Goal: Task Accomplishment & Management: Use online tool/utility

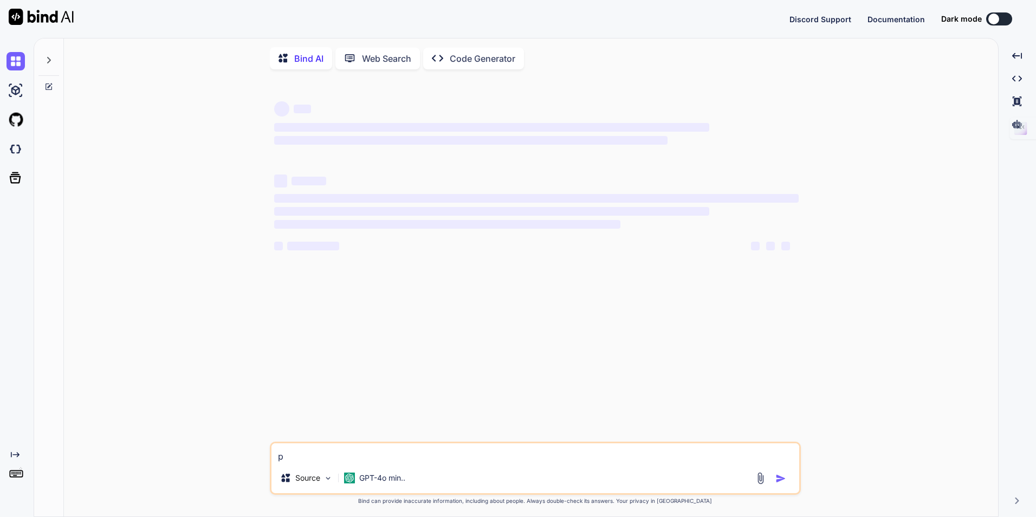
type textarea "x"
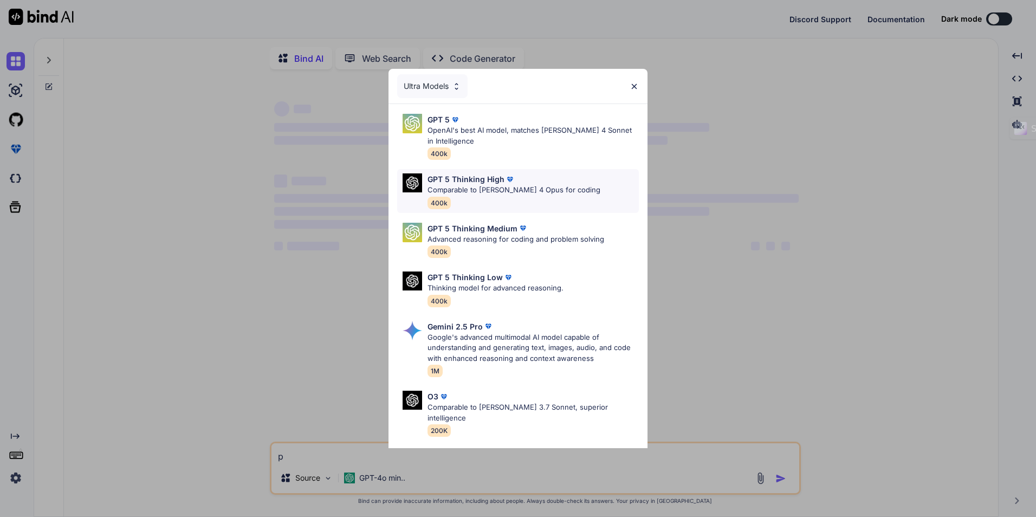
click at [530, 198] on div "GPT 5 Thinking High Comparable to Claude 4 Opus for coding 400k" at bounding box center [513, 190] width 173 height 35
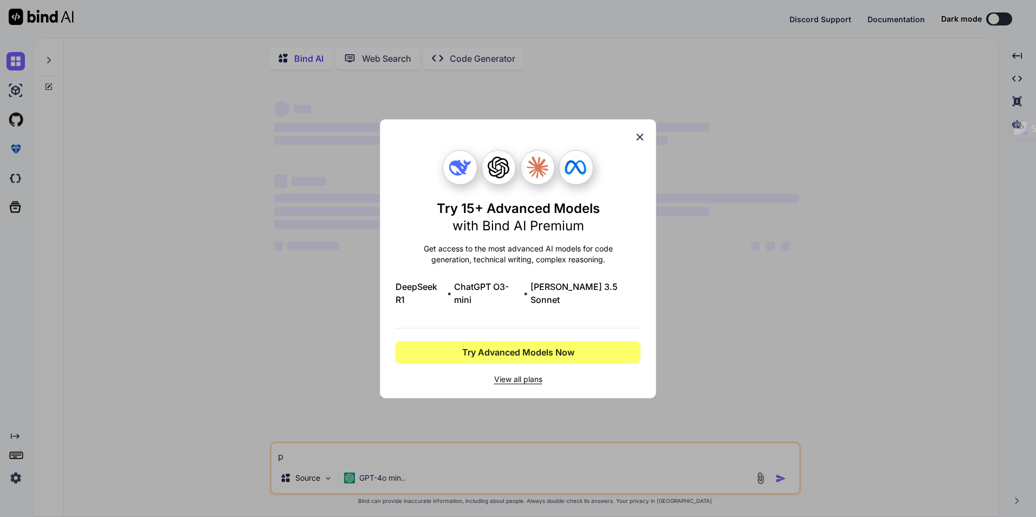
click at [530, 374] on span "View all plans" at bounding box center [517, 379] width 245 height 11
click at [638, 142] on icon at bounding box center [640, 137] width 12 height 12
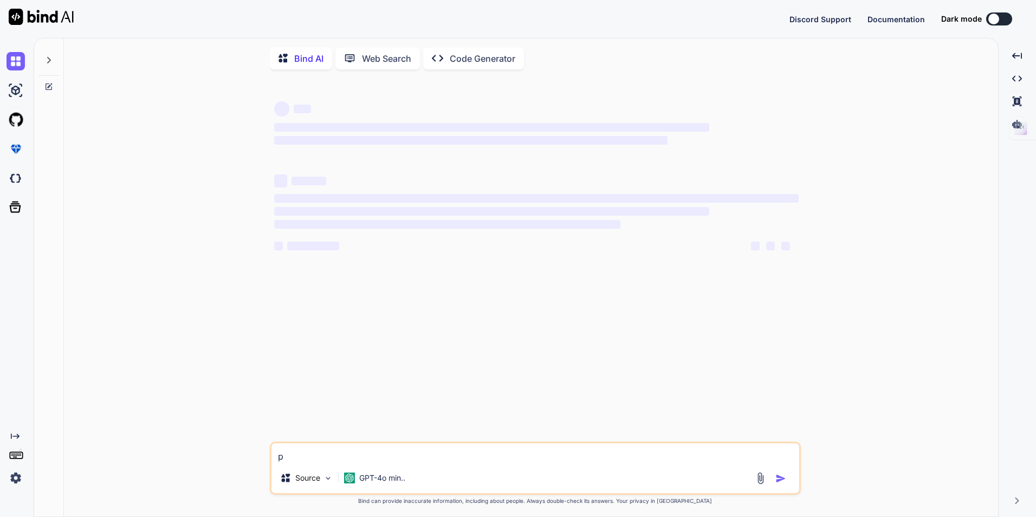
click at [952, 286] on div "‌ ‌ ‌ ‌ ‌ ‌ ‌ ‌ ‌ ‌ ‌ ‌ ‌ ‌ p Source GPT-4o min.. Created with Bind Always chec…" at bounding box center [535, 298] width 925 height 440
drag, startPoint x: 965, startPoint y: 131, endPoint x: 1002, endPoint y: 235, distance: 110.2
click at [1002, 235] on span "Shortcut Not Set" at bounding box center [992, 233] width 79 height 10
click at [993, 21] on div at bounding box center [993, 19] width 11 height 11
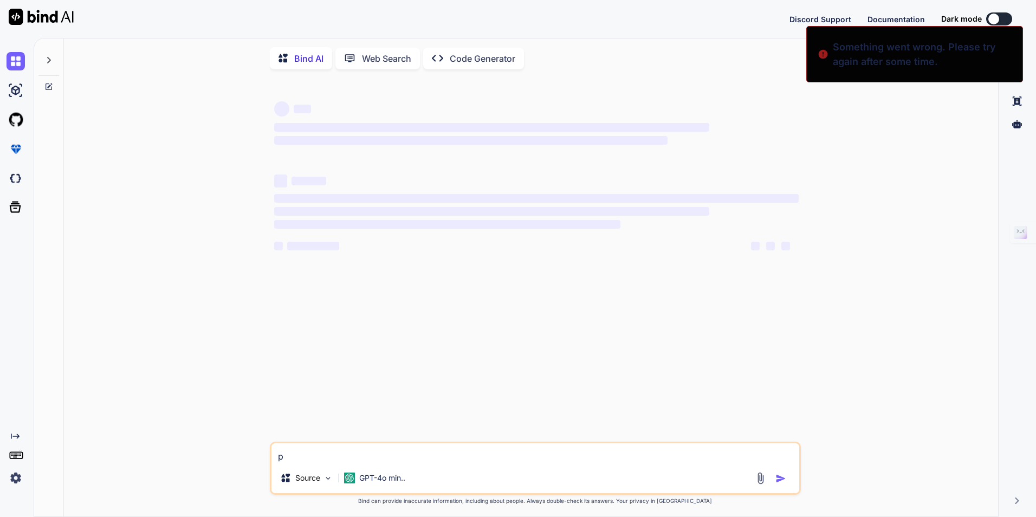
click at [21, 476] on img at bounding box center [16, 478] width 18 height 18
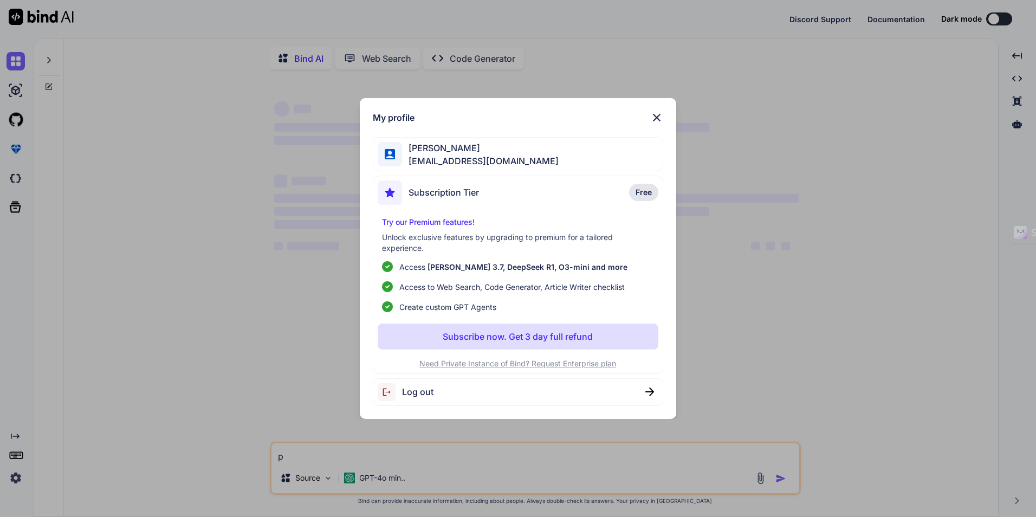
click at [15, 477] on div "My profile David Daniel mdavdan@gmail.com Subscription Tier Free Try our Premiu…" at bounding box center [518, 258] width 1036 height 517
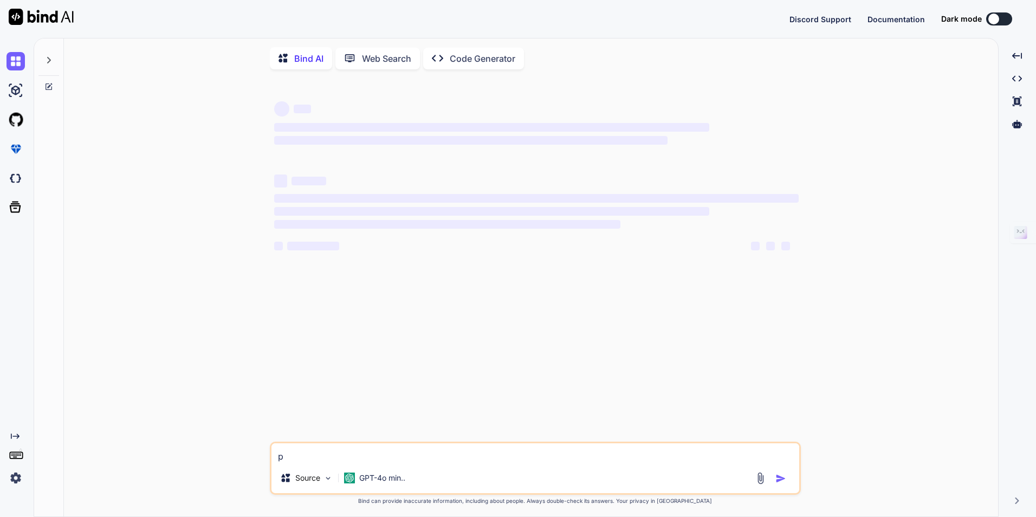
click at [15, 477] on img at bounding box center [16, 478] width 18 height 18
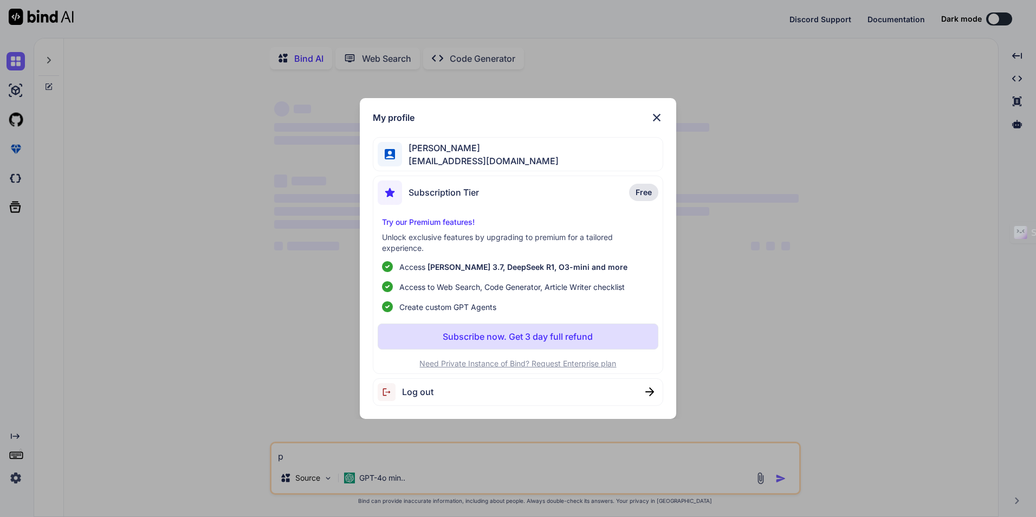
click at [424, 150] on span "[PERSON_NAME]" at bounding box center [480, 147] width 157 height 13
click at [657, 114] on img at bounding box center [656, 117] width 13 height 13
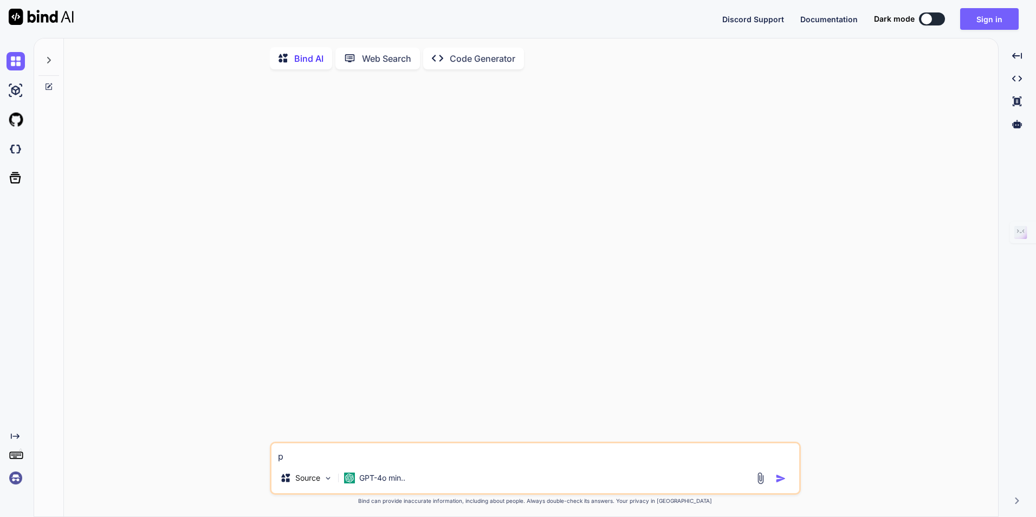
click at [939, 18] on button at bounding box center [932, 18] width 26 height 13
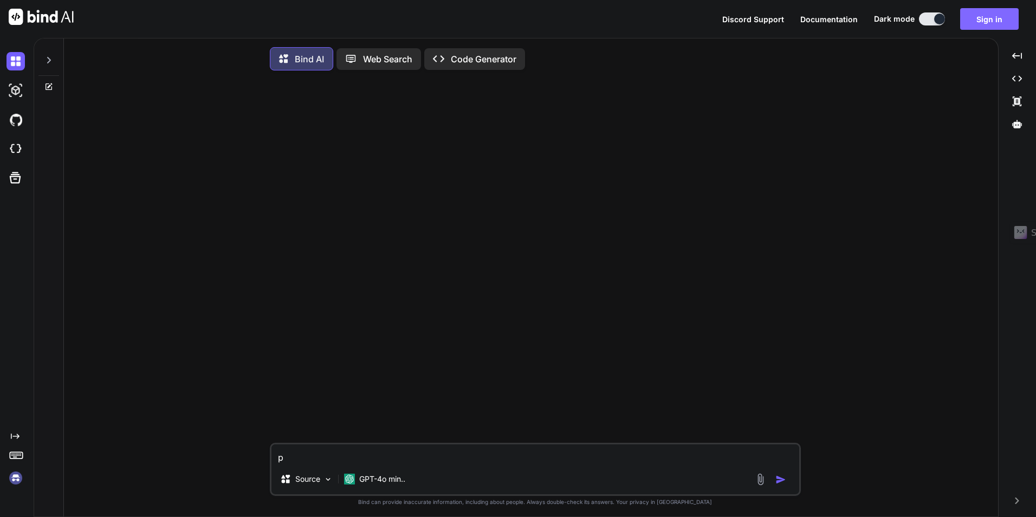
type textarea "x"
click at [979, 21] on button "Sign in" at bounding box center [989, 19] width 59 height 22
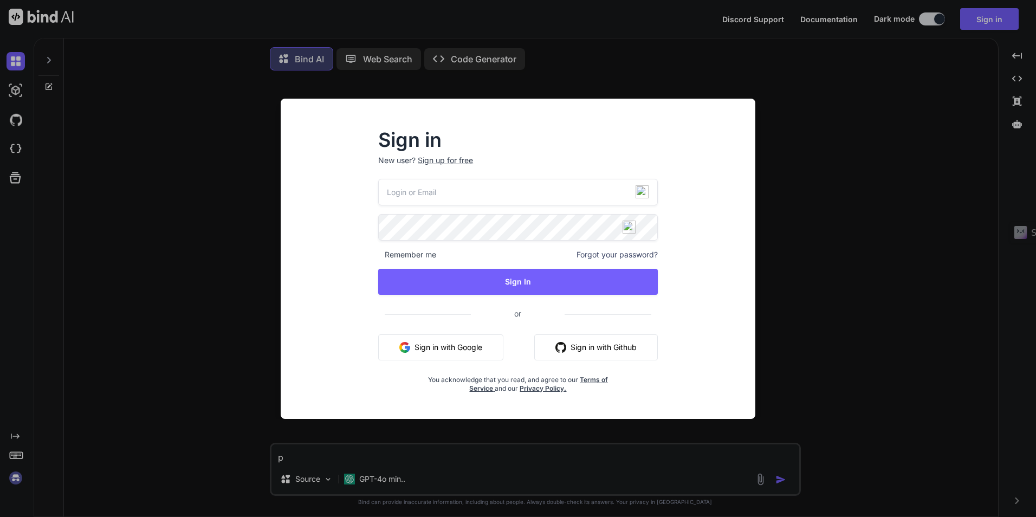
click at [450, 343] on button "Sign in with Google" at bounding box center [440, 347] width 125 height 26
click at [453, 343] on button "Sign in with Google" at bounding box center [440, 347] width 125 height 26
click at [820, 122] on div "Sign in New user? Sign up for free Remember me Forgot your password? Sign In or…" at bounding box center [518, 258] width 1036 height 517
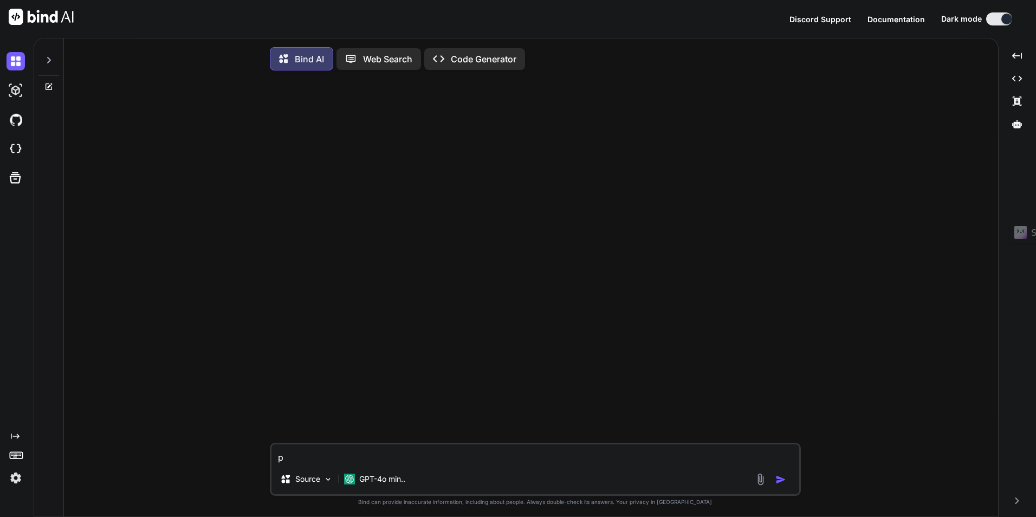
click at [20, 478] on img at bounding box center [16, 478] width 18 height 18
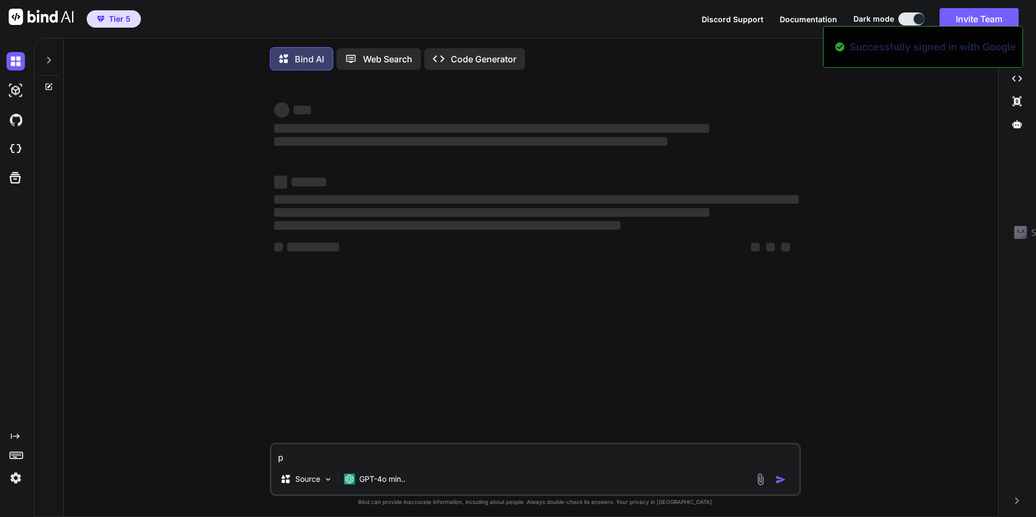
click at [18, 479] on img at bounding box center [16, 478] width 18 height 18
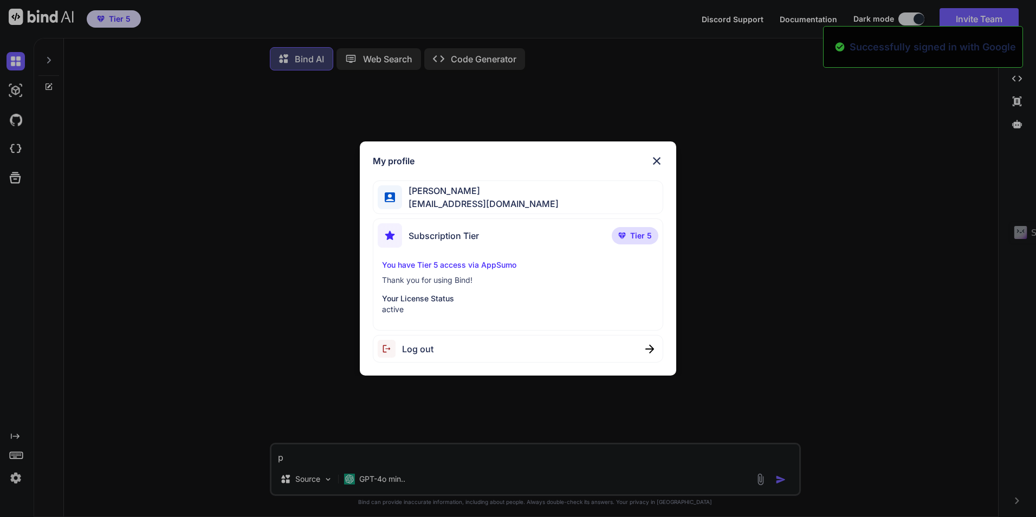
click at [18, 479] on div "My profile David Daniel mdavdan@gmail.com Subscription Tier Tier 5 You have Tie…" at bounding box center [518, 258] width 1036 height 517
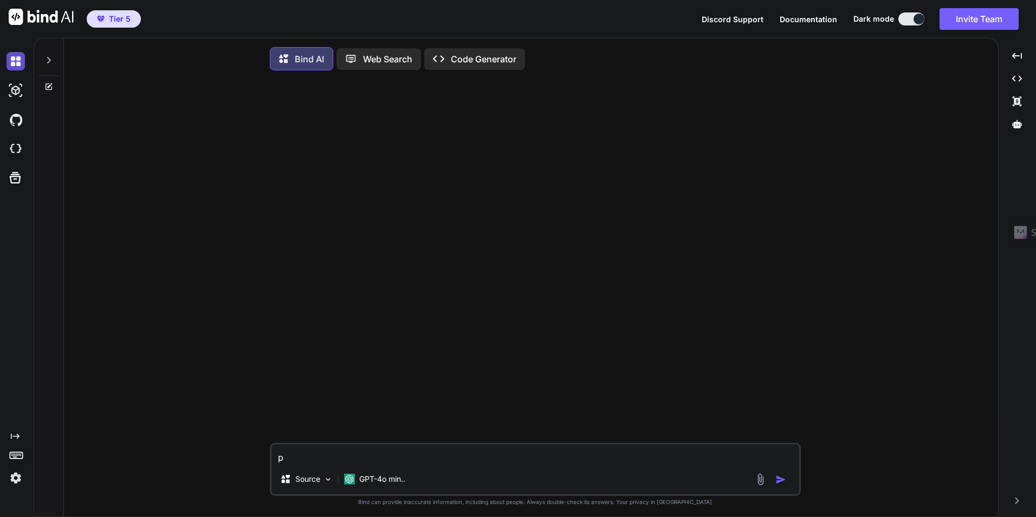
click at [15, 69] on img at bounding box center [16, 61] width 18 height 18
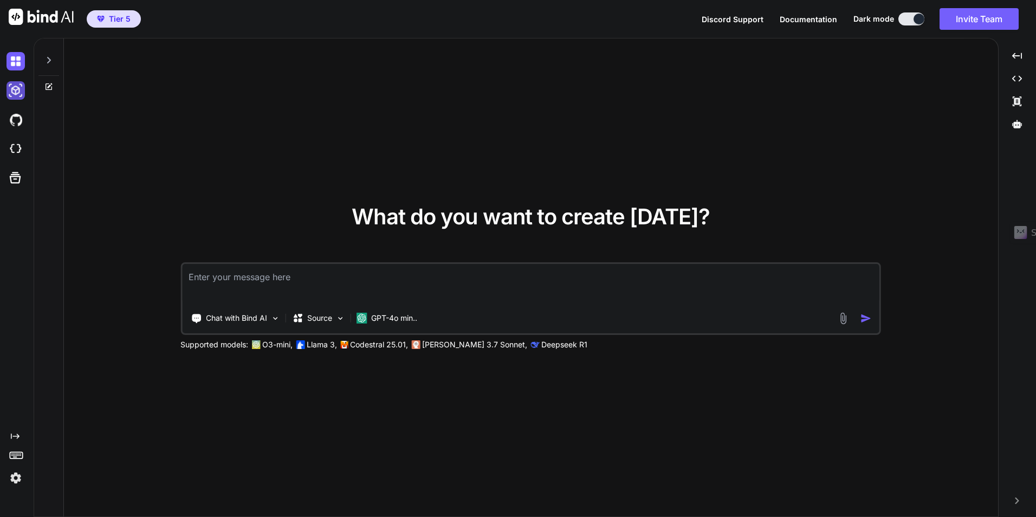
click at [21, 89] on img at bounding box center [16, 90] width 18 height 18
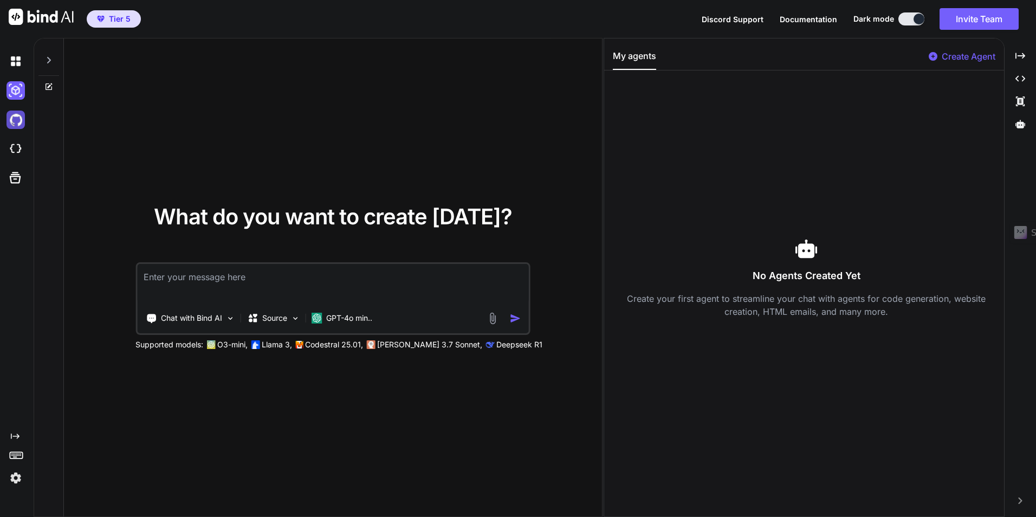
click at [20, 115] on img at bounding box center [16, 120] width 18 height 18
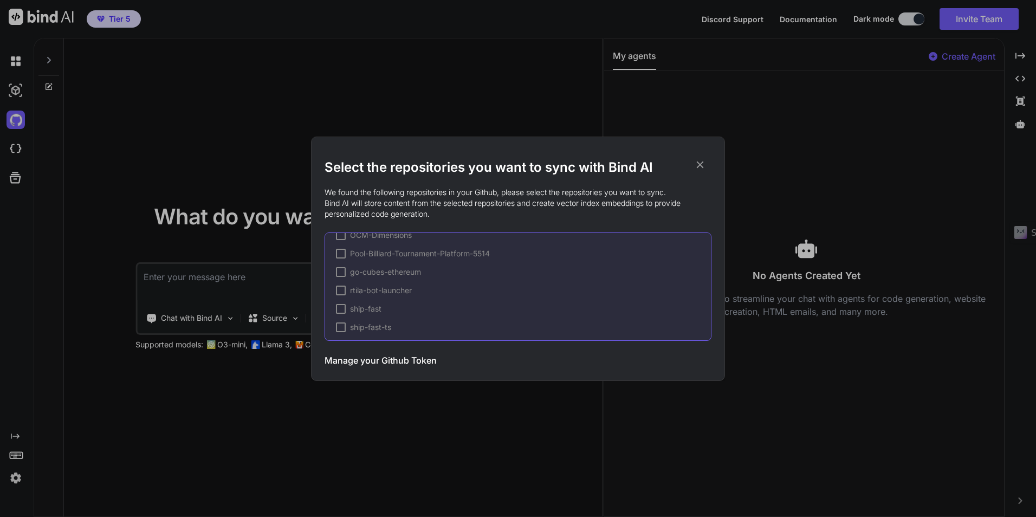
scroll to position [90, 0]
click at [703, 166] on icon at bounding box center [700, 165] width 12 height 12
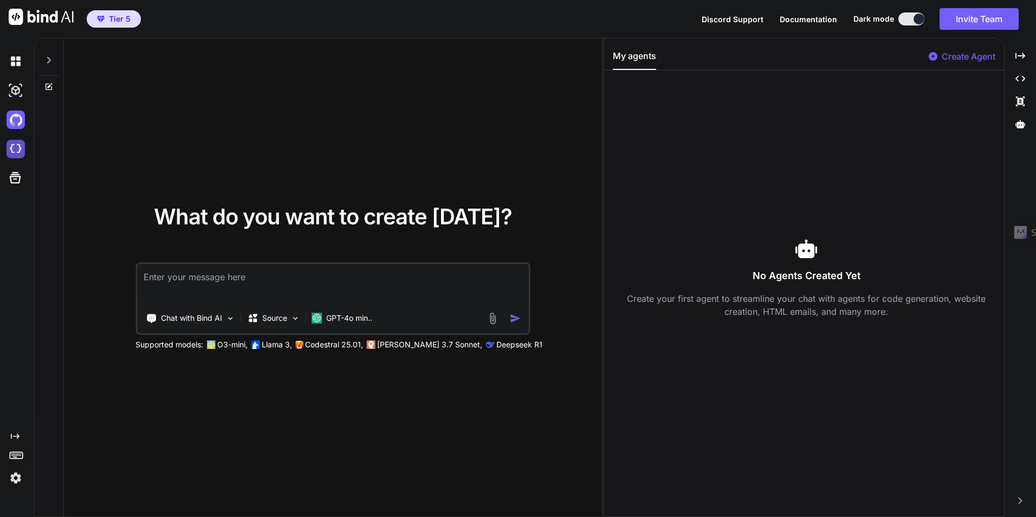
click at [15, 151] on img at bounding box center [16, 149] width 18 height 18
click at [51, 64] on div at bounding box center [48, 56] width 21 height 37
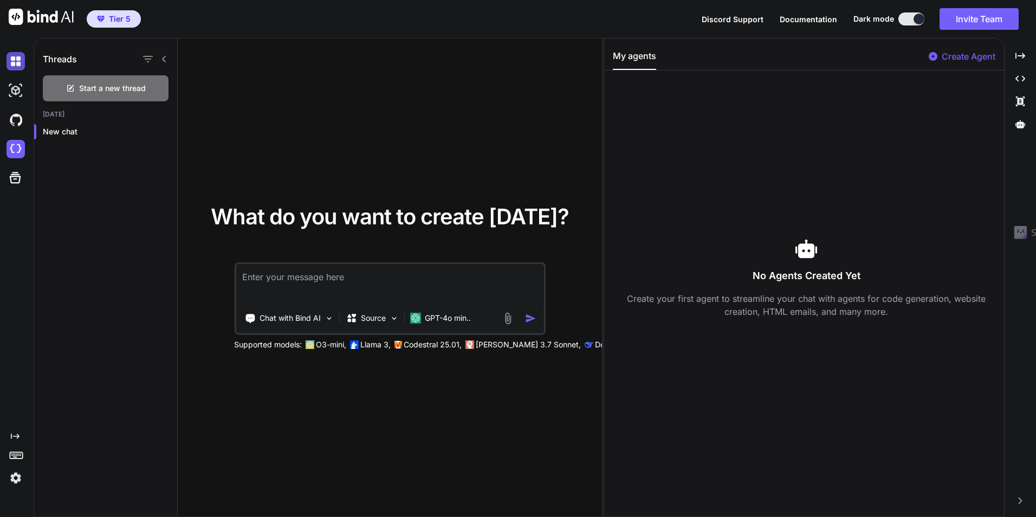
click at [17, 67] on img at bounding box center [16, 61] width 18 height 18
click at [13, 439] on icon "Created with Pixso." at bounding box center [15, 436] width 9 height 9
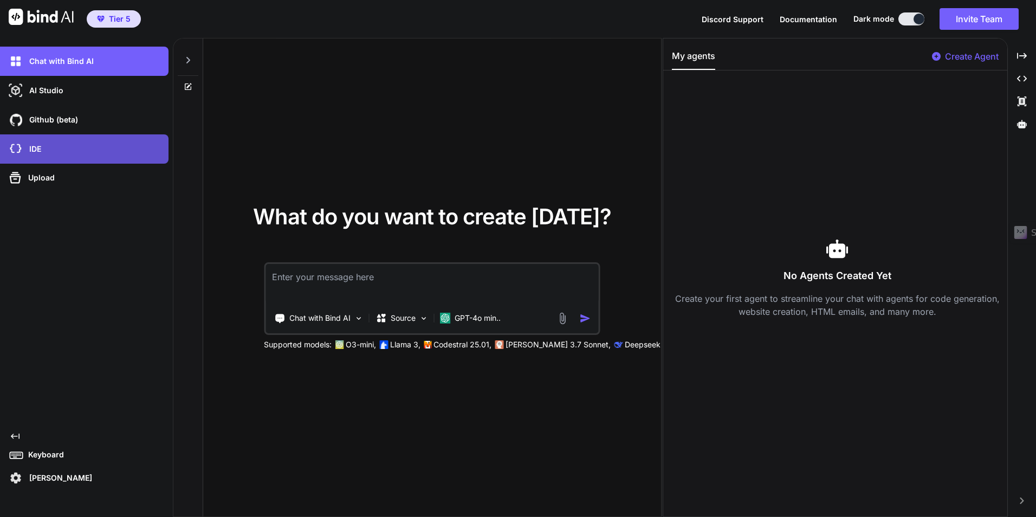
click at [35, 149] on p "IDE" at bounding box center [33, 149] width 16 height 11
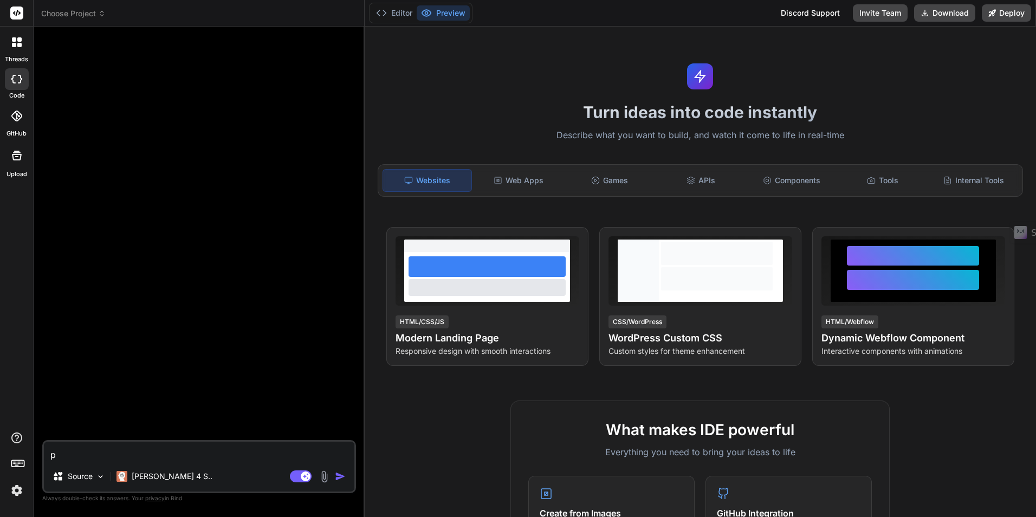
type textarea "x"
click at [510, 179] on div "Web Apps" at bounding box center [518, 180] width 89 height 23
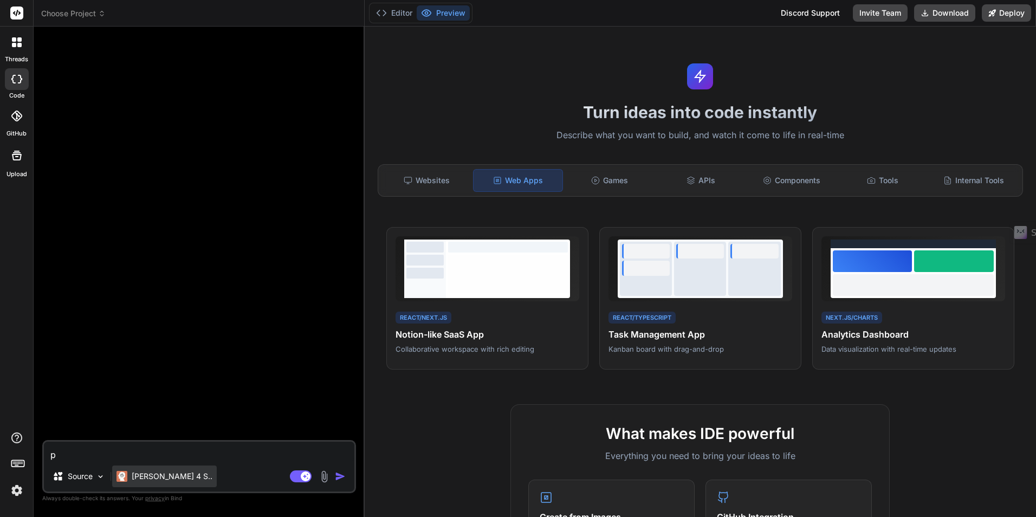
click at [151, 469] on div "[PERSON_NAME] 4 S.." at bounding box center [164, 476] width 105 height 22
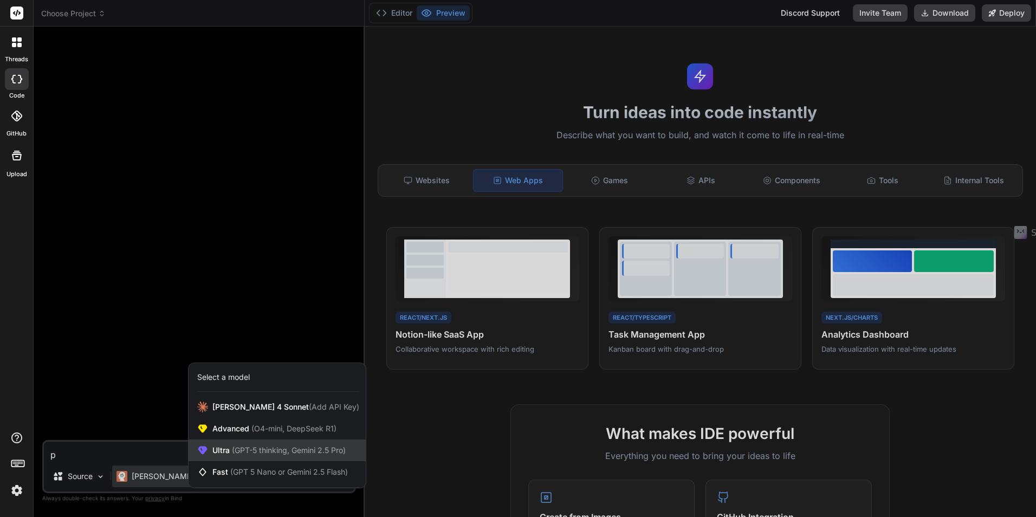
click at [245, 452] on span "(GPT-5 thinking, Gemini 2.5 Pro)" at bounding box center [288, 449] width 116 height 9
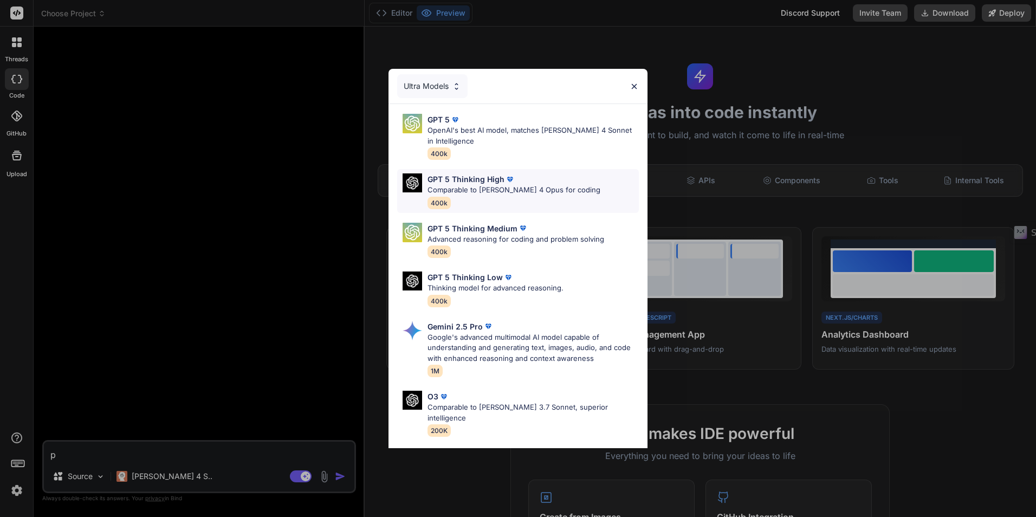
click at [469, 186] on p "Comparable to Claude 4 Opus for coding" at bounding box center [513, 190] width 173 height 11
type textarea "x"
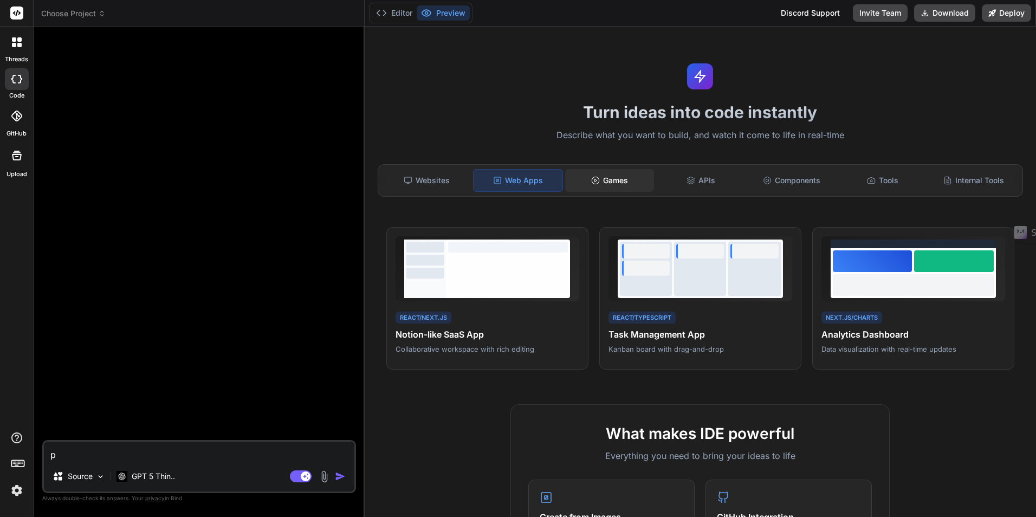
click at [593, 178] on icon at bounding box center [595, 180] width 9 height 9
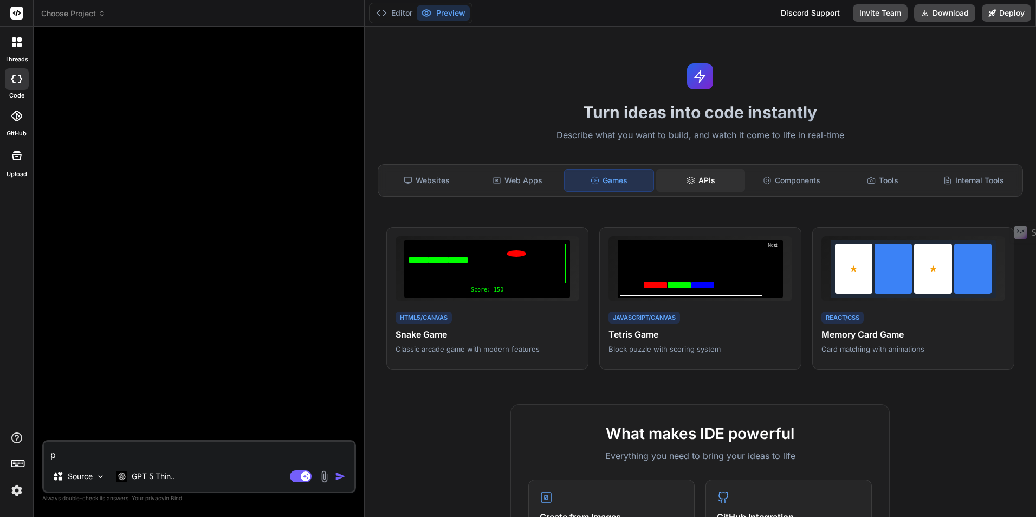
click at [720, 184] on div "APIs" at bounding box center [700, 180] width 89 height 23
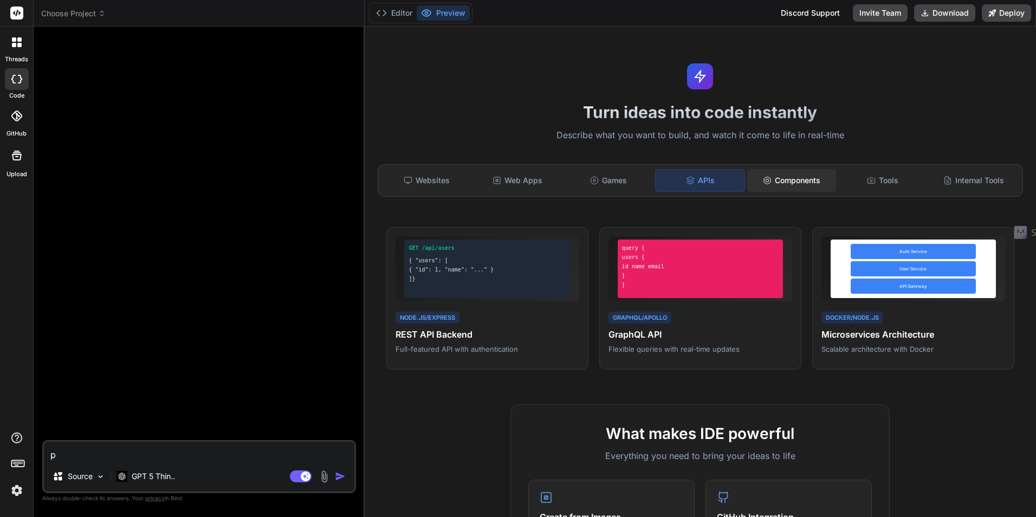
click at [779, 174] on div "Components" at bounding box center [791, 180] width 89 height 23
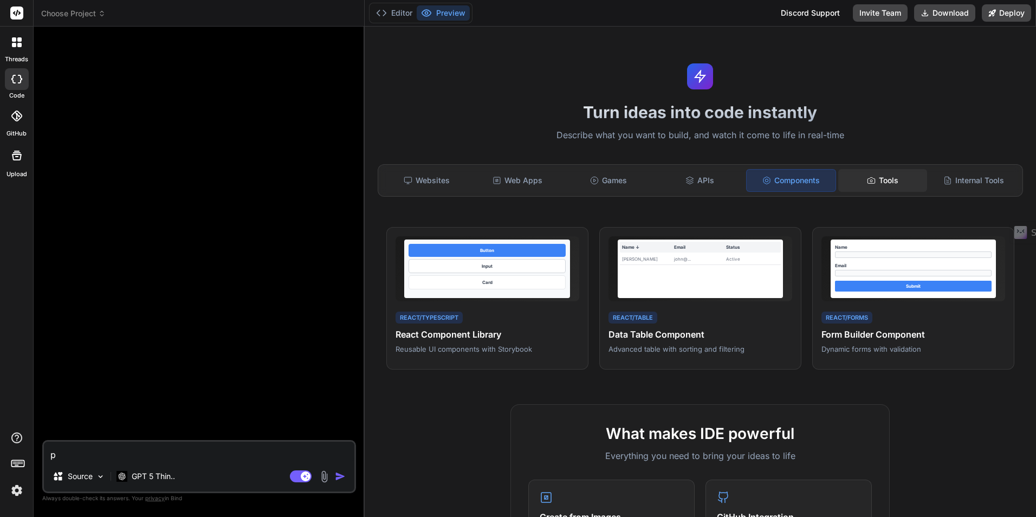
click at [875, 187] on div "Tools" at bounding box center [882, 180] width 89 height 23
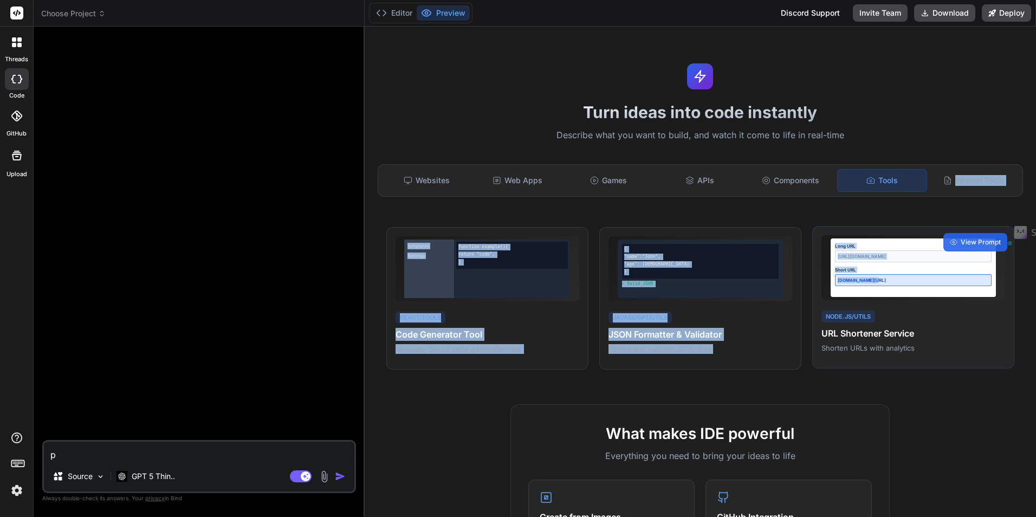
drag, startPoint x: 948, startPoint y: 184, endPoint x: 917, endPoint y: 297, distance: 117.0
click at [917, 297] on div "Turn ideas into code instantly Describe what you want to build, and watch it co…" at bounding box center [701, 272] width 672 height 490
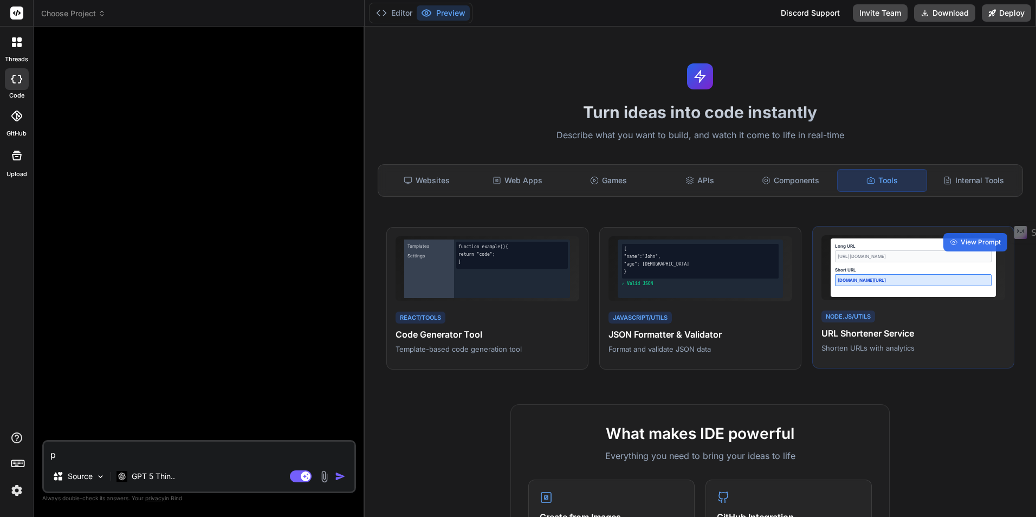
drag, startPoint x: 917, startPoint y: 297, endPoint x: 903, endPoint y: 331, distance: 36.7
click at [903, 331] on h4 "URL Shortener Service" at bounding box center [913, 333] width 184 height 13
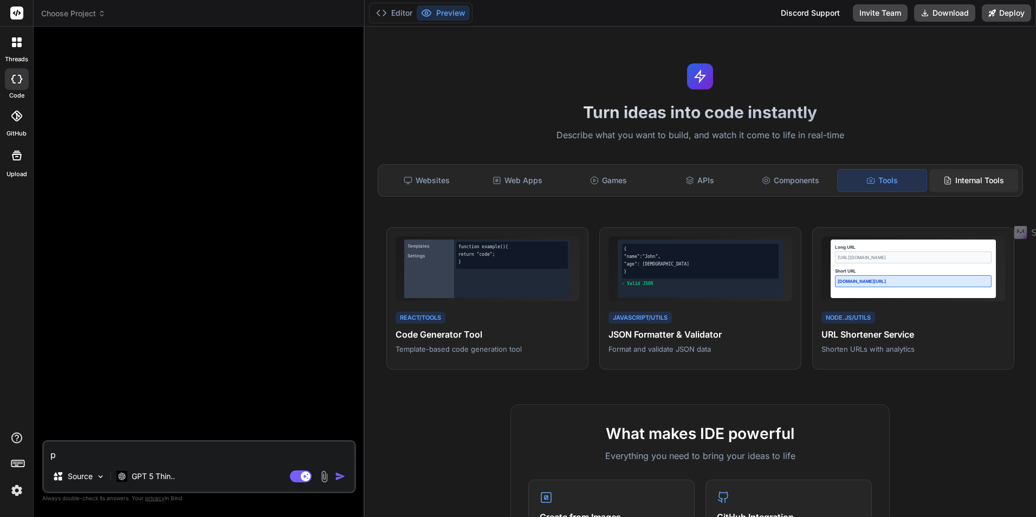
click at [955, 169] on div "Internal Tools" at bounding box center [973, 180] width 89 height 23
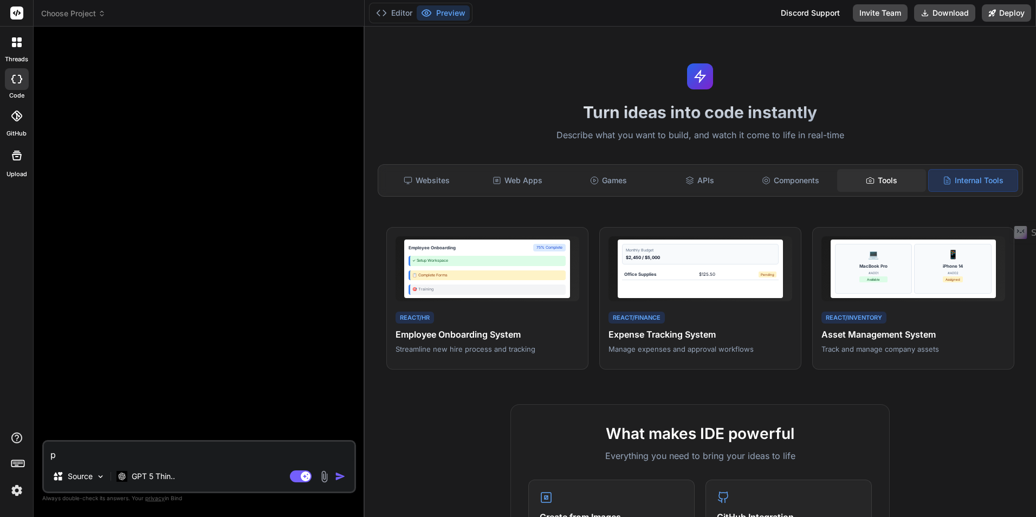
click at [866, 176] on icon at bounding box center [870, 180] width 9 height 9
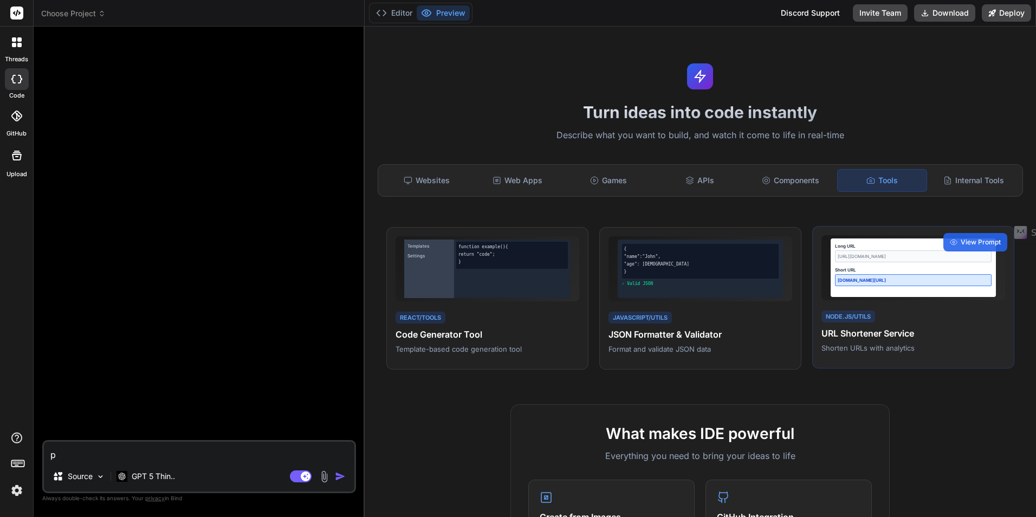
click at [875, 332] on h4 "URL Shortener Service" at bounding box center [913, 333] width 184 height 13
click at [971, 248] on div "View Prompt" at bounding box center [975, 242] width 64 height 18
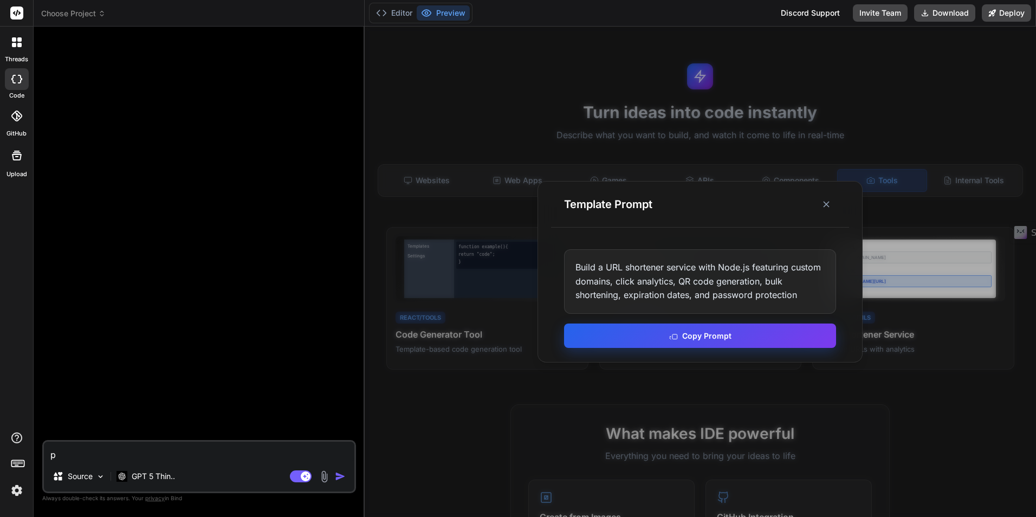
click at [731, 339] on button "Copy Prompt" at bounding box center [700, 335] width 272 height 24
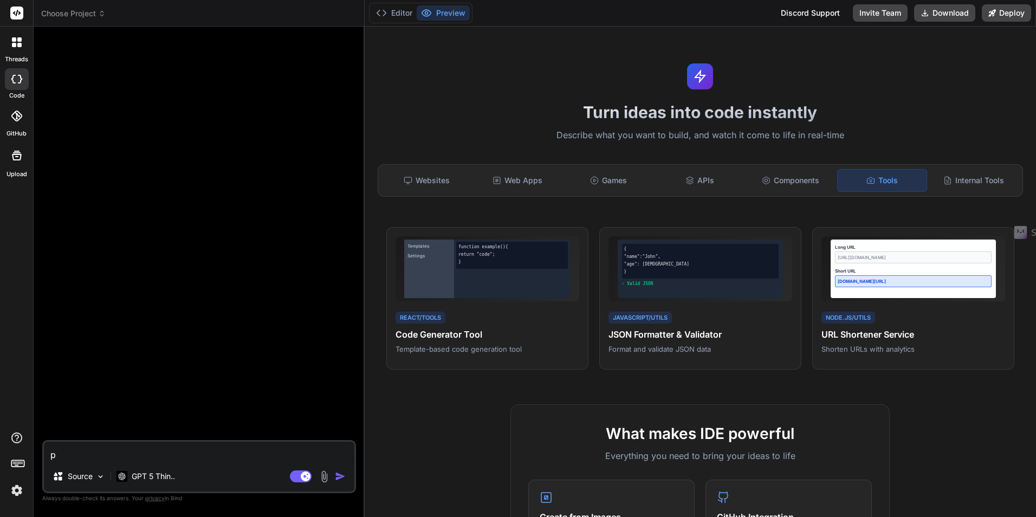
click at [99, 464] on div "p Source GPT 5 Thin.. Agent Mode. When this toggle is activated, AI automatical…" at bounding box center [199, 466] width 314 height 53
click at [104, 450] on textarea "p" at bounding box center [199, 451] width 310 height 20
paste textarea "Build a URL shortener service with Node.js featuring custom domains, click anal…"
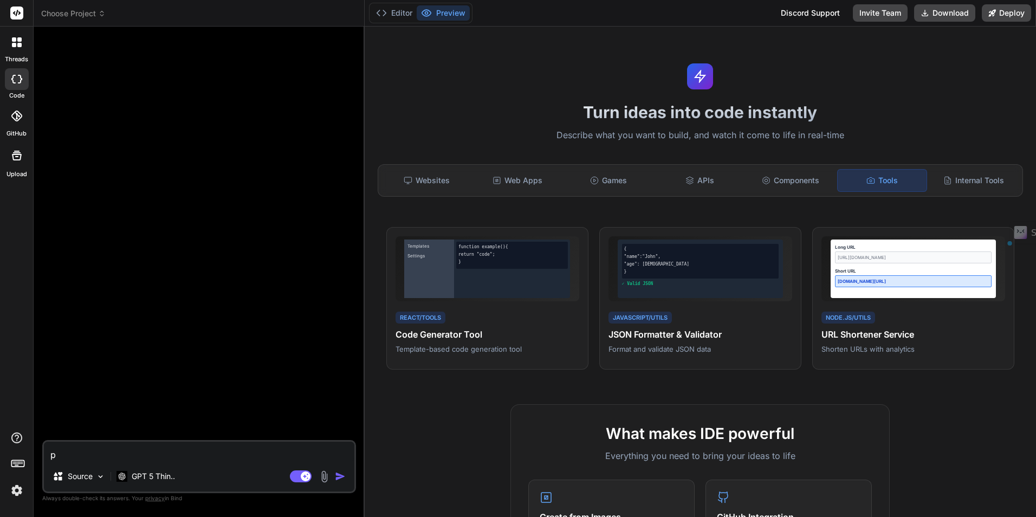
type textarea "Build a URL shortener service with Node.js featuring custom domains, click anal…"
type textarea "x"
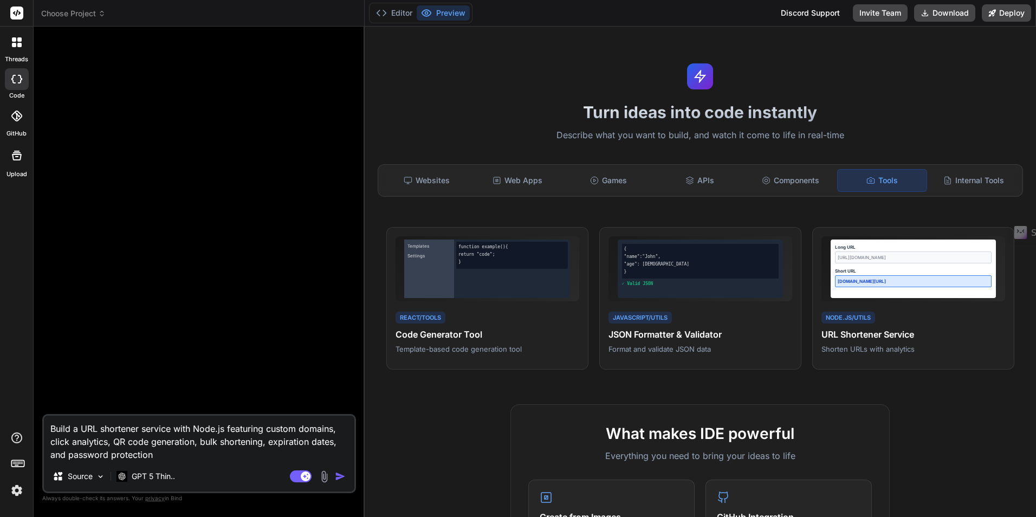
type textarea "Build a URL shortener service with Node.js featuring custom domains, click anal…"
click at [96, 477] on img at bounding box center [100, 476] width 9 height 9
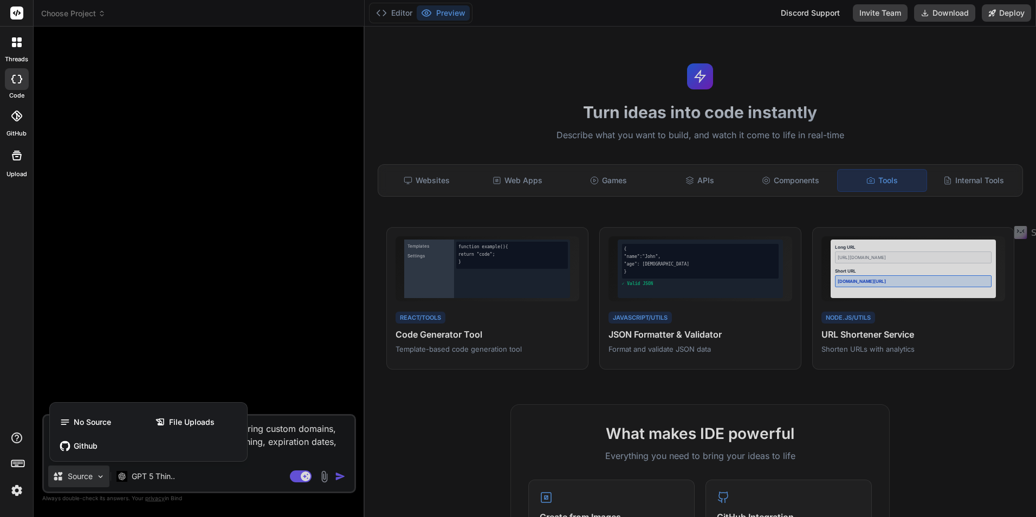
click at [96, 477] on div at bounding box center [518, 258] width 1036 height 517
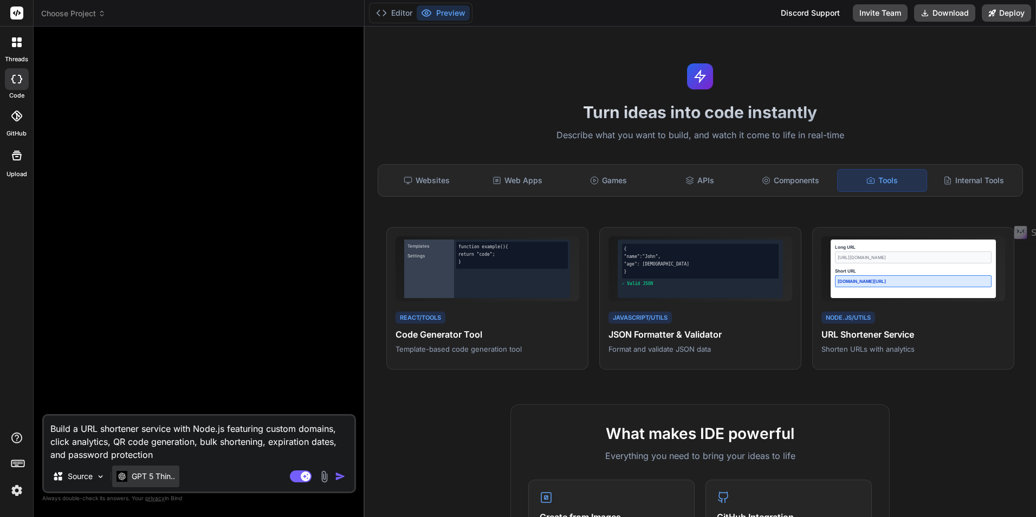
click at [171, 480] on p "GPT 5 Thin.." at bounding box center [153, 476] width 43 height 11
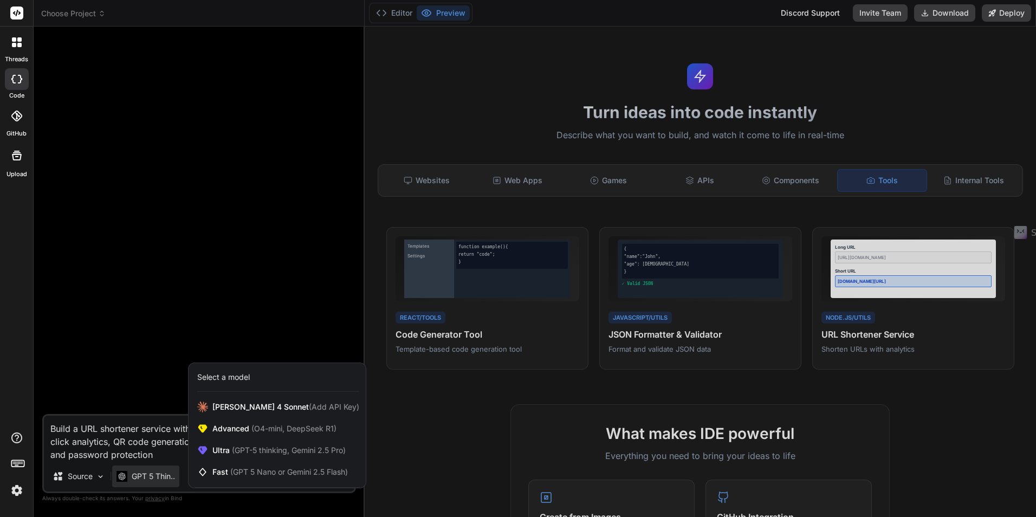
click at [903, 121] on div at bounding box center [518, 258] width 1036 height 517
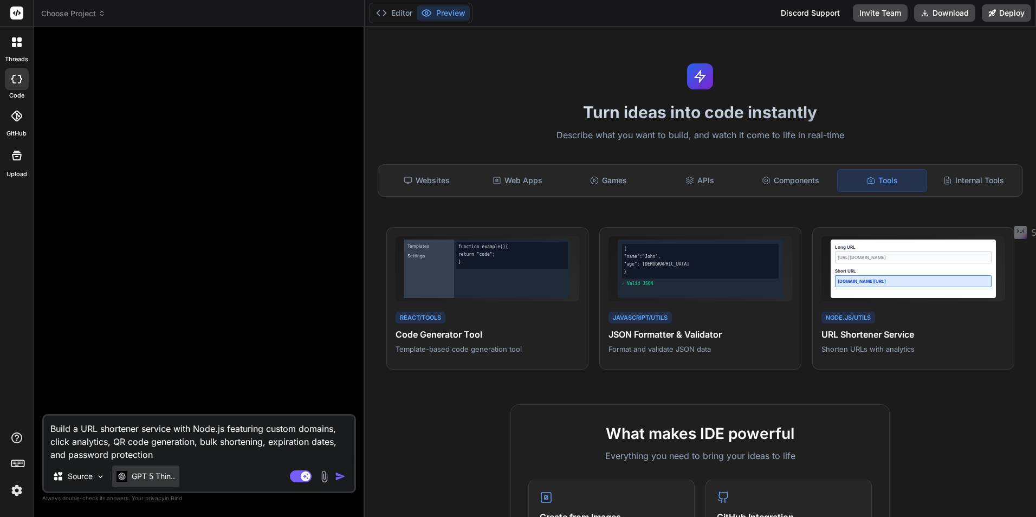
click at [175, 471] on p "GPT 5 Thin.." at bounding box center [153, 476] width 43 height 11
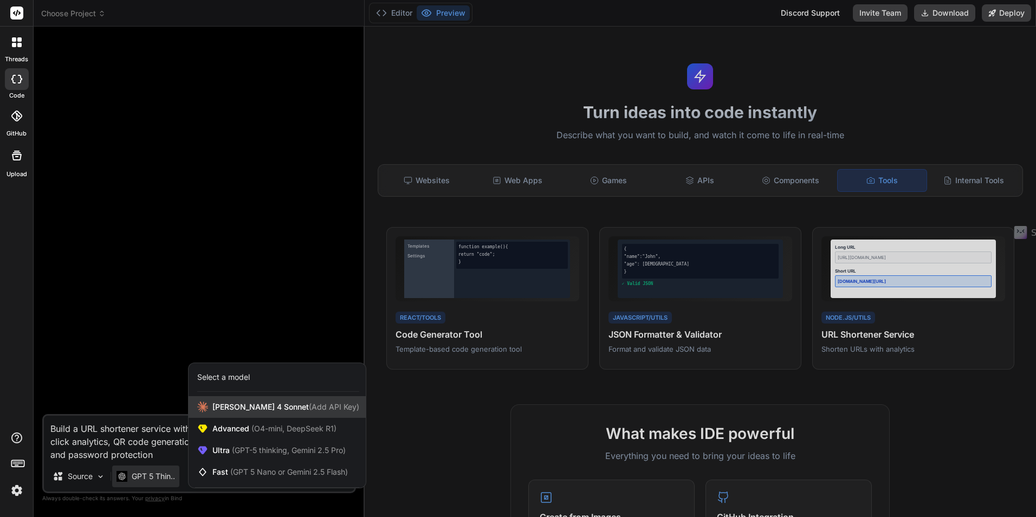
click at [258, 412] on span "Claude 4 Sonnet (Add API Key)" at bounding box center [285, 406] width 147 height 11
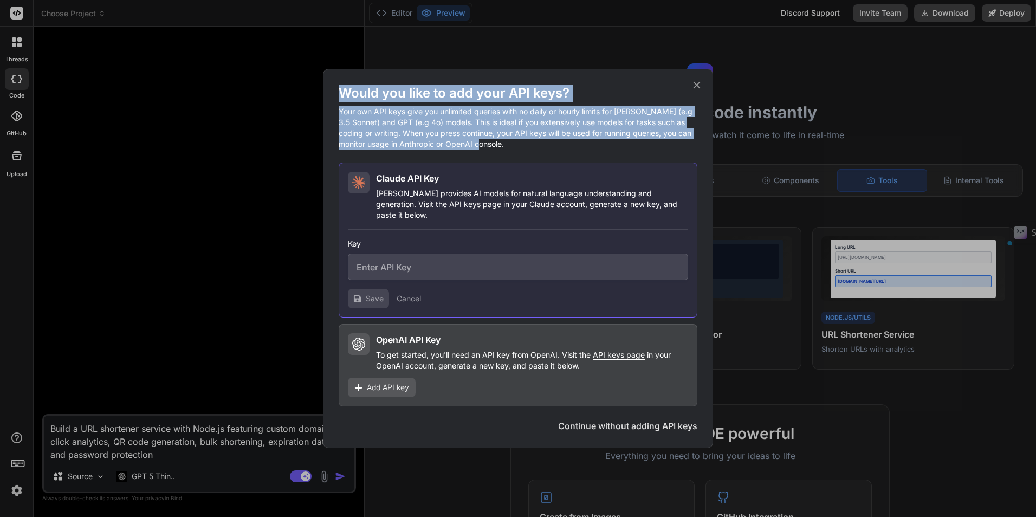
drag, startPoint x: 340, startPoint y: 98, endPoint x: 541, endPoint y: 147, distance: 206.4
click at [541, 147] on div "Would you like to add your API keys? Your own API keys give you unlimited queri…" at bounding box center [518, 117] width 359 height 65
drag, startPoint x: 541, startPoint y: 147, endPoint x: 490, endPoint y: 134, distance: 51.9
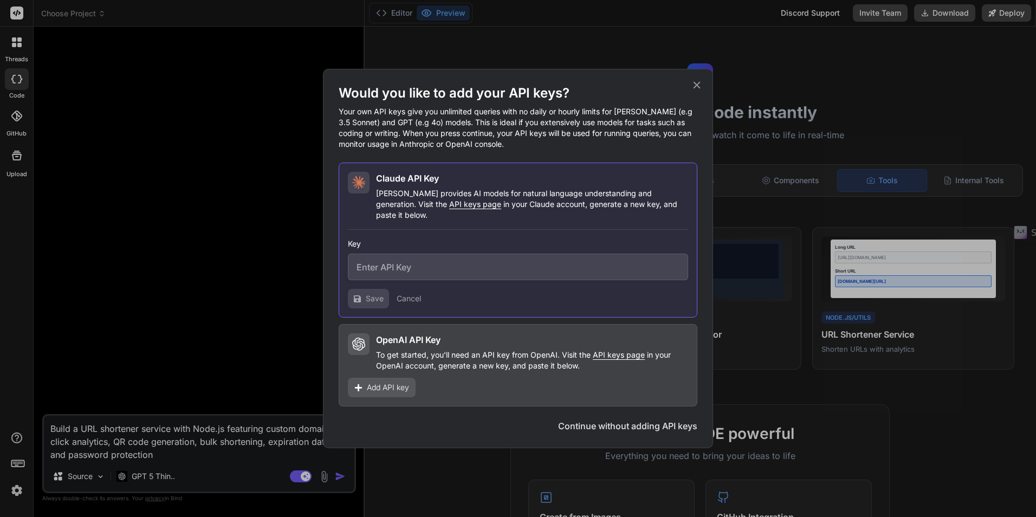
click at [700, 91] on icon at bounding box center [697, 85] width 12 height 12
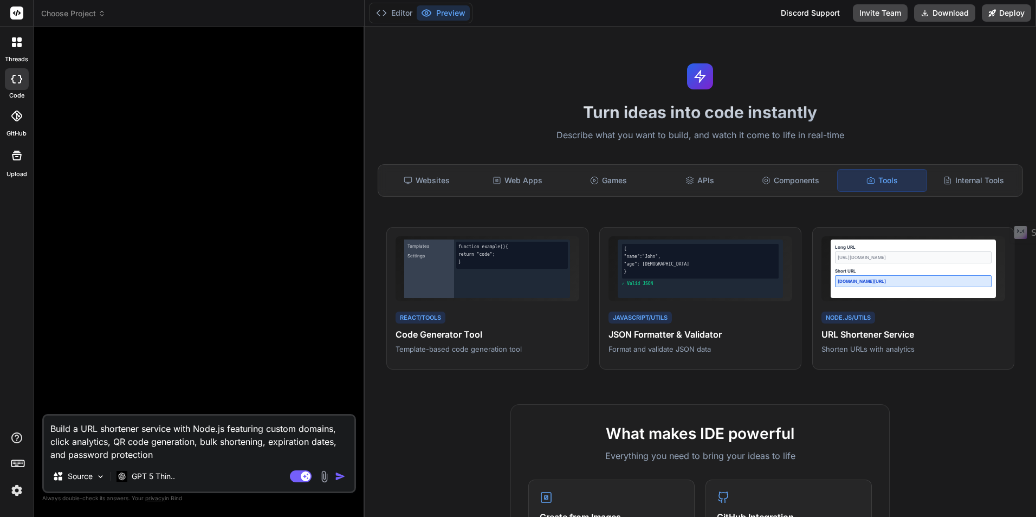
click at [204, 452] on textarea "Build a URL shortener service with Node.js featuring custom domains, click anal…" at bounding box center [199, 438] width 310 height 46
click at [341, 477] on img "button" at bounding box center [340, 476] width 11 height 11
type textarea "x"
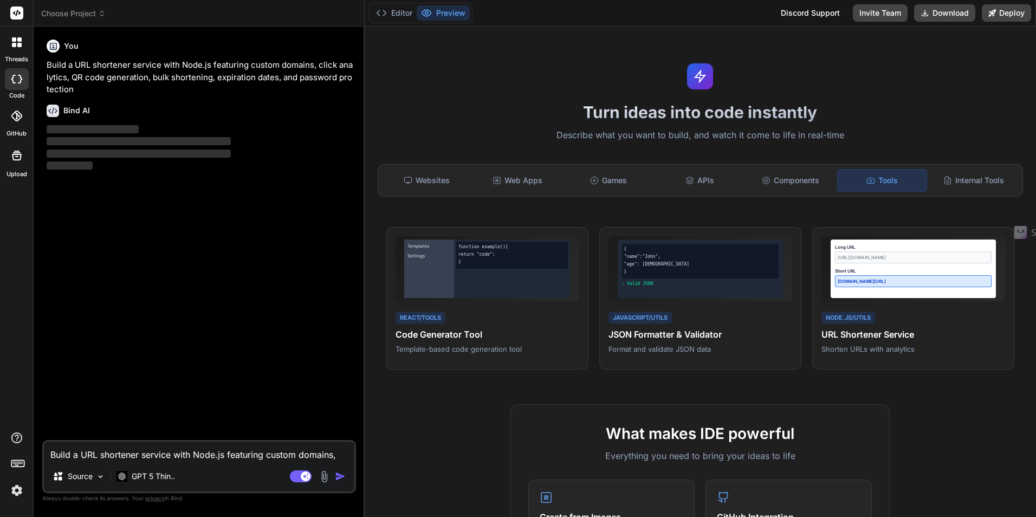
click at [102, 244] on div "You Build a URL shortener service with Node.js featuring custom domains, click …" at bounding box center [199, 237] width 311 height 405
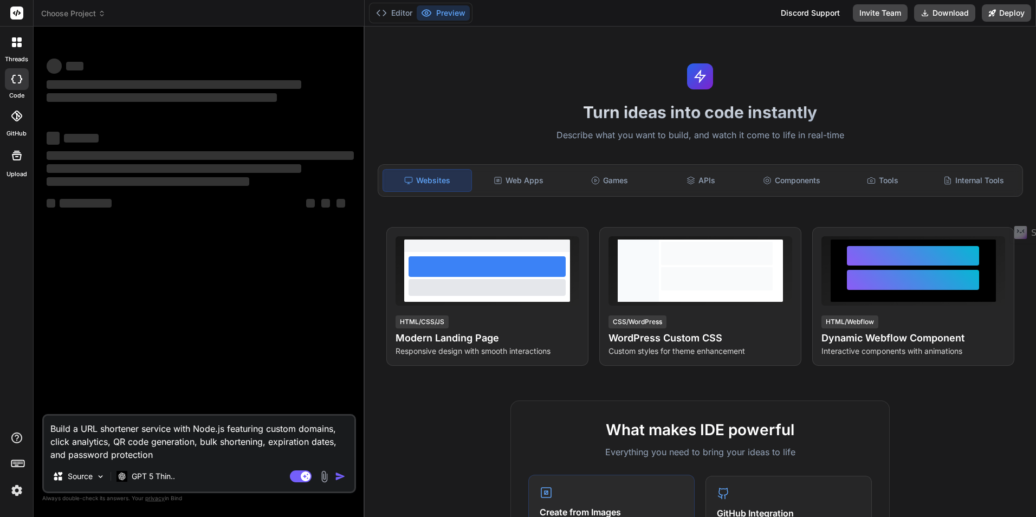
type textarea "x"
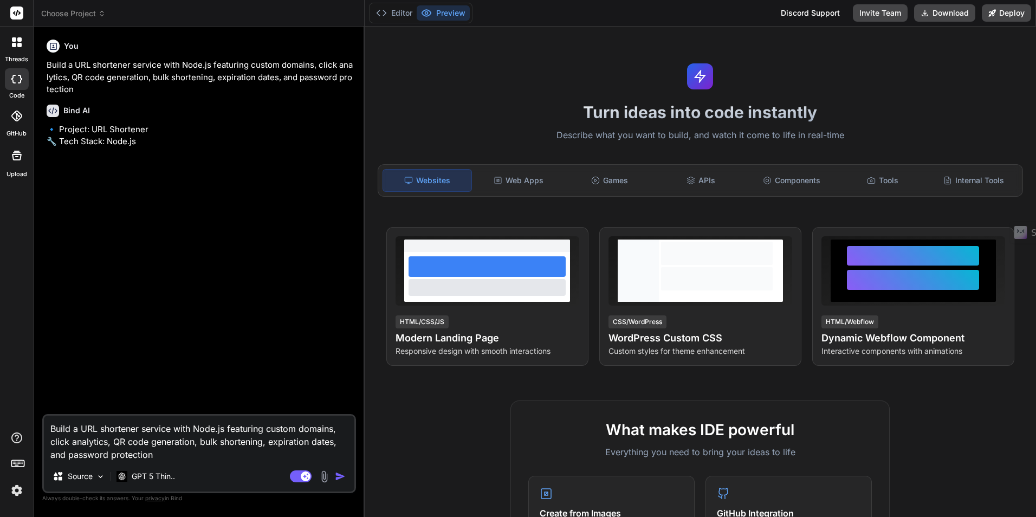
type textarea "Build a URL shortener service with Node.js featuring custom domains, click anal…"
type textarea "x"
type textarea "Build a URL shortener service with Node.js featuring custom domains, click anal…"
type textarea "x"
type textarea "Build a URL shortener service with Node.js featuring custom domains, click anal…"
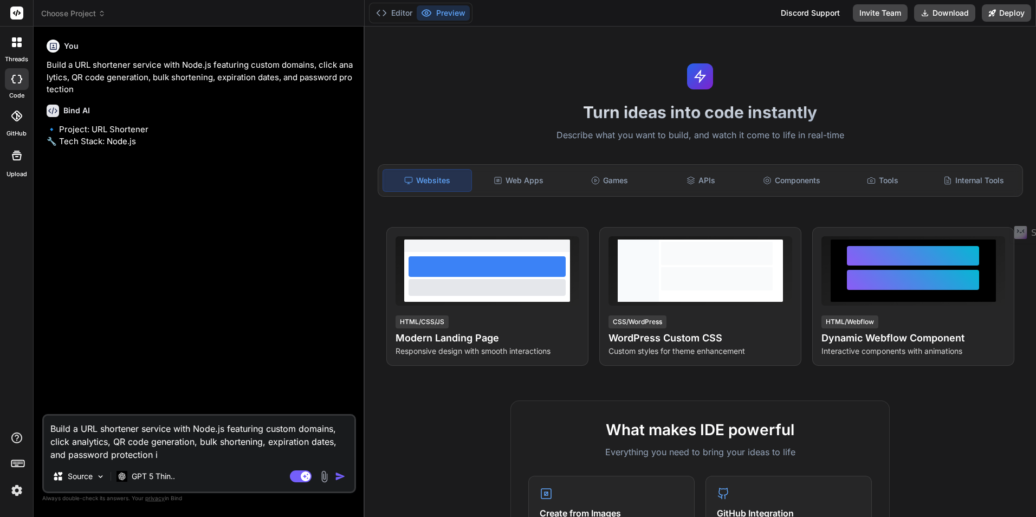
type textarea "x"
type textarea "Build a URL shortener service with Node.js featuring custom domains, click anal…"
type textarea "x"
type textarea "Build a URL shortener service with Node.js featuring custom domains, click anal…"
type textarea "x"
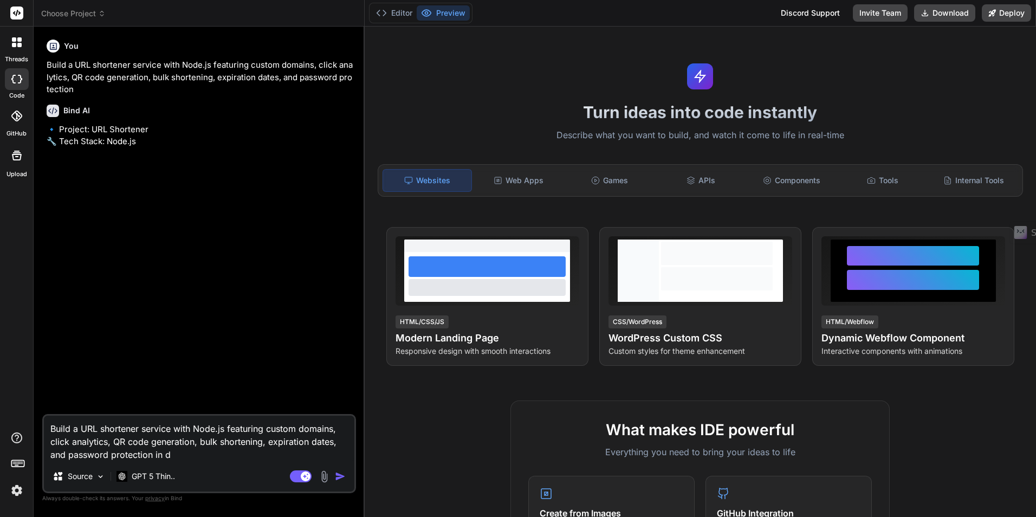
type textarea "Build a URL shortener service with Node.js featuring custom domains, click anal…"
type textarea "x"
type textarea "Build a URL shortener service with Node.js featuring custom domains, click anal…"
type textarea "x"
type textarea "Build a URL shortener service with Node.js featuring custom domains, click anal…"
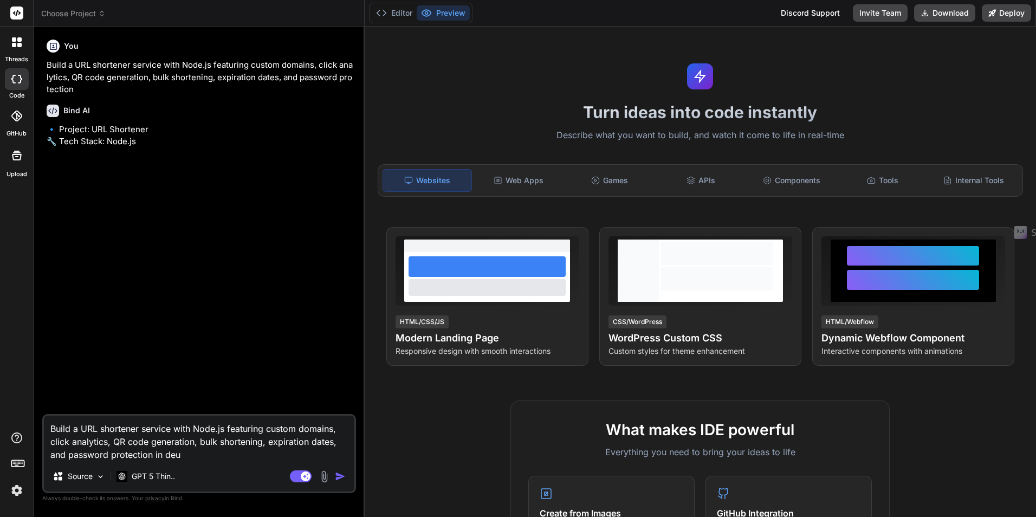
type textarea "x"
type textarea "Build a URL shortener service with Node.js featuring custom domains, click anal…"
type textarea "x"
type textarea "Build a URL shortener service with Node.js featuring custom domains, click anal…"
type textarea "x"
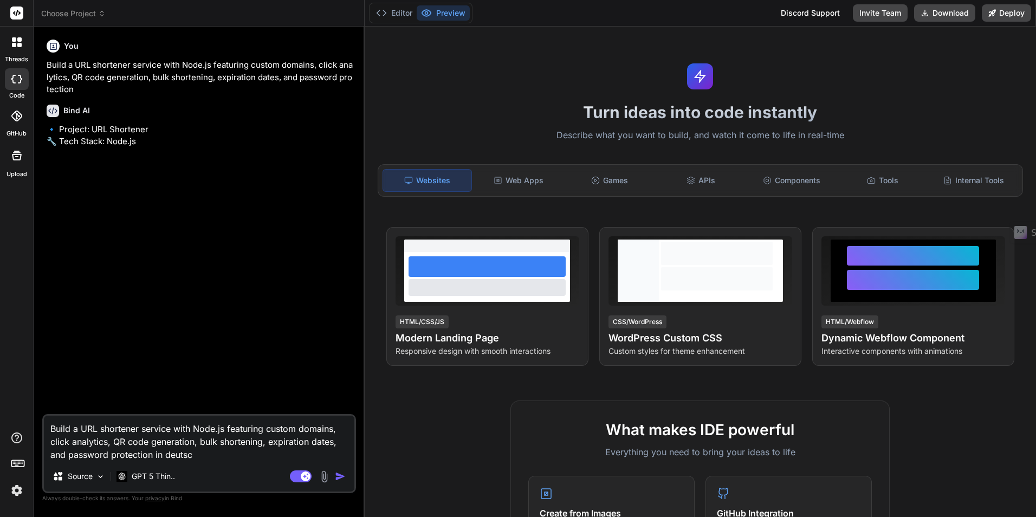
type textarea "Build a URL shortener service with Node.js featuring custom domains, click anal…"
type textarea "x"
type textarea "Build a URL shortener service with Node.js featuring custom domains, click anal…"
type textarea "x"
type textarea "Build a URL shortener service with Node.js featuring custom domains, click anal…"
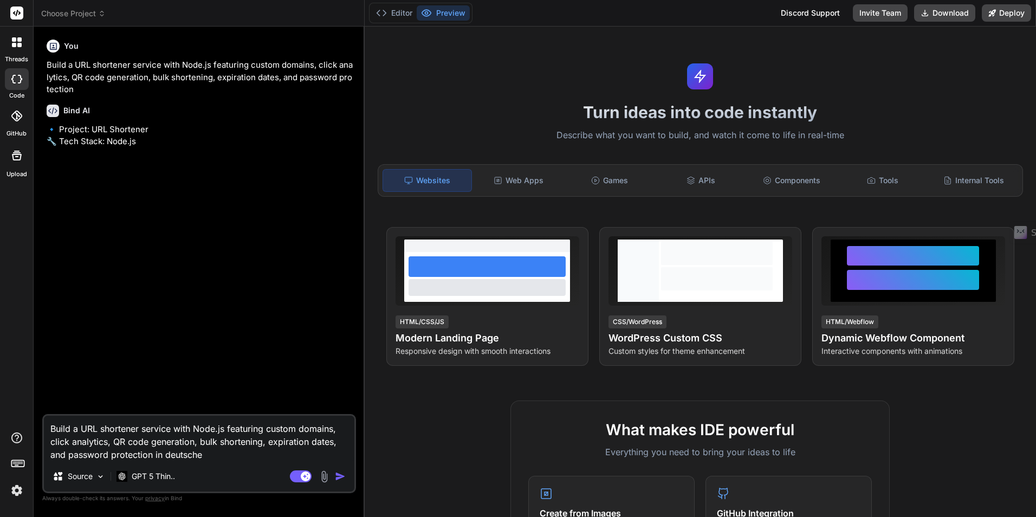
type textarea "x"
type textarea "Build a URL shortener service with Node.js featuring custom domains, click anal…"
type textarea "x"
type textarea "Build a URL shortener service with Node.js featuring custom domains, click anal…"
type textarea "x"
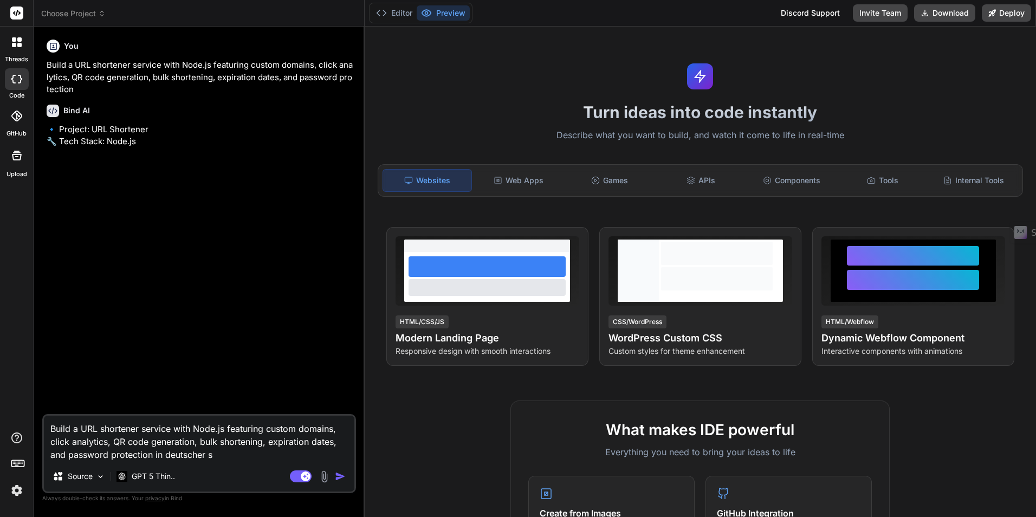
type textarea "Build a URL shortener service with Node.js featuring custom domains, click anal…"
type textarea "x"
type textarea "Build a URL shortener service with Node.js featuring custom domains, click anal…"
type textarea "x"
type textarea "Build a URL shortener service with Node.js featuring custom domains, click anal…"
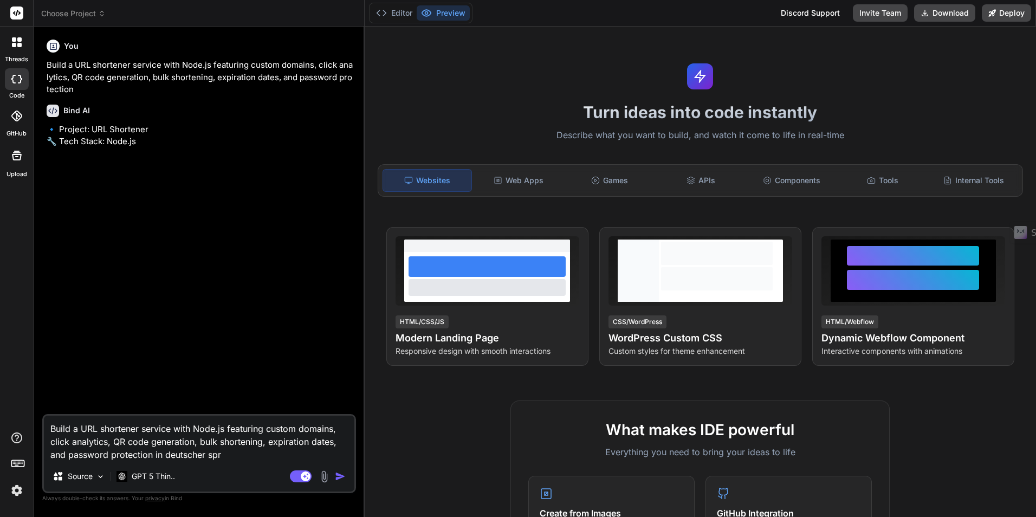
type textarea "x"
type textarea "Build a URL shortener service with Node.js featuring custom domains, click anal…"
type textarea "x"
type textarea "Build a URL shortener service with Node.js featuring custom domains, click anal…"
type textarea "x"
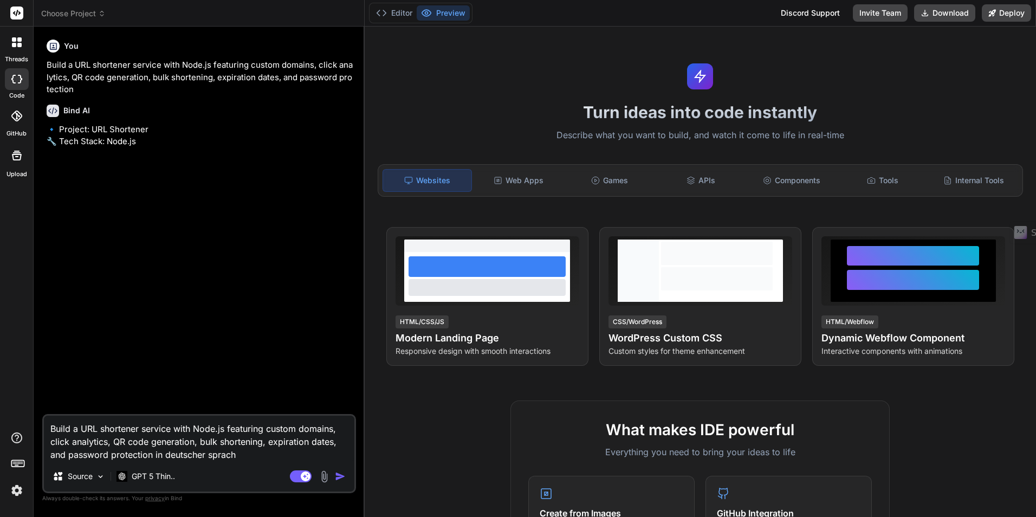
type textarea "Build a URL shortener service with Node.js featuring custom domains, click anal…"
type textarea "x"
type textarea "Build a URL shortener service with Node.js featuring custom domains, click anal…"
type textarea "x"
type textarea "Build a URL shortener service with Node.js featuring custom domains, click anal…"
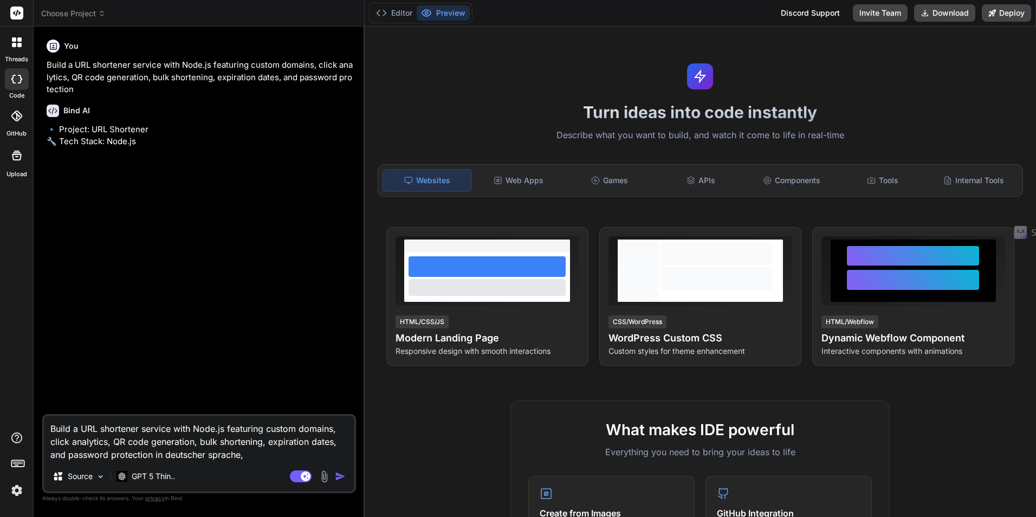
type textarea "x"
type textarea "Build a URL shortener service with Node.js featuring custom domains, click anal…"
type textarea "x"
type textarea "Build a URL shortener service with Node.js featuring custom domains, click anal…"
type textarea "x"
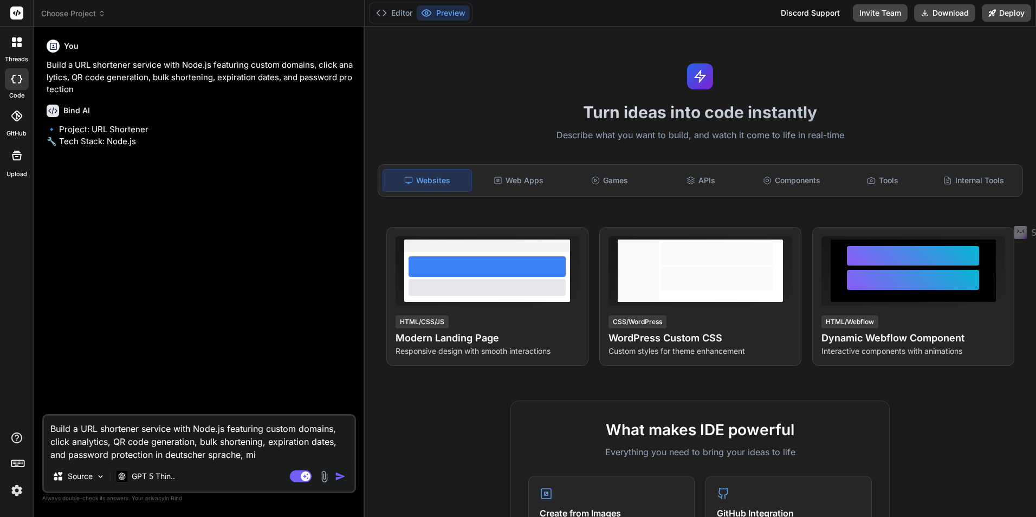
type textarea "Build a URL shortener service with Node.js featuring custom domains, click anal…"
type textarea "x"
type textarea "Build a URL shortener service with Node.js featuring custom domains, click anal…"
type textarea "x"
type textarea "Build a URL shortener service with Node.js featuring custom domains, click anal…"
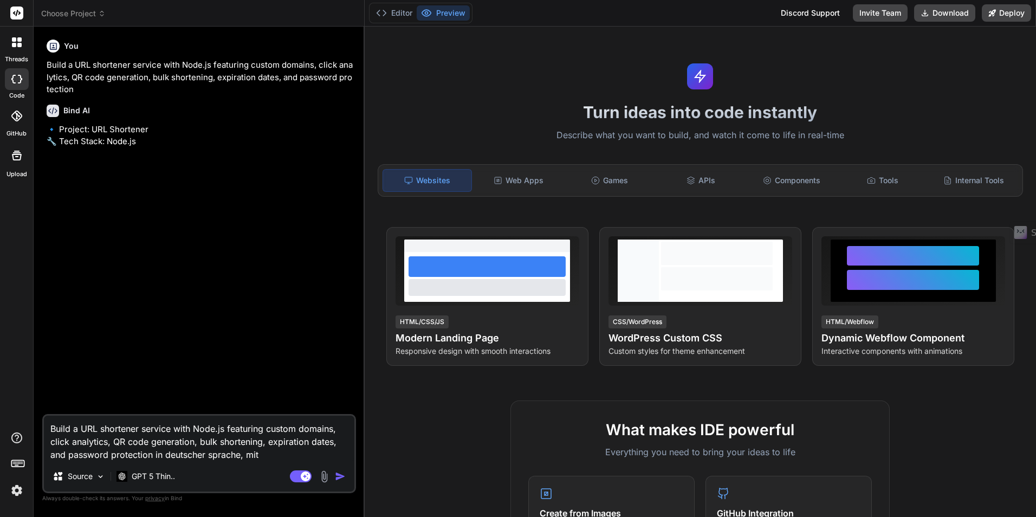
type textarea "x"
type textarea "Build a URL shortener service with Node.js featuring custom domains, click anal…"
type textarea "x"
type textarea "Build a URL shortener service with Node.js featuring custom domains, click anal…"
type textarea "x"
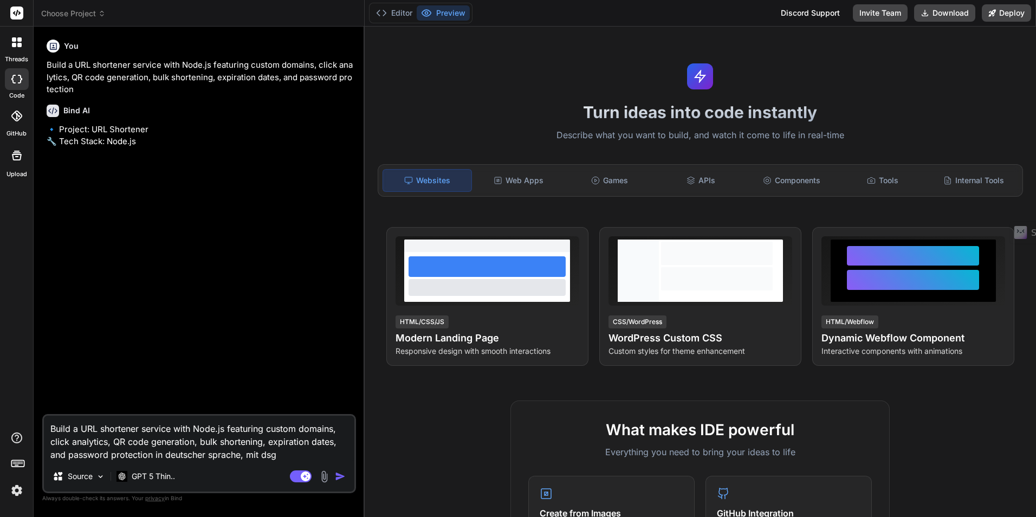
type textarea "Build a URL shortener service with Node.js featuring custom domains, click anal…"
type textarea "x"
type textarea "Build a URL shortener service with Node.js featuring custom domains, click anal…"
type textarea "x"
type textarea "Build a URL shortener service with Node.js featuring custom domains, click anal…"
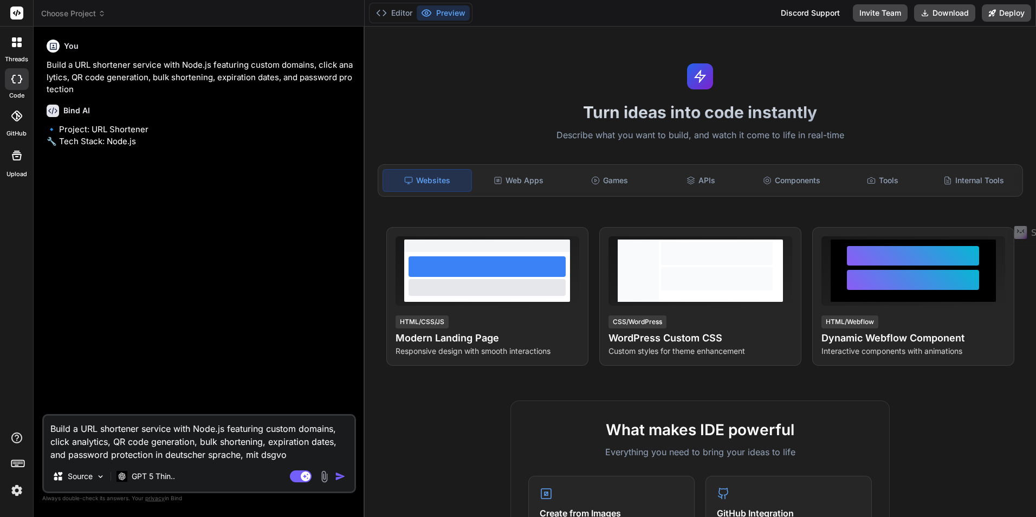
type textarea "x"
type textarea "Build a URL shortener service with Node.js featuring custom domains, click anal…"
type textarea "x"
type textarea "Build a URL shortener service with Node.js featuring custom domains, click anal…"
type textarea "x"
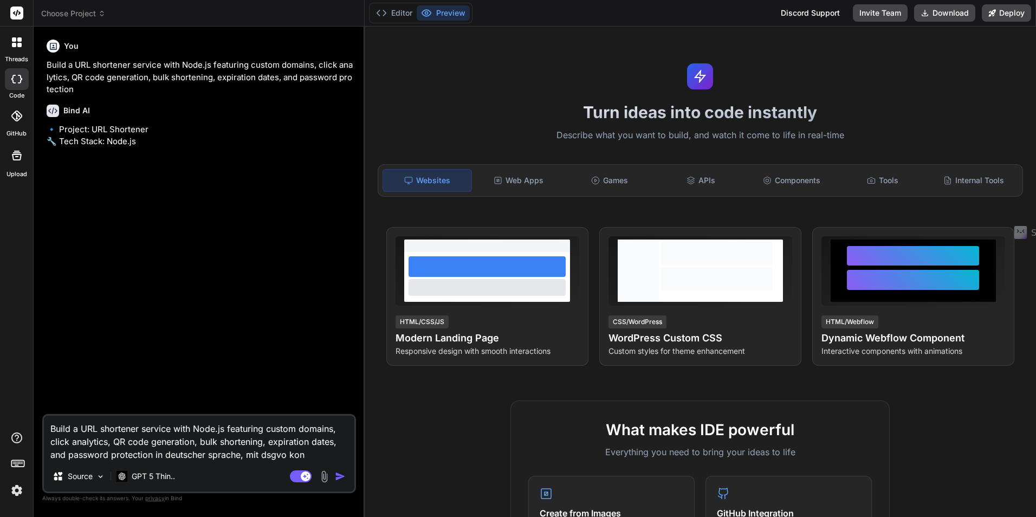
type textarea "Build a URL shortener service with Node.js featuring custom domains, click anal…"
type textarea "x"
type textarea "Build a URL shortener service with Node.js featuring custom domains, click anal…"
type textarea "x"
type textarea "Build a URL shortener service with Node.js featuring custom domains, click anal…"
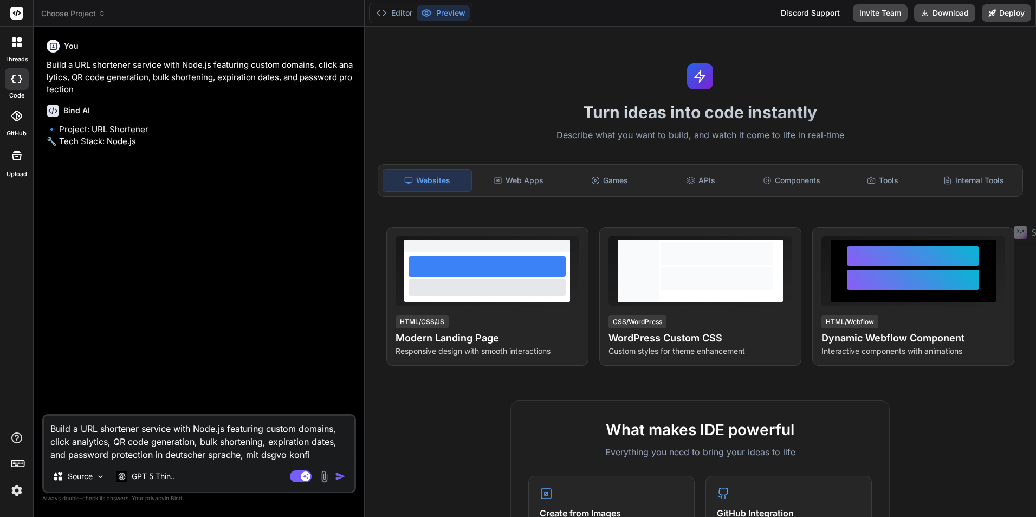
type textarea "x"
type textarea "Build a URL shortener service with Node.js featuring custom domains, click anal…"
type textarea "x"
type textarea "Build a URL shortener service with Node.js featuring custom domains, click anal…"
type textarea "x"
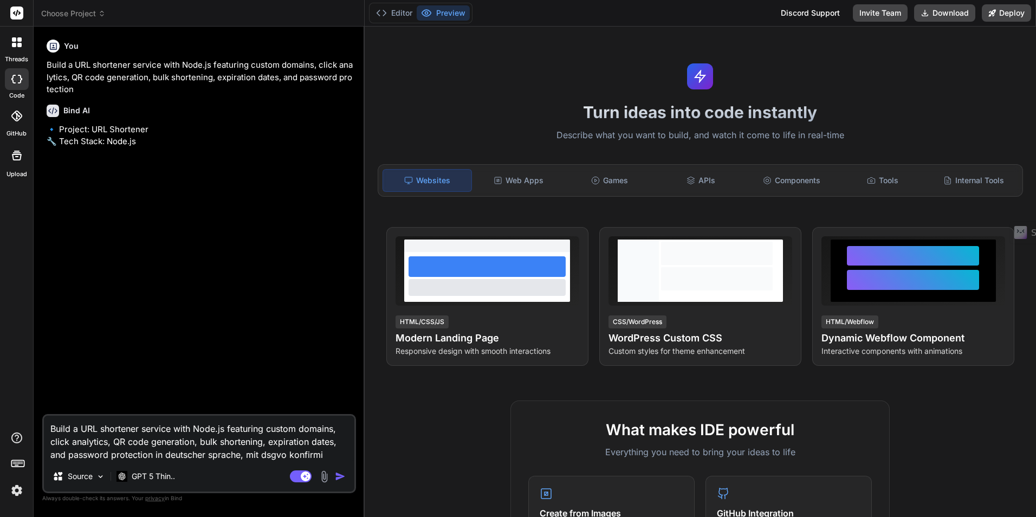
type textarea "Build a URL shortener service with Node.js featuring custom domains, click anal…"
type textarea "x"
type textarea "Build a URL shortener service with Node.js featuring custom domains, click anal…"
type textarea "x"
type textarea "Build a URL shortener service with Node.js featuring custom domains, click anal…"
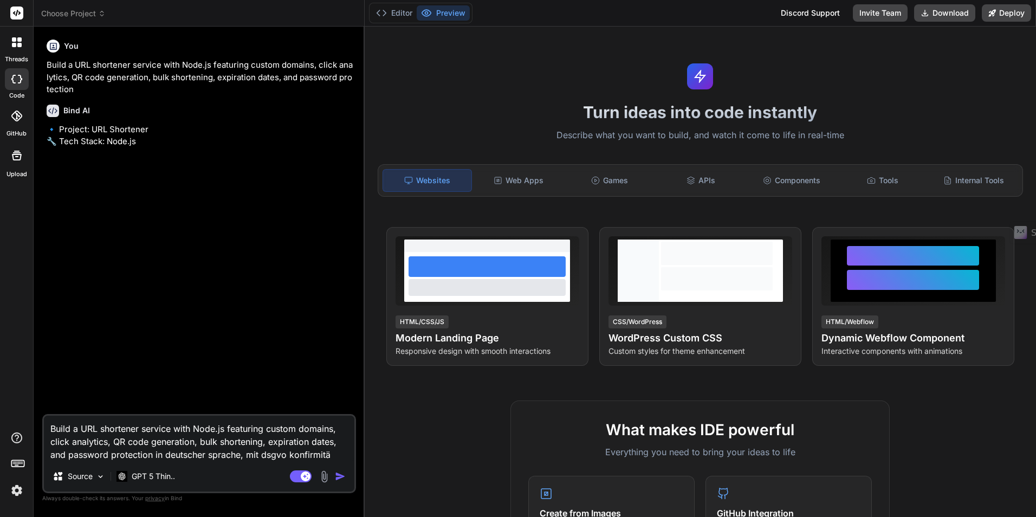
type textarea "x"
type textarea "Build a URL shortener service with Node.js featuring custom domains, click anal…"
type textarea "x"
type textarea "Build a URL shortener service with Node.js featuring custom domains, click anal…"
type textarea "x"
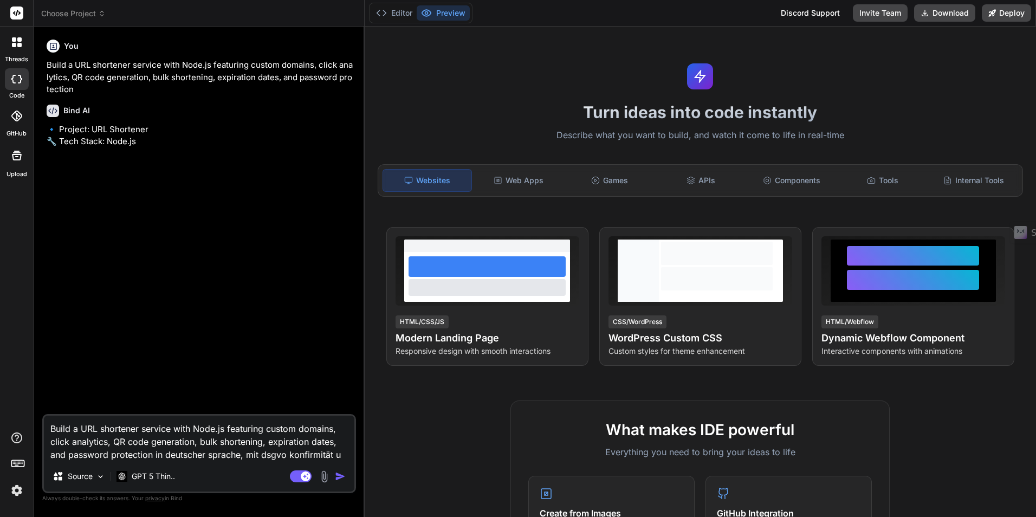
type textarea "Build a URL shortener service with Node.js featuring custom domains, click anal…"
type textarea "x"
type textarea "Build a URL shortener service with Node.js featuring custom domains, click anal…"
type textarea "x"
type textarea "Build a URL shortener service with Node.js featuring custom domains, click anal…"
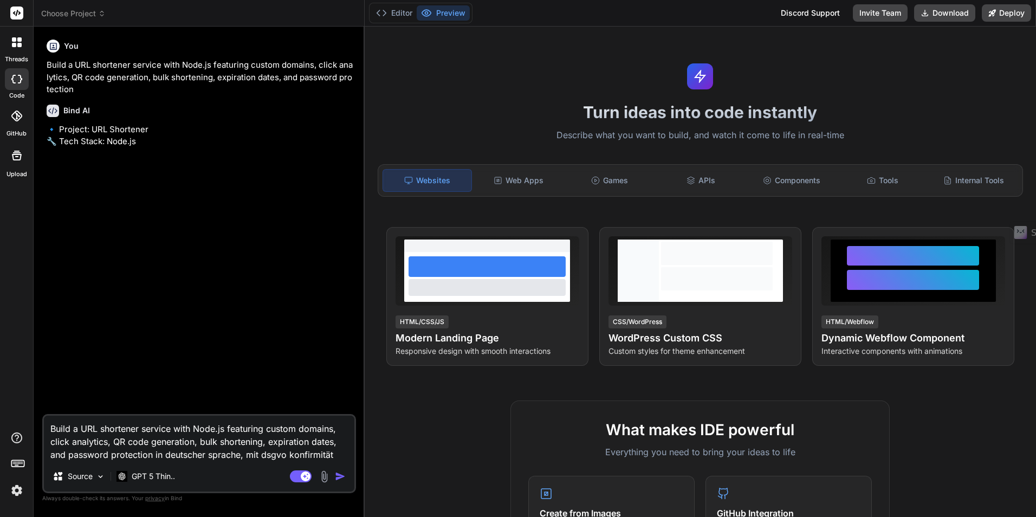
type textarea "x"
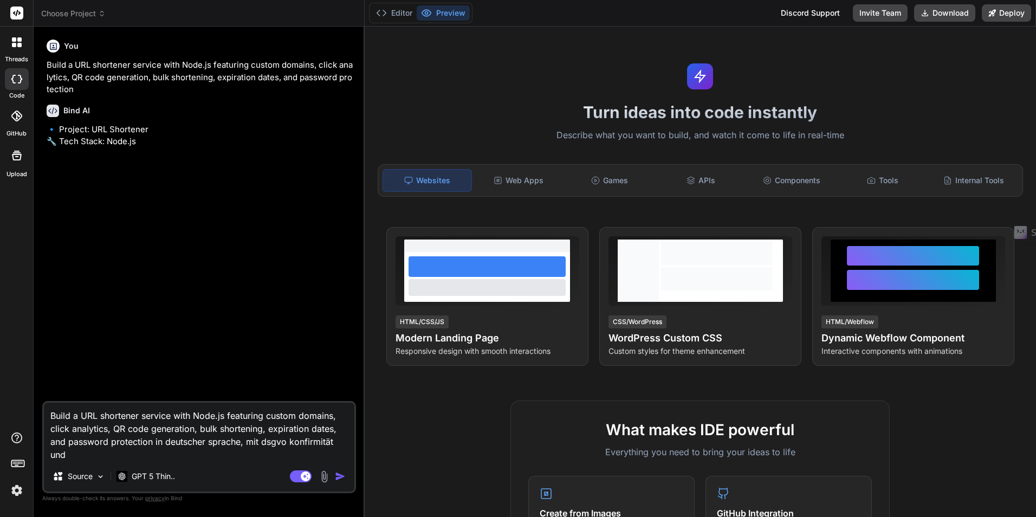
type textarea "Build a URL shortener service with Node.js featuring custom domains, click anal…"
type textarea "x"
type textarea "Build a URL shortener service with Node.js featuring custom domains, click anal…"
type textarea "x"
type textarea "Build a URL shortener service with Node.js featuring custom domains, click anal…"
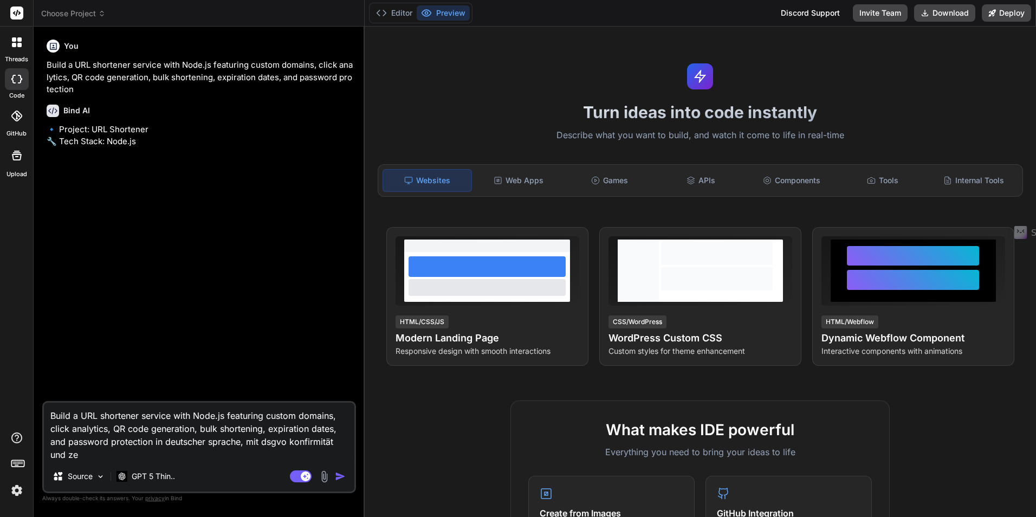
type textarea "x"
type textarea "Build a URL shortener service with Node.js featuring custom domains, click anal…"
type textarea "x"
type textarea "Build a URL shortener service with Node.js featuring custom domains, click anal…"
type textarea "x"
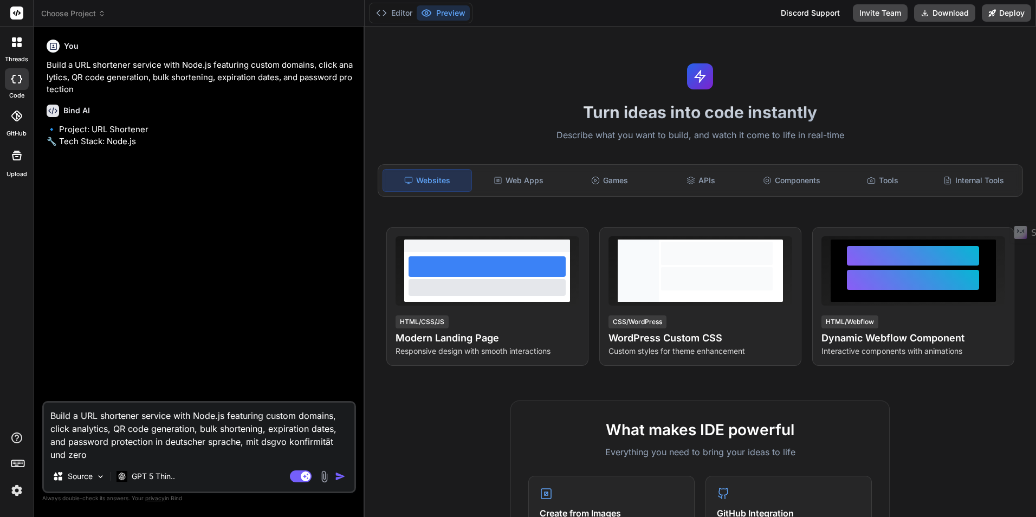
type textarea "Build a URL shortener service with Node.js featuring custom domains, click anal…"
type textarea "x"
type textarea "Build a URL shortener service with Node.js featuring custom domains, click anal…"
type textarea "x"
type textarea "Build a URL shortener service with Node.js featuring custom domains, click anal…"
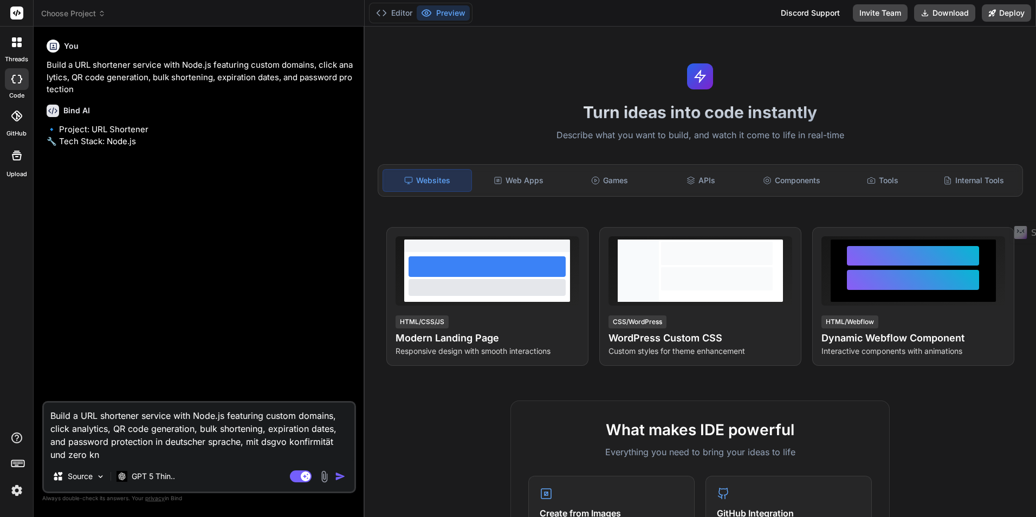
type textarea "x"
type textarea "Build a URL shortener service with Node.js featuring custom domains, click anal…"
type textarea "x"
type textarea "Build a URL shortener service with Node.js featuring custom domains, click anal…"
type textarea "x"
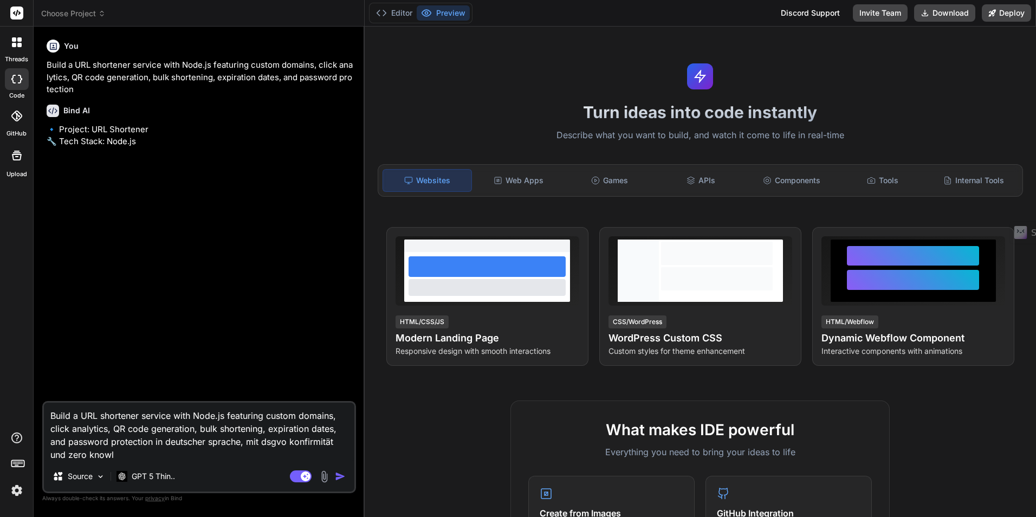
type textarea "Build a URL shortener service with Node.js featuring custom domains, click anal…"
type textarea "x"
type textarea "Build a URL shortener service with Node.js featuring custom domains, click anal…"
type textarea "x"
type textarea "Build a URL shortener service with Node.js featuring custom domains, click anal…"
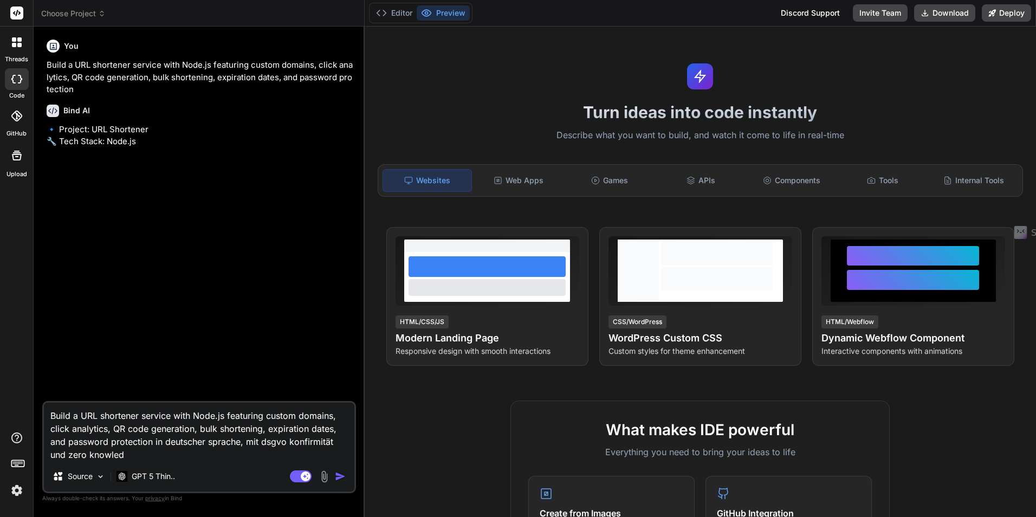
type textarea "x"
type textarea "Build a URL shortener service with Node.js featuring custom domains, click anal…"
type textarea "x"
type textarea "Build a URL shortener service with Node.js featuring custom domains, click anal…"
type textarea "x"
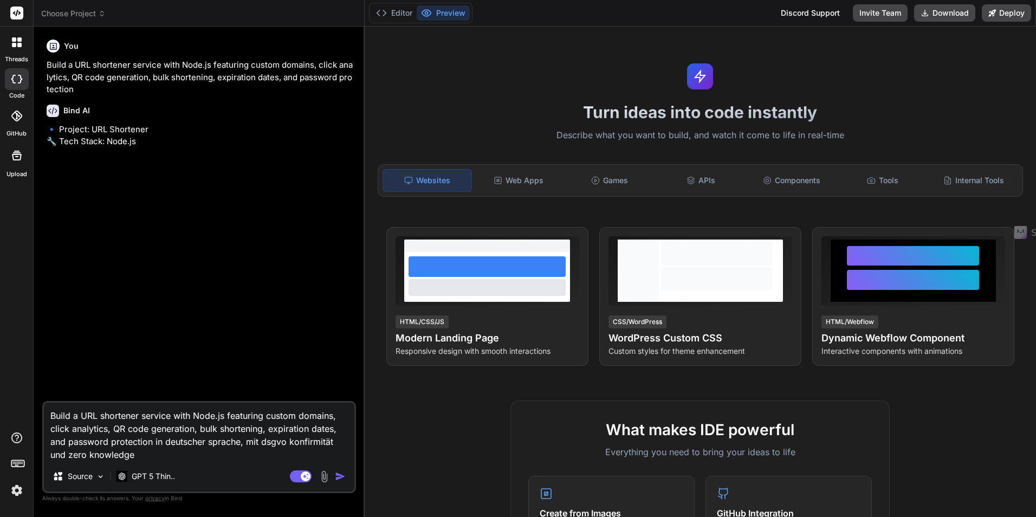
type textarea "Build a URL shortener service with Node.js featuring custom domains, click anal…"
type textarea "x"
type textarea "Build a URL shortener service with Node.js featuring custom domains, click anal…"
type textarea "x"
type textarea "Build a URL shortener service with Node.js featuring custom domains, click anal…"
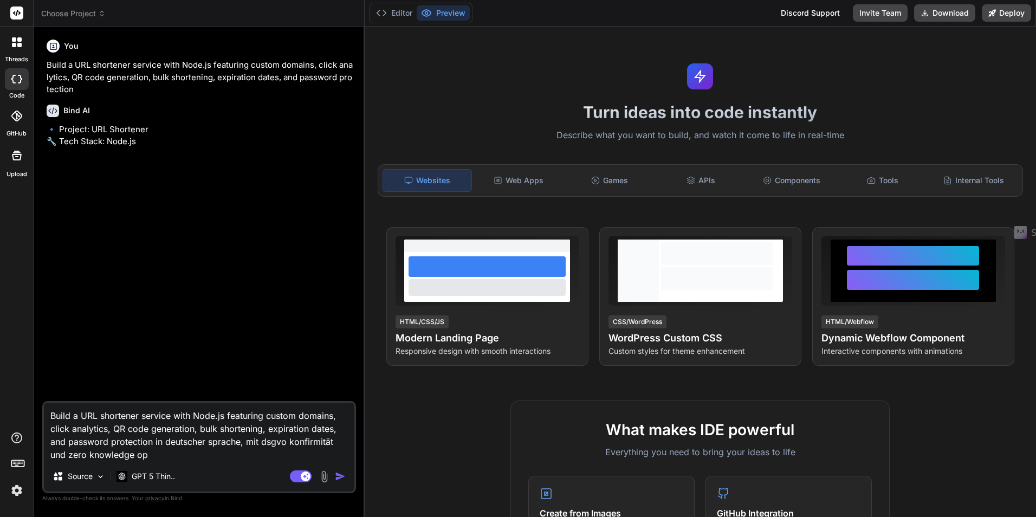
type textarea "x"
type textarea "Build a URL shortener service with Node.js featuring custom domains, click anal…"
type textarea "x"
type textarea "Build a URL shortener service with Node.js featuring custom domains, click anal…"
type textarea "x"
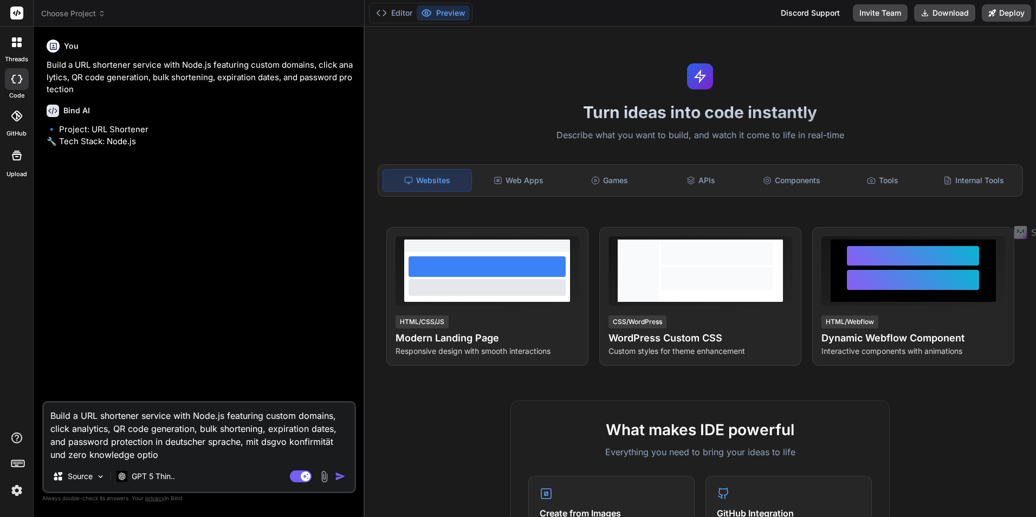
type textarea "Build a URL shortener service with Node.js featuring custom domains, click anal…"
type textarea "x"
type textarea "Build a URL shortener service with Node.js featuring custom domains, click anal…"
type textarea "x"
type textarea "Build a URL shortener service with Node.js featuring custom domains, click anal…"
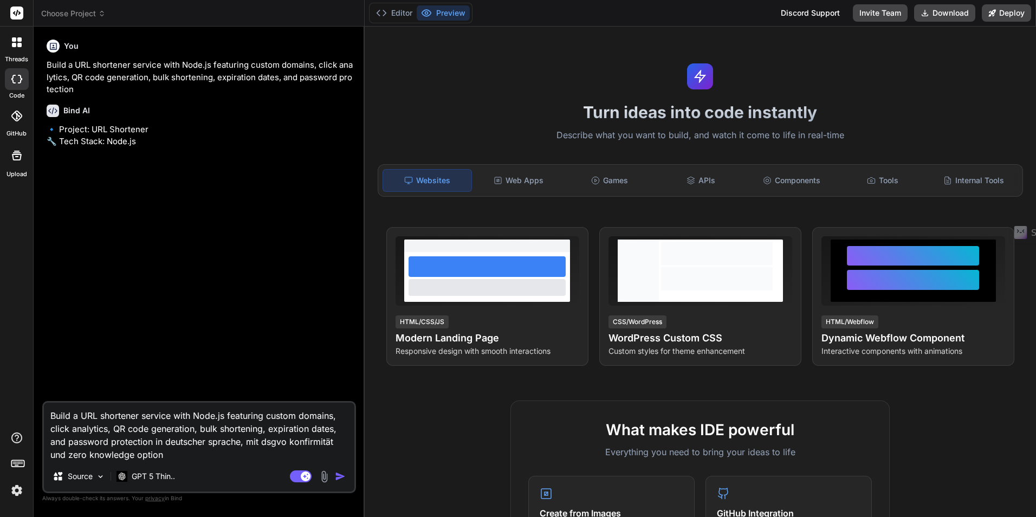
type textarea "x"
type textarea "Build a URL shortener service with Node.js featuring custom domains, click anal…"
type textarea "x"
type textarea "Build a URL shortener service with Node.js featuring custom domains, click anal…"
type textarea "x"
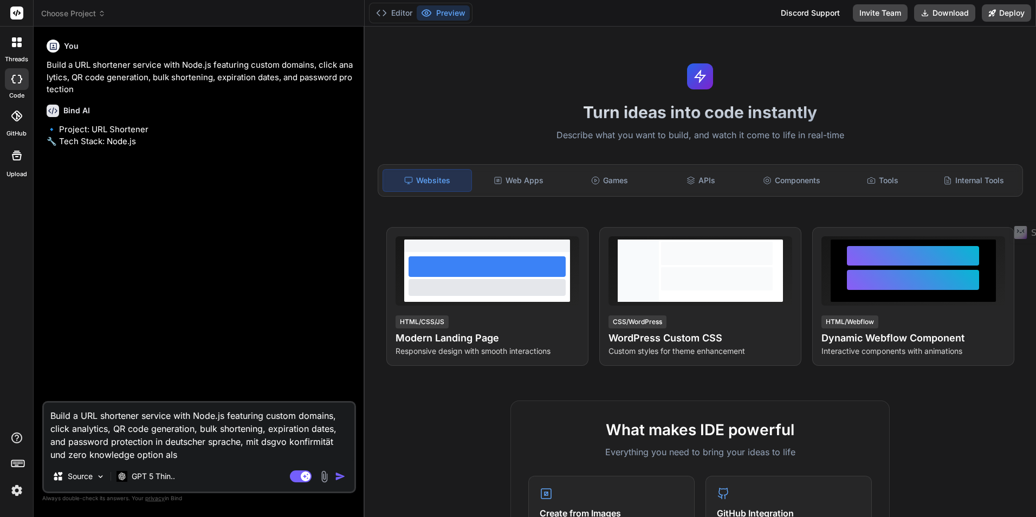
type textarea "Build a URL shortener service with Node.js featuring custom domains, click anal…"
type textarea "x"
type textarea "Build a URL shortener service with Node.js featuring custom domains, click anal…"
type textarea "x"
type textarea "Build a URL shortener service with Node.js featuring custom domains, click anal…"
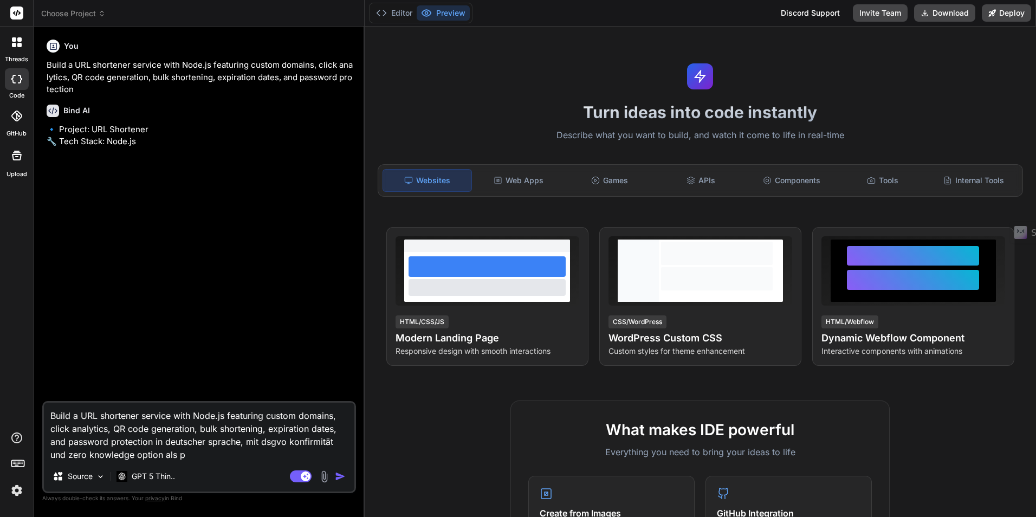
type textarea "x"
type textarea "Build a URL shortener service with Node.js featuring custom domains, click anal…"
type textarea "x"
type textarea "Build a URL shortener service with Node.js featuring custom domains, click anal…"
type textarea "x"
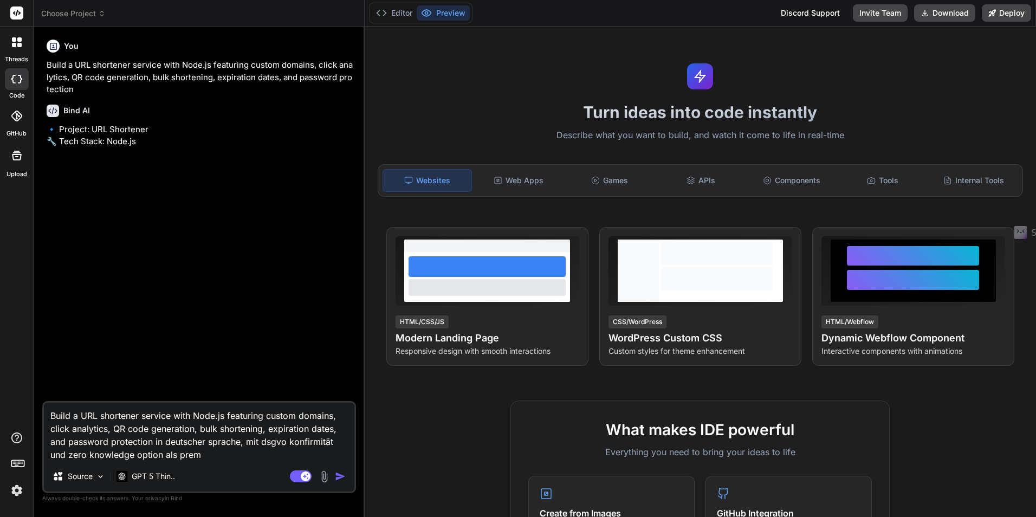
type textarea "Build a URL shortener service with Node.js featuring custom domains, click anal…"
type textarea "x"
type textarea "Build a URL shortener service with Node.js featuring custom domains, click anal…"
type textarea "x"
type textarea "Build a URL shortener service with Node.js featuring custom domains, click anal…"
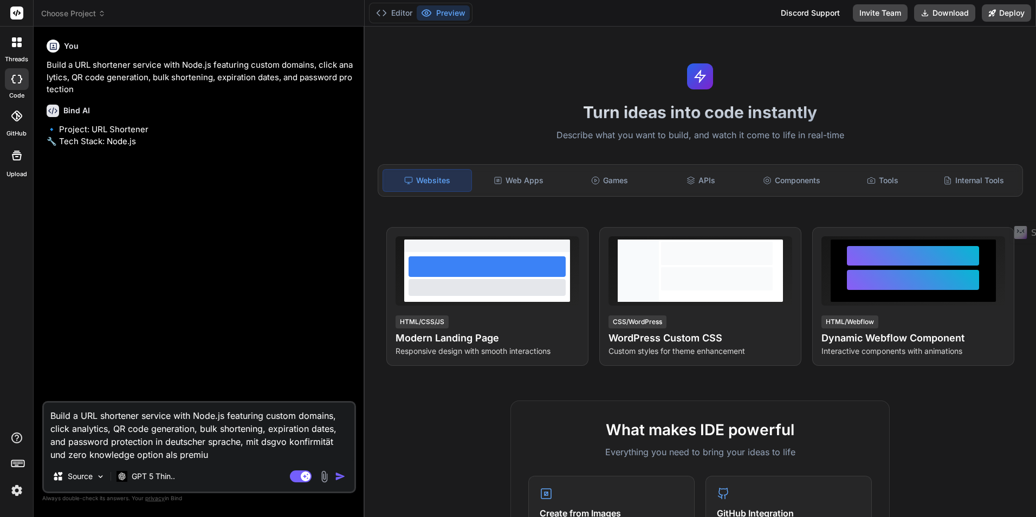
type textarea "x"
type textarea "Build a URL shortener service with Node.js featuring custom domains, click anal…"
type textarea "x"
type textarea "Build a URL shortener service with Node.js featuring custom domains, click anal…"
type textarea "x"
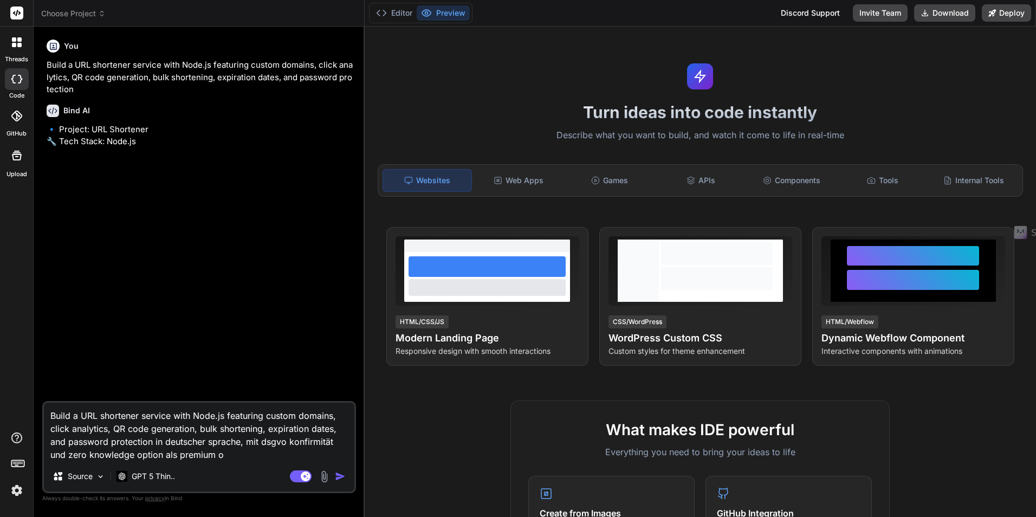
type textarea "Build a URL shortener service with Node.js featuring custom domains, click anal…"
type textarea "x"
type textarea "Build a URL shortener service with Node.js featuring custom domains, click anal…"
type textarea "x"
type textarea "Build a URL shortener service with Node.js featuring custom domains, click anal…"
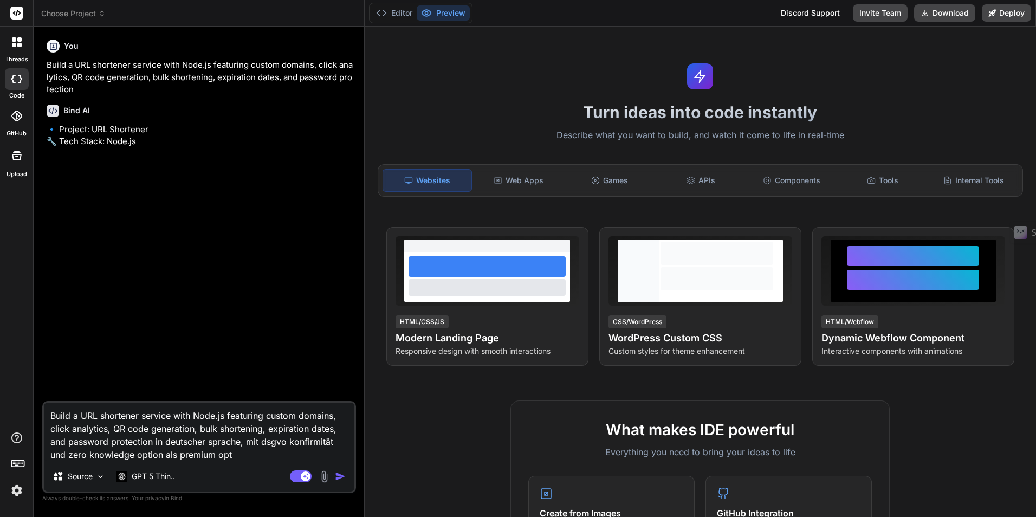
type textarea "x"
type textarea "Build a URL shortener service with Node.js featuring custom domains, click anal…"
type textarea "x"
type textarea "Build a URL shortener service with Node.js featuring custom domains, click anal…"
type textarea "x"
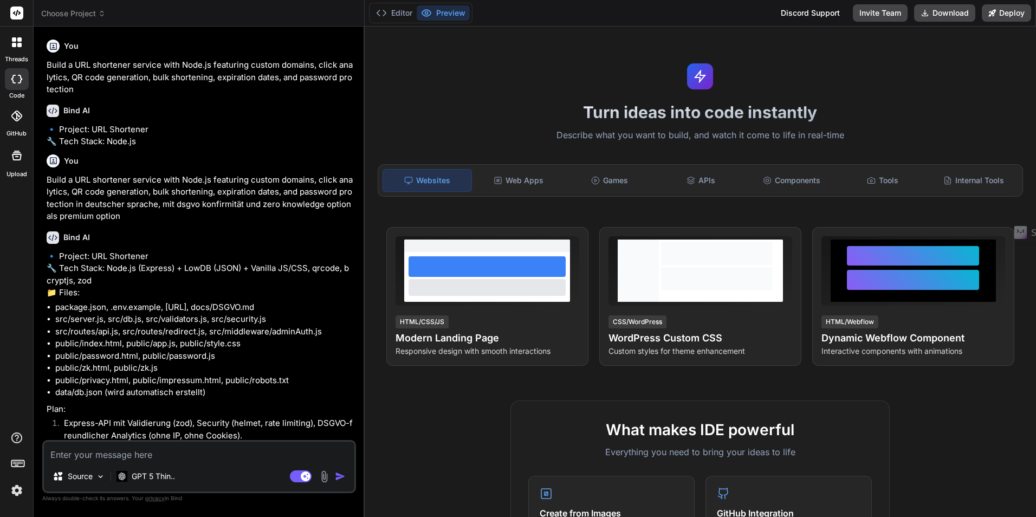
type textarea "x"
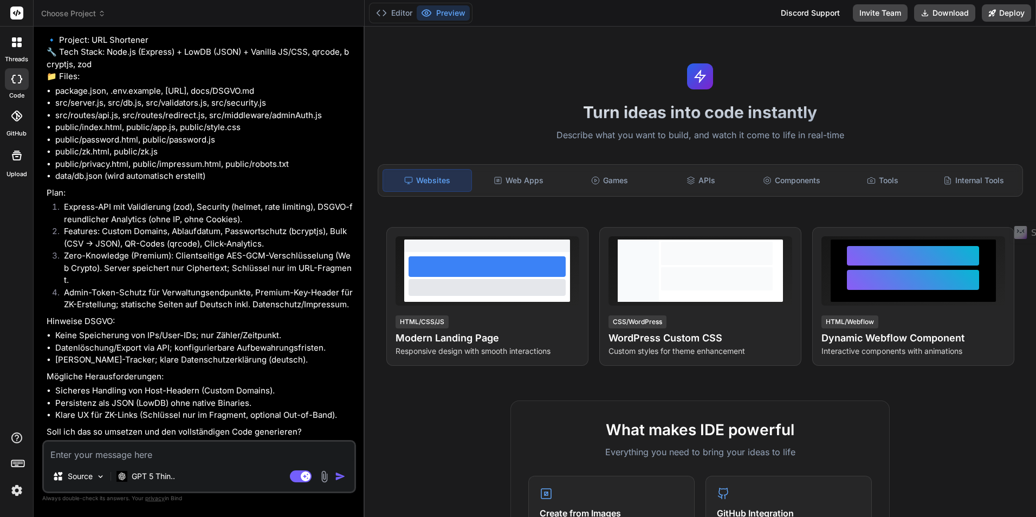
scroll to position [241, 0]
click at [151, 451] on textarea at bounding box center [199, 451] width 310 height 20
type textarea "ja"
type textarea "x"
type textarea "ja,"
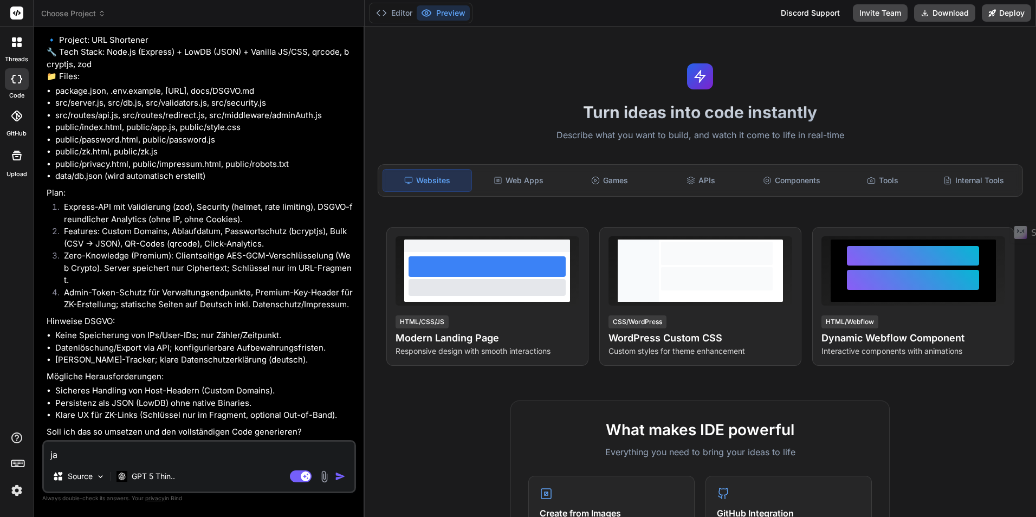
type textarea "x"
type textarea "ja,"
type textarea "x"
type textarea "ja, e"
type textarea "x"
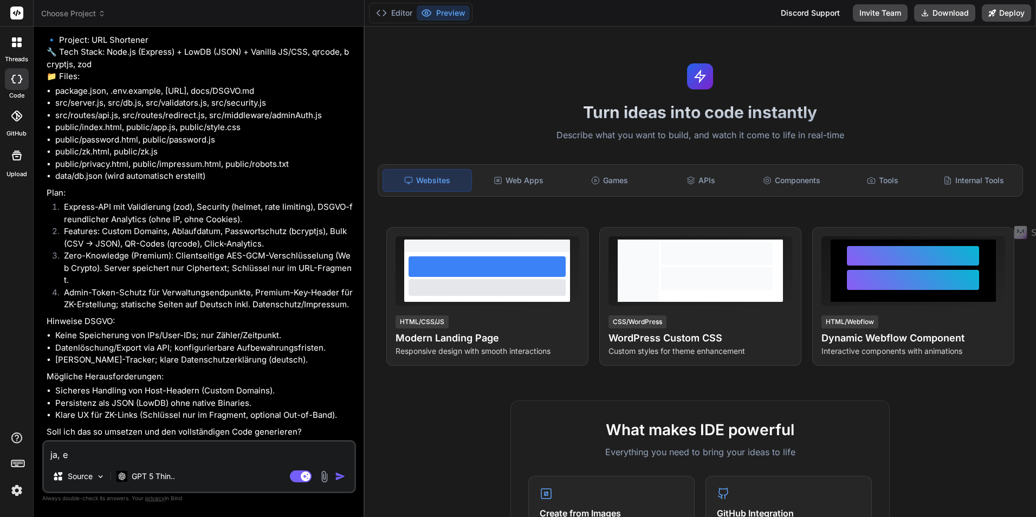
type textarea "ja, es"
type textarea "x"
type textarea "ja, es"
type textarea "x"
type textarea "ja, es s"
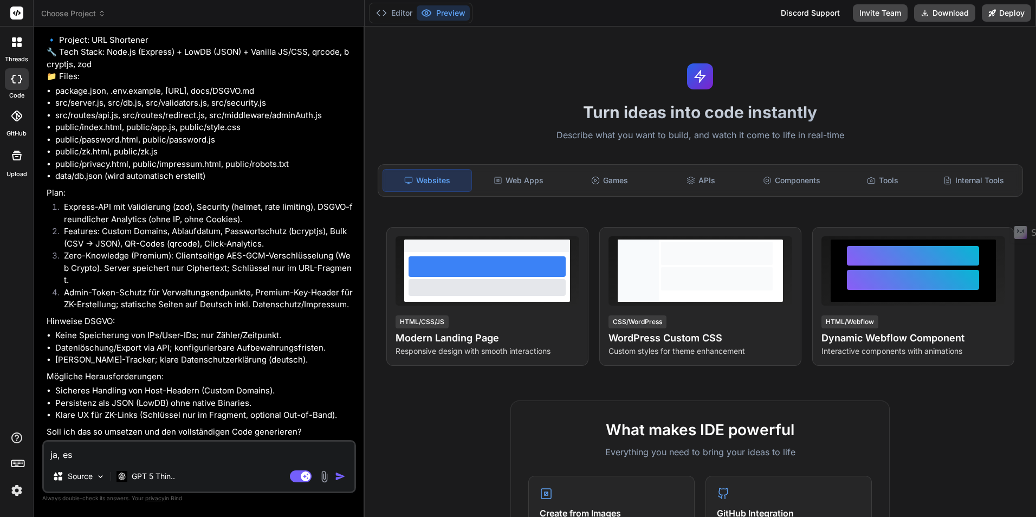
type textarea "x"
type textarea "ja, es se"
type textarea "x"
type textarea "ja, es sei"
type textarea "x"
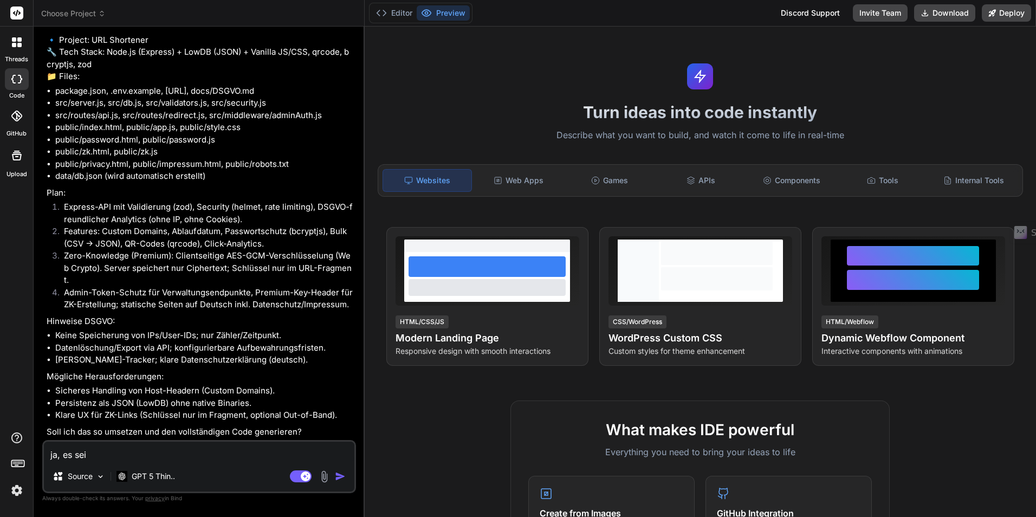
type textarea "ja, es sei"
type textarea "x"
type textarea "ja, es sei d"
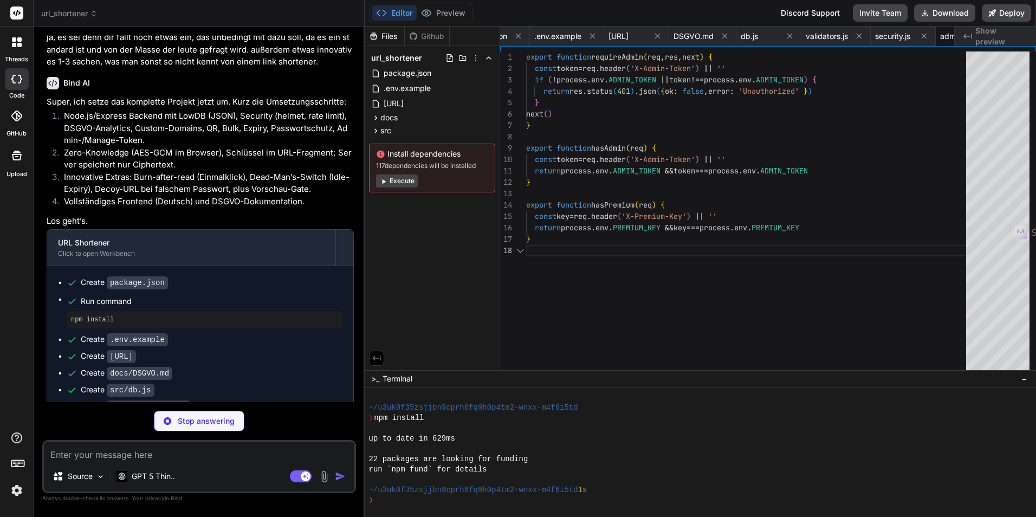
scroll to position [0, 119]
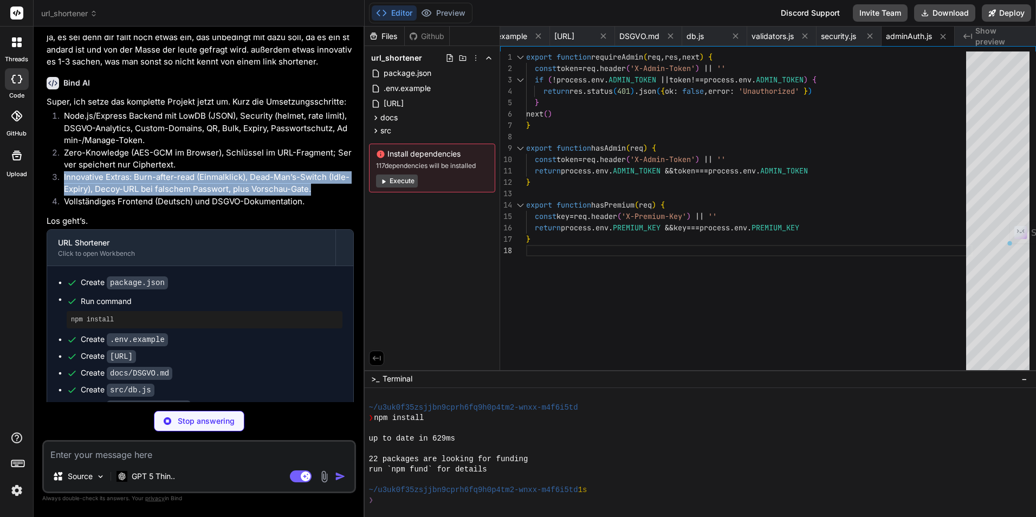
drag, startPoint x: 62, startPoint y: 200, endPoint x: 311, endPoint y: 214, distance: 249.6
click at [311, 196] on li "Innovative Extras: Burn-after-read (Einmalklick), Dead-Man’s-Switch (Idle-Expir…" at bounding box center [204, 183] width 298 height 24
drag, startPoint x: 311, startPoint y: 214, endPoint x: 298, endPoint y: 213, distance: 13.0
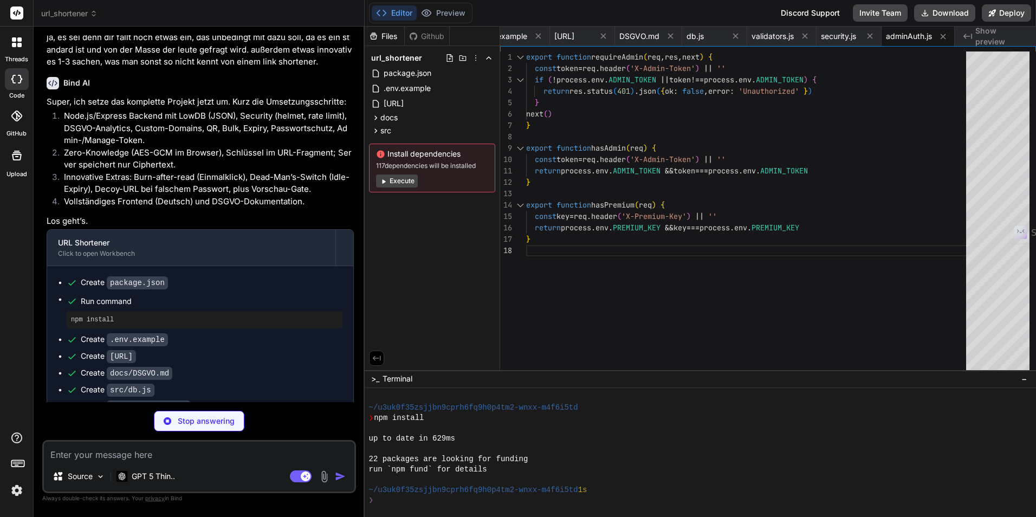
drag, startPoint x: 425, startPoint y: 82, endPoint x: 490, endPoint y: 82, distance: 65.5
drag, startPoint x: 492, startPoint y: 77, endPoint x: 606, endPoint y: 95, distance: 115.6
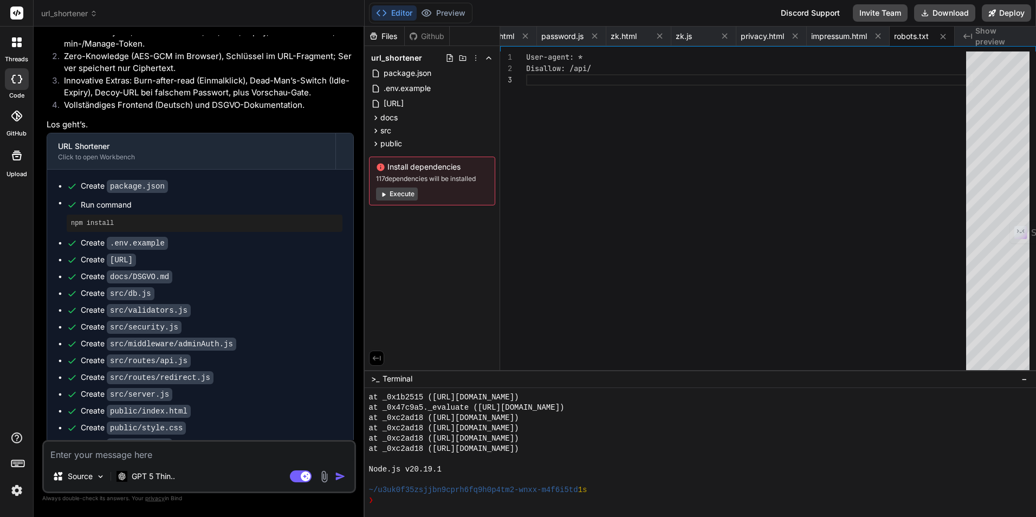
scroll to position [948, 0]
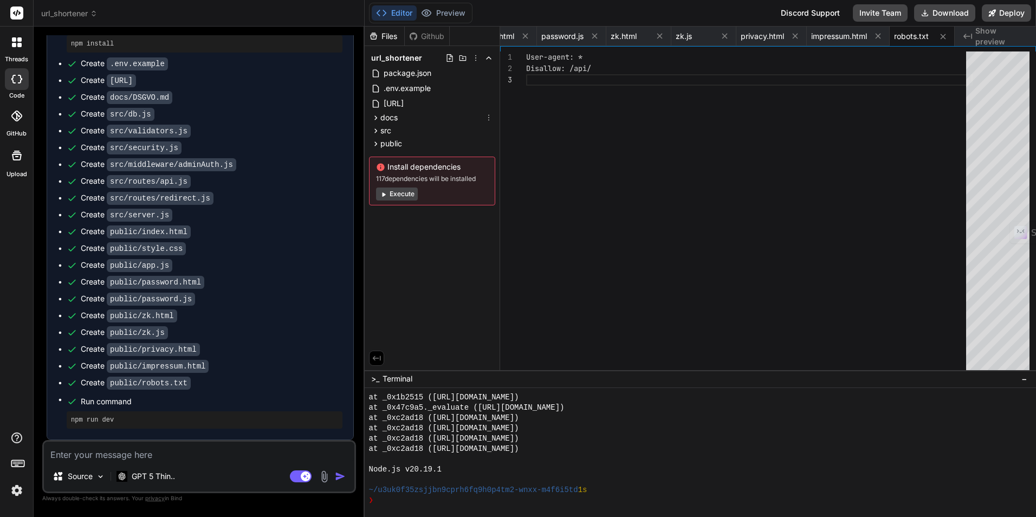
click at [445, 2] on div "Editor Preview Disabled until preview for your project is generated Discord Sup…" at bounding box center [701, 13] width 672 height 27
click at [401, 14] on button "Editor" at bounding box center [394, 12] width 45 height 15
click at [600, 505] on div "❯" at bounding box center [694, 500] width 651 height 10
click at [445, 326] on div "Files Github url_shortener package.json .env.example README.de.md docs DSGVO.md…" at bounding box center [432, 198] width 135 height 343
click at [21, 41] on icon at bounding box center [17, 42] width 10 height 10
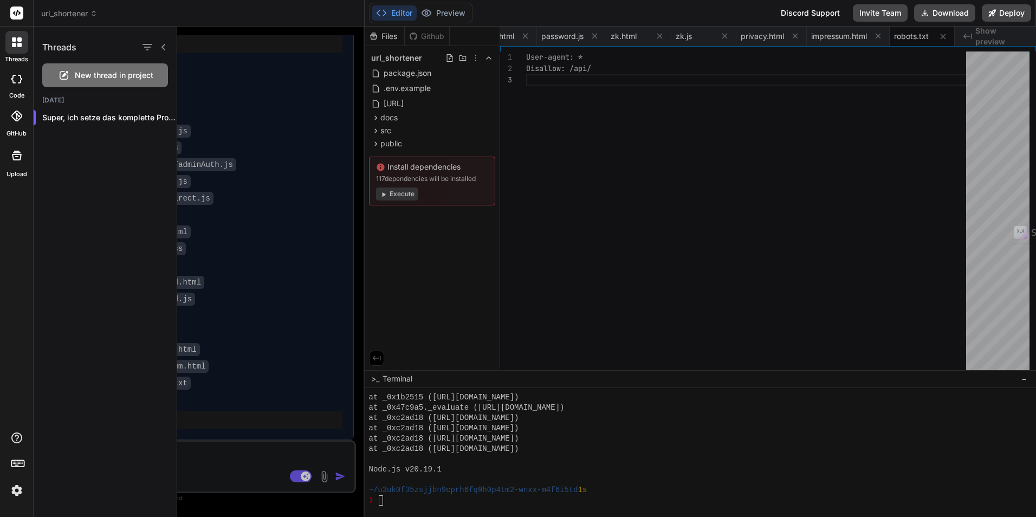
click at [20, 79] on icon at bounding box center [16, 79] width 11 height 9
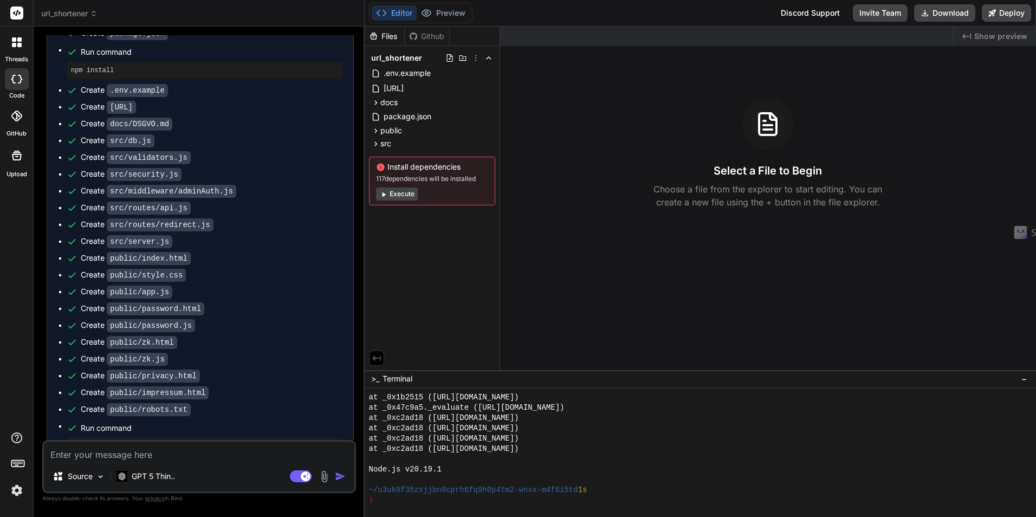
scroll to position [948, 0]
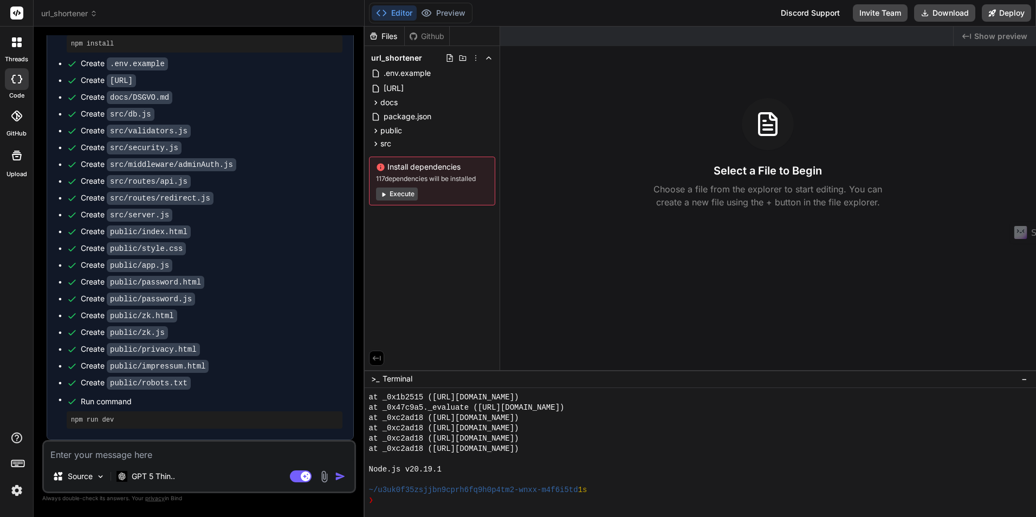
click at [118, 453] on textarea at bounding box center [199, 451] width 310 height 20
click at [106, 475] on div "Source" at bounding box center [78, 476] width 61 height 22
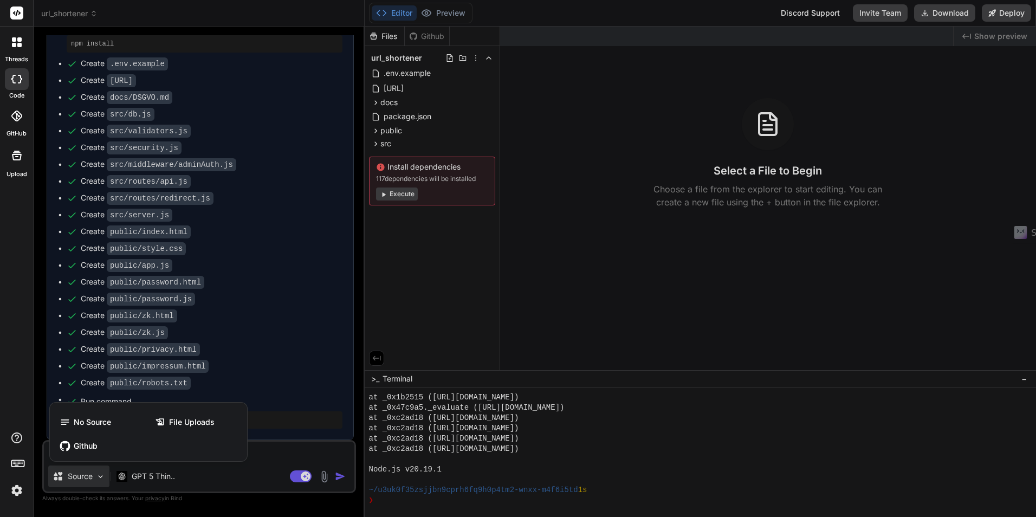
click at [274, 456] on div at bounding box center [518, 258] width 1036 height 517
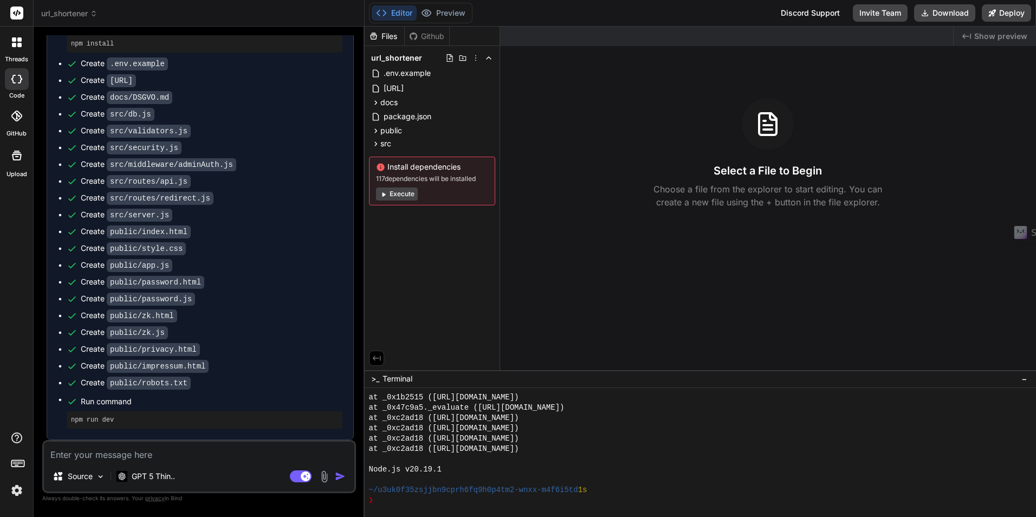
click at [1000, 38] on span "Show preview" at bounding box center [1000, 36] width 53 height 11
click at [401, 15] on button "Editor" at bounding box center [394, 12] width 45 height 15
click at [404, 17] on button "Editor" at bounding box center [394, 12] width 45 height 15
click at [965, 30] on div "Created with Pixso. Show preview" at bounding box center [994, 37] width 82 height 20
click at [401, 197] on button "Execute" at bounding box center [397, 193] width 42 height 13
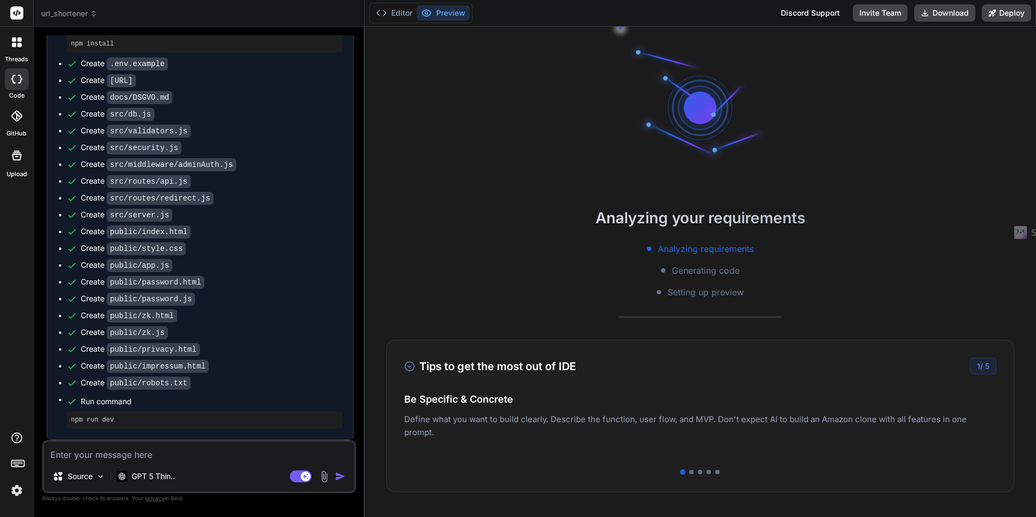
scroll to position [371, 0]
type textarea "x"
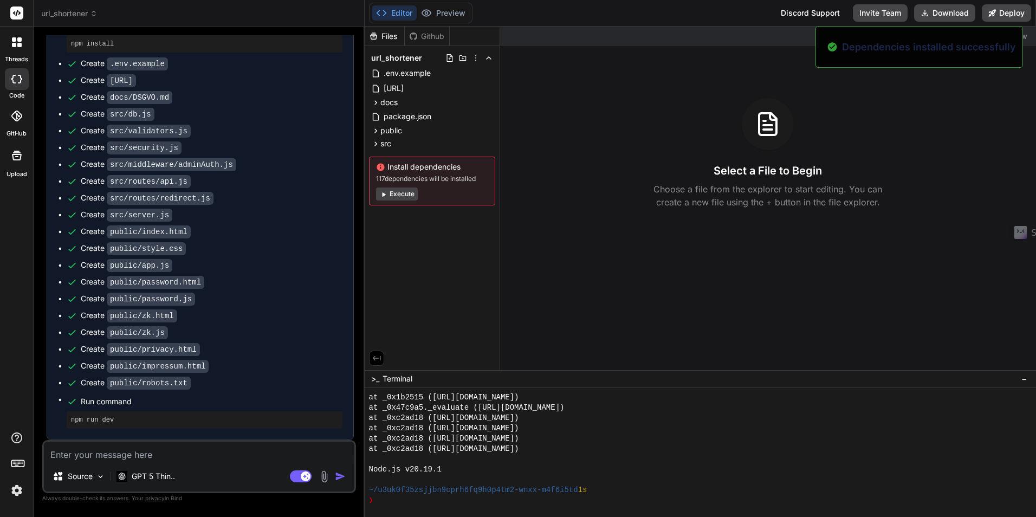
scroll to position [566, 0]
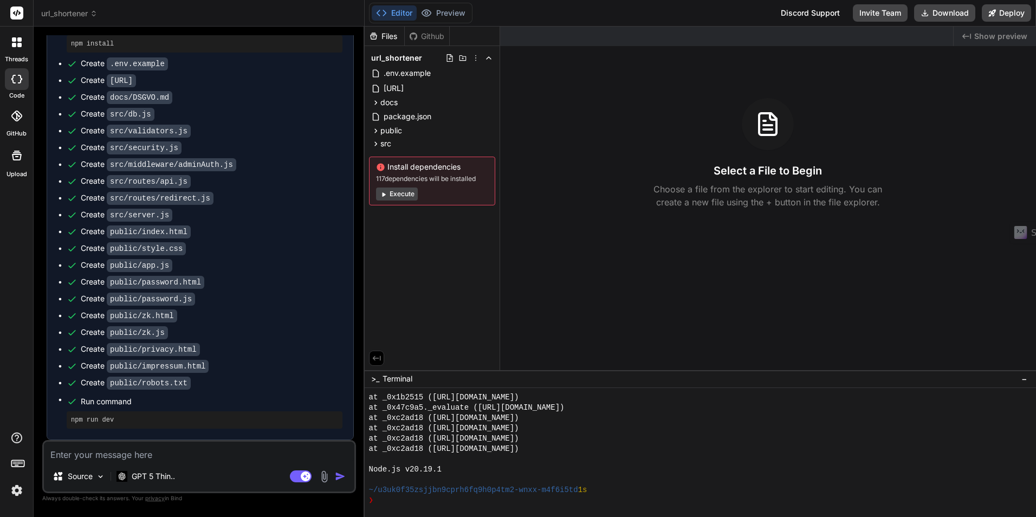
click at [932, 101] on div "Select a File to Begin Choose a file from the explorer to start editing. You ca…" at bounding box center [768, 153] width 536 height 111
click at [987, 38] on span "Show preview" at bounding box center [1000, 36] width 53 height 11
click at [154, 463] on div "Source GPT 5 Thin.. Agent Mode. When this toggle is activated, AI automatically…" at bounding box center [199, 466] width 314 height 53
click at [158, 454] on textarea at bounding box center [199, 451] width 310 height 20
type textarea "ze"
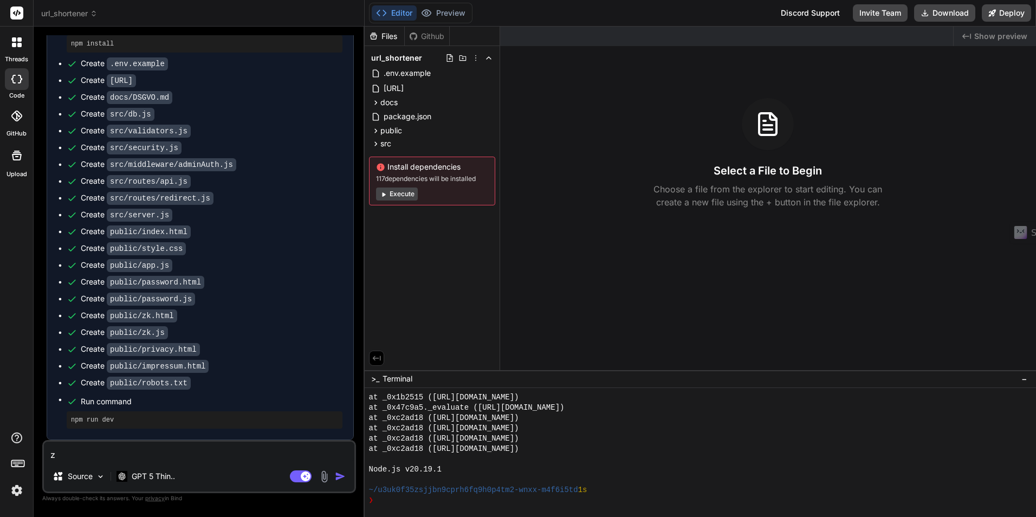
type textarea "x"
type textarea "zei"
type textarea "x"
type textarea "zeig"
type textarea "x"
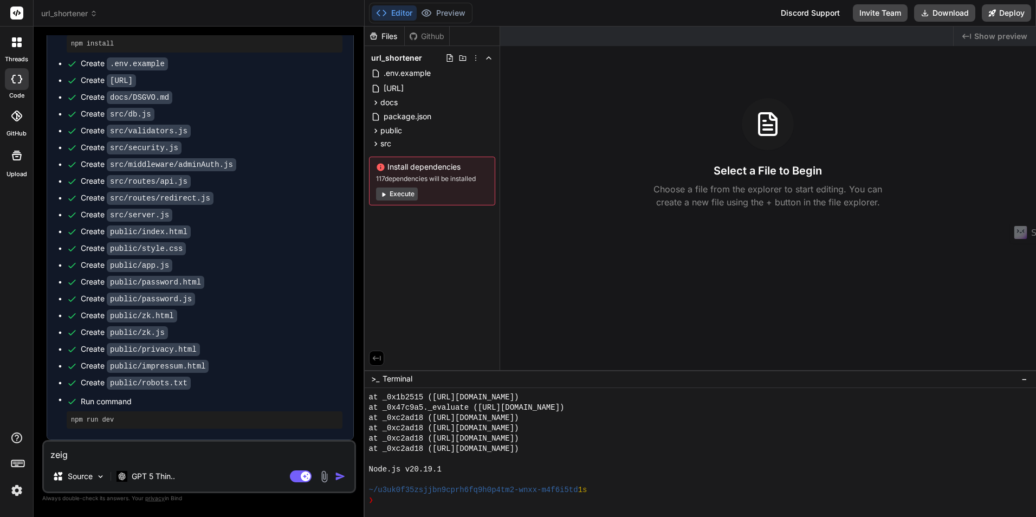
type textarea "zeige"
type textarea "x"
type textarea "zeige"
type textarea "x"
type textarea "zeige m"
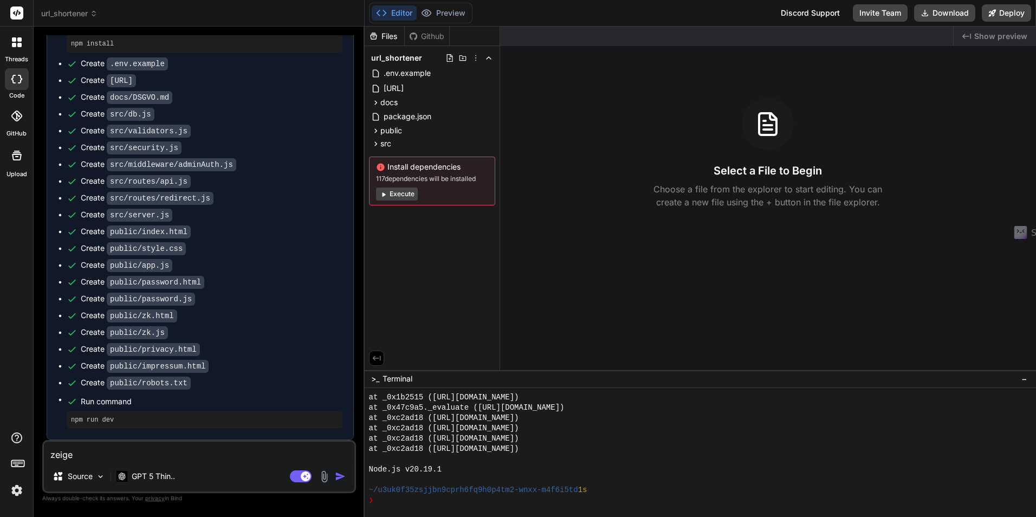
type textarea "x"
type textarea "zeige mr"
type textarea "x"
type textarea "zeige mr"
type textarea "x"
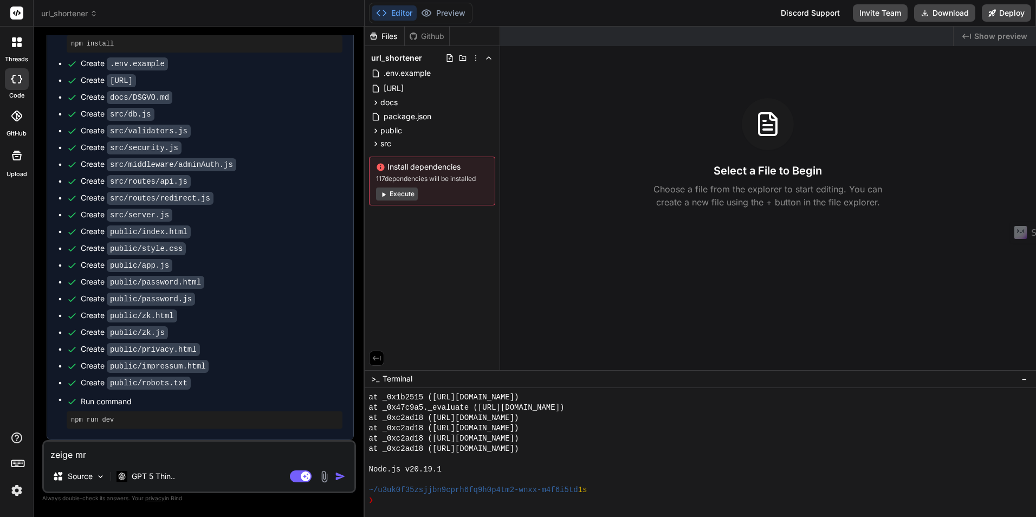
type textarea "zeige mr d"
type textarea "x"
type textarea "zeige mr [PERSON_NAME]"
type textarea "x"
type textarea "zeige mr [PERSON_NAME]"
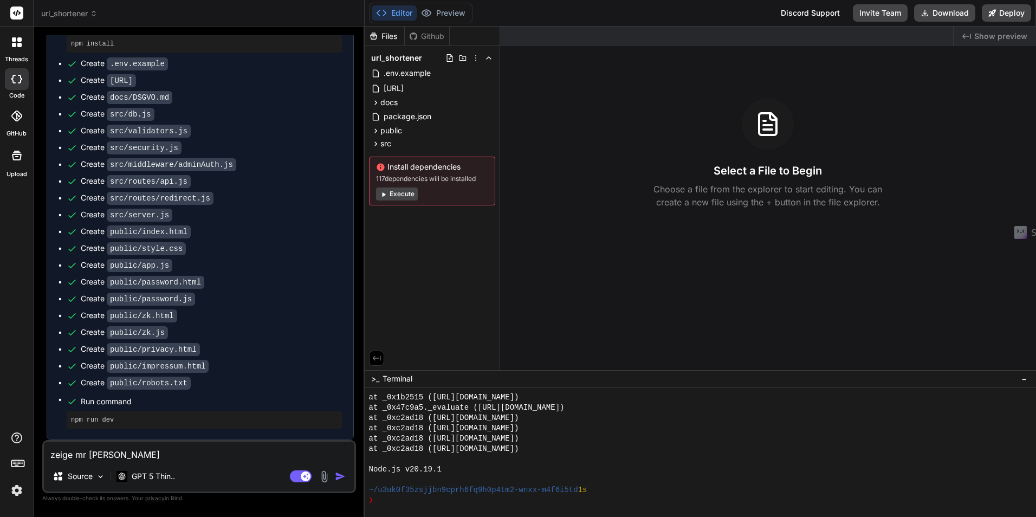
type textarea "x"
type textarea "zeige mr [PERSON_NAME]"
type textarea "x"
type textarea "zeige mr die v"
type textarea "x"
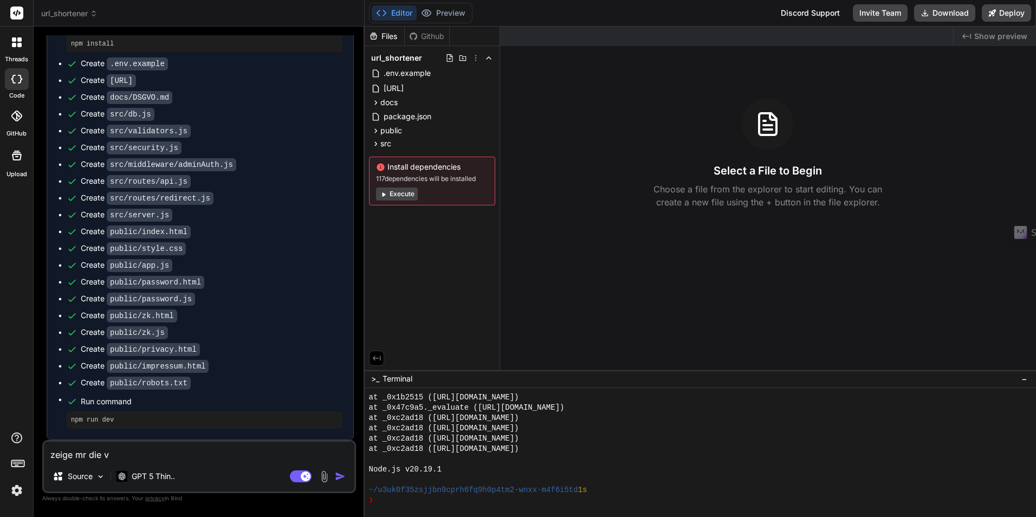
type textarea "zeige mr die vo"
type textarea "x"
type textarea "zeige mr die vor"
type textarea "x"
type textarea "zeige mr die vors"
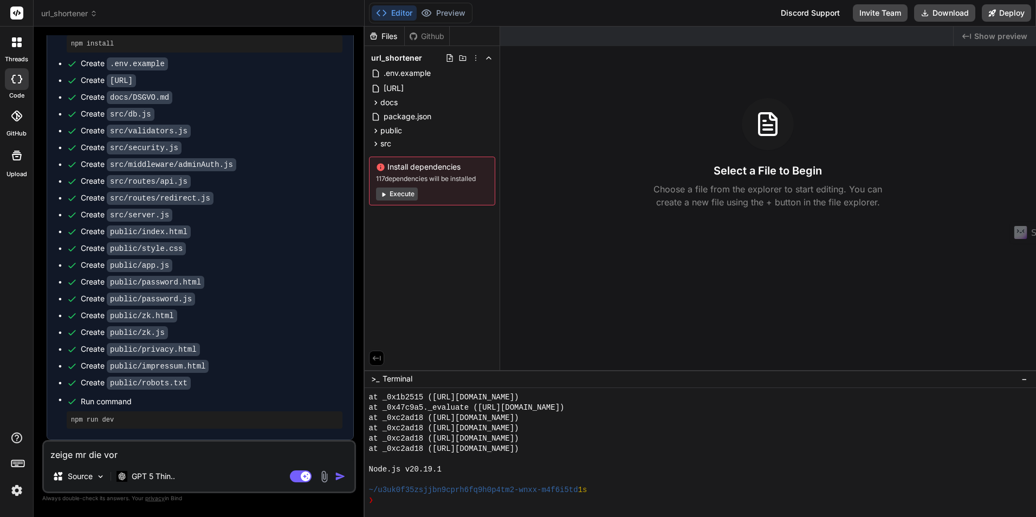
type textarea "x"
type textarea "zeige mr die vorsc"
type textarea "x"
type textarea "zeige mr die vorsch"
type textarea "x"
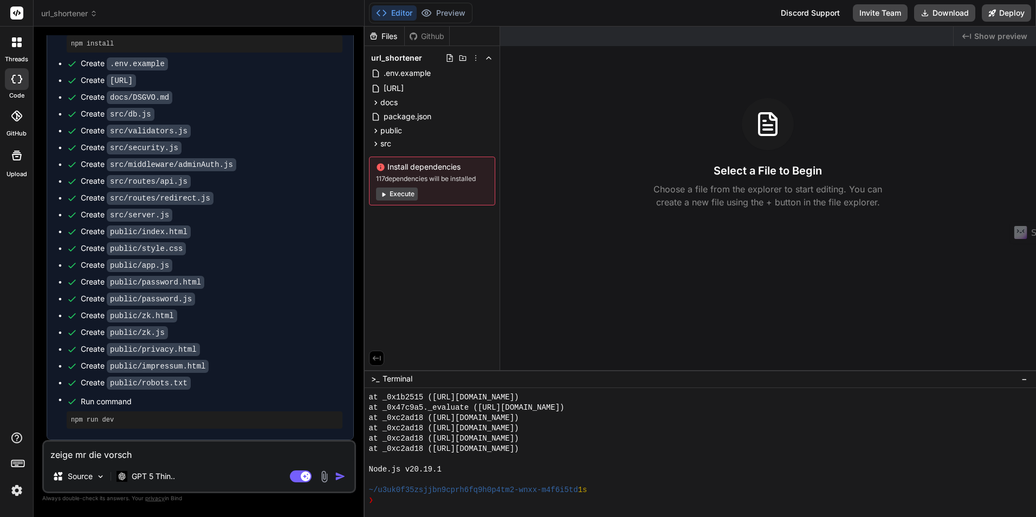
type textarea "zeige mr die vorscha"
type textarea "x"
type textarea "zeige mr die vorschau"
type textarea "x"
type textarea "zeige mr die vorschau,"
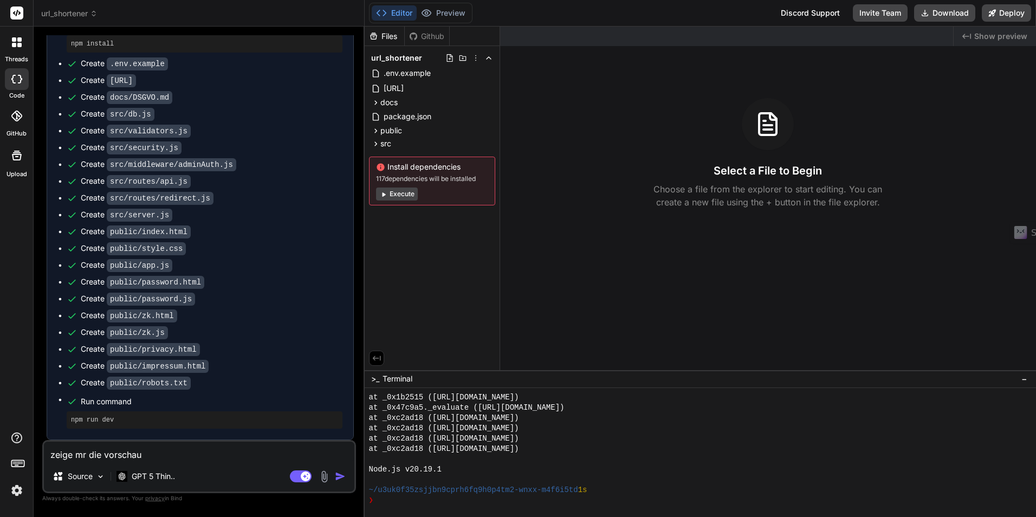
type textarea "x"
type textarea "zeige mr die vorschau,"
type textarea "x"
type textarea "zeige mr die vorschau, e"
type textarea "x"
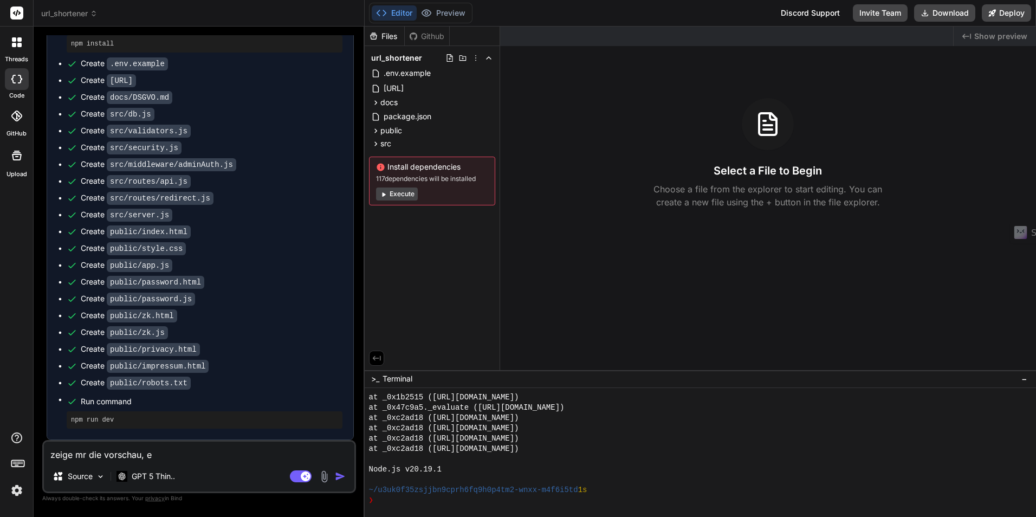
type textarea "zeige mr die vorschau, es"
type textarea "x"
type textarea "zeige mr die vorschau, es"
type textarea "x"
type textarea "zeige mr die vorschau, es g"
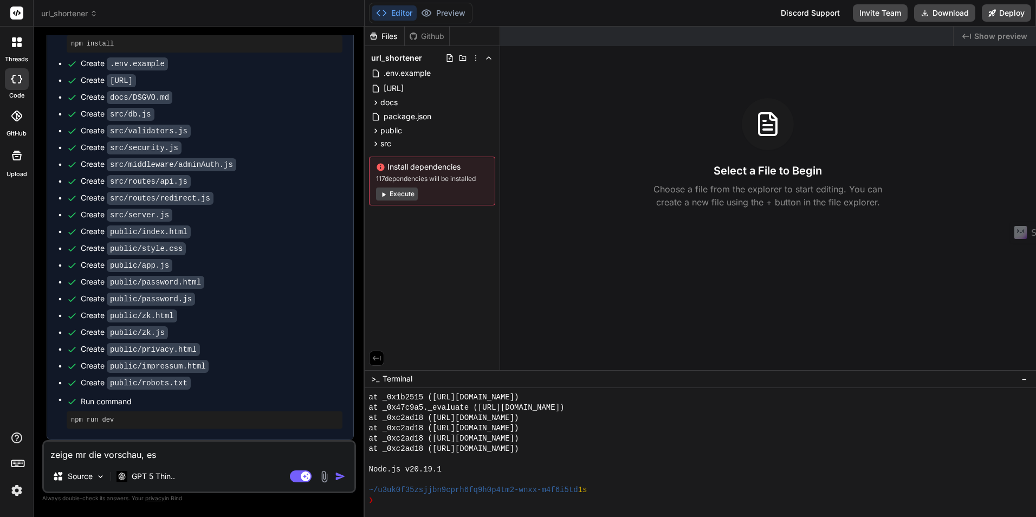
type textarea "x"
type textarea "zeige mr die vorschau, es ge"
type textarea "x"
type textarea "zeige mr die vorschau, es geh"
type textarea "x"
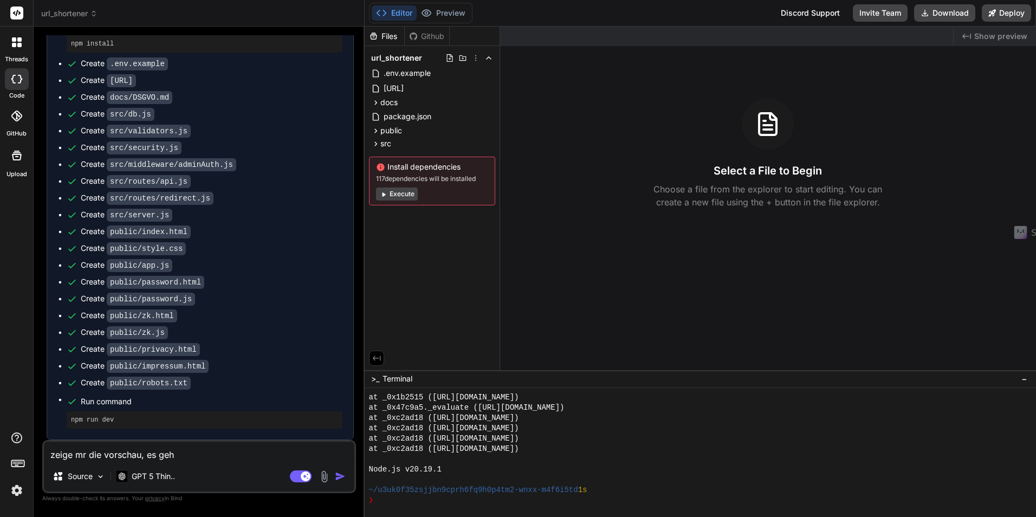
type textarea "zeige mr die vorschau, es geht"
type textarea "x"
type textarea "zeige mr die vorschau, es geht"
type textarea "x"
type textarea "zeige mr die vorschau, es geht n"
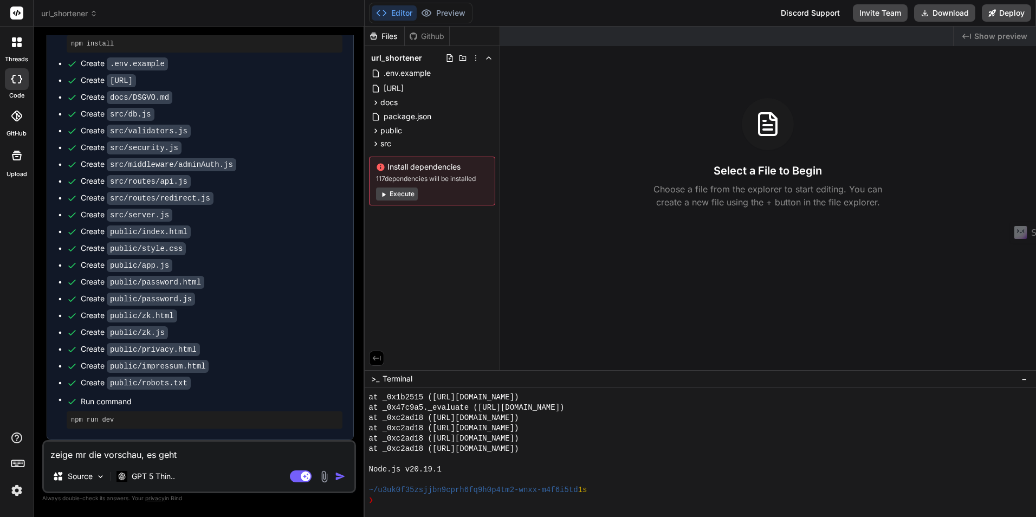
type textarea "x"
type textarea "zeige mr die vorschau, es geht ni"
type textarea "x"
type textarea "zeige mr die vorschau, es geht nic"
type textarea "x"
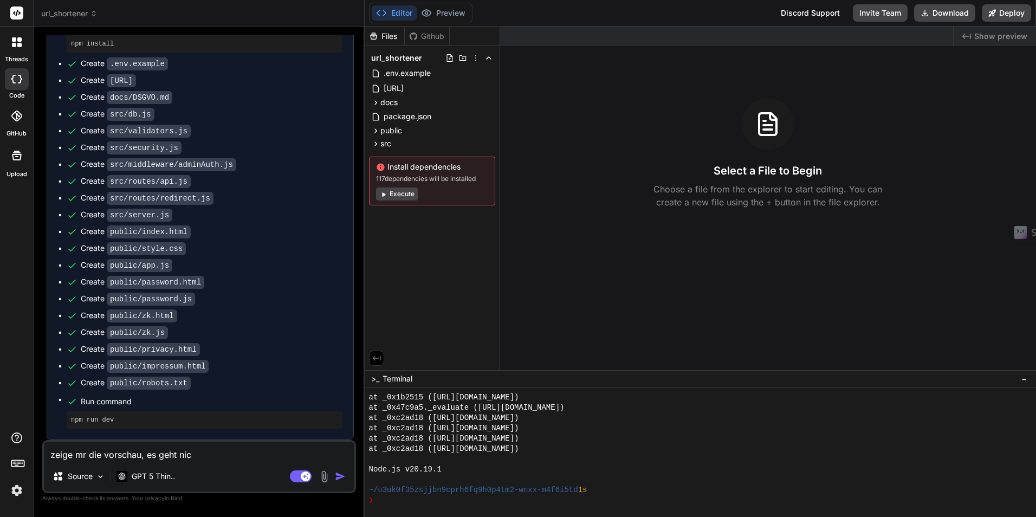
type textarea "zeige mr die vorschau, es geht nich"
type textarea "x"
type textarea "zeige mr die vorschau, es geht nicht"
type textarea "x"
type textarea "zeige mr die vorschau, es geht nicht."
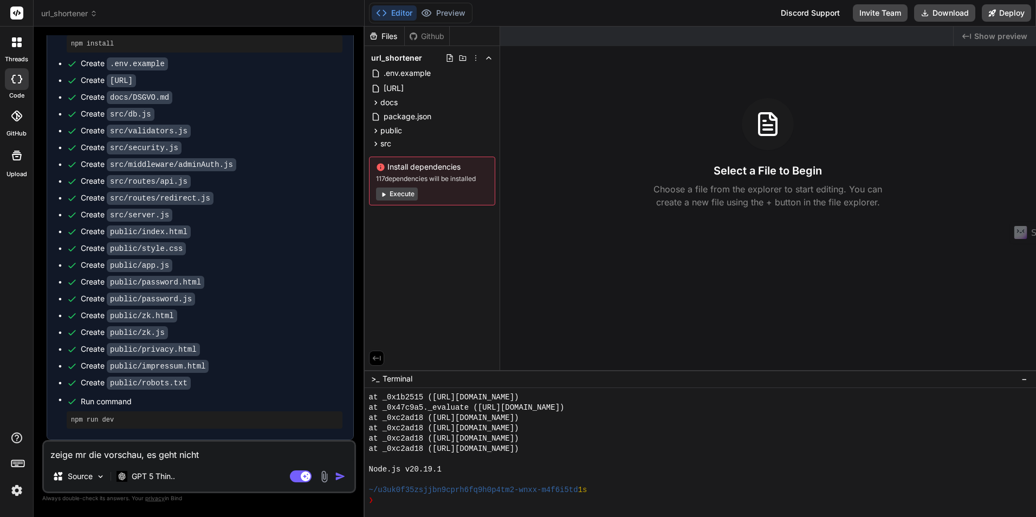
type textarea "x"
type textarea "zeige mr die vorschau, es geht nicht."
type textarea "x"
type textarea "zeige mr die vorschau, es geht nicht. i"
type textarea "x"
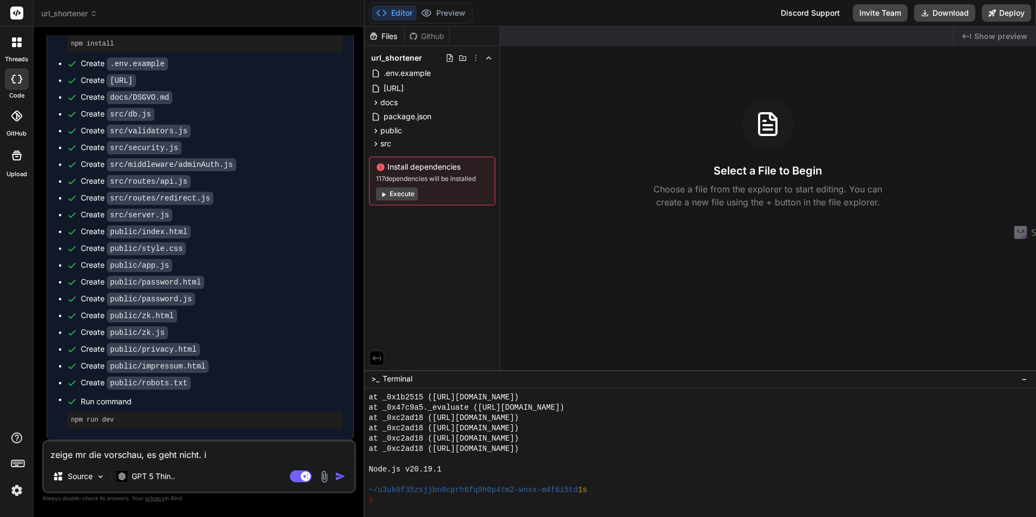
type textarea "zeige mr die vorschau, es geht nicht. is"
type textarea "x"
type textarea "zeige mr die vorschau, es geht nicht. ist"
type textarea "x"
type textarea "zeige mr die vorschau, es geht nicht. ist"
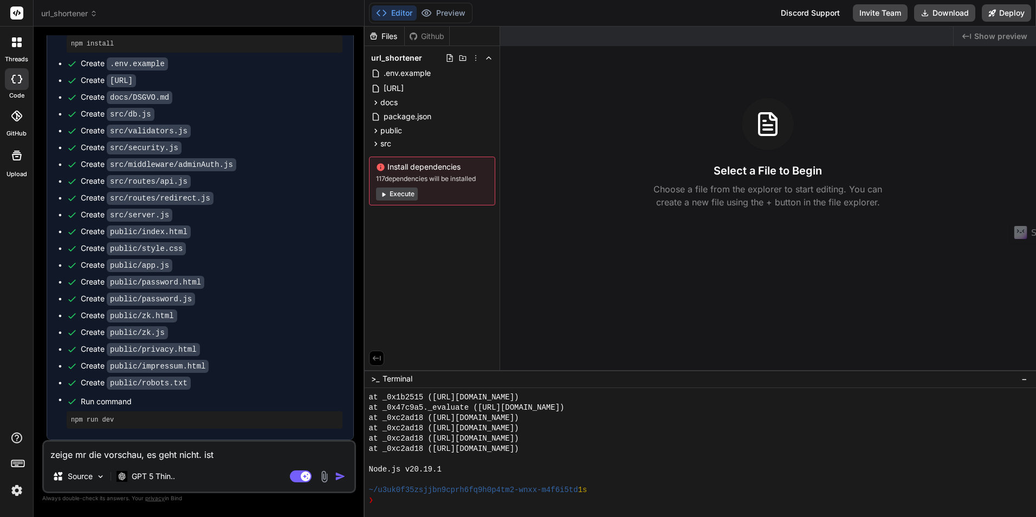
type textarea "x"
type textarea "zeige mr die vorschau, es geht nicht. ist d"
type textarea "x"
type textarea "zeige mr die vorschau, es geht nicht. ist de"
type textarea "x"
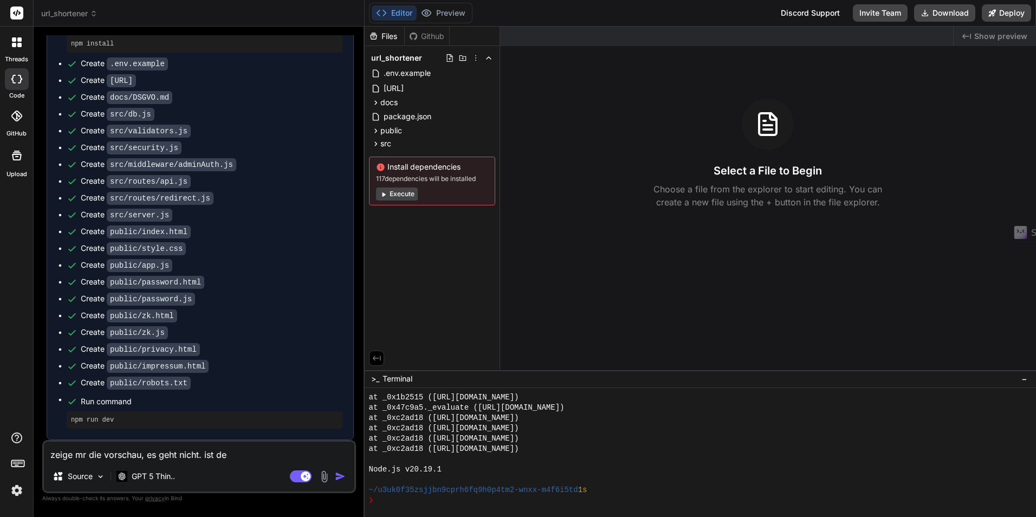
type textarea "zeige mr die vorschau, es geht nicht. ist der"
type textarea "x"
type textarea "zeige mr die vorschau, es geht nicht. ist der"
type textarea "x"
type textarea "zeige mr die vorschau, es geht nicht. ist der c"
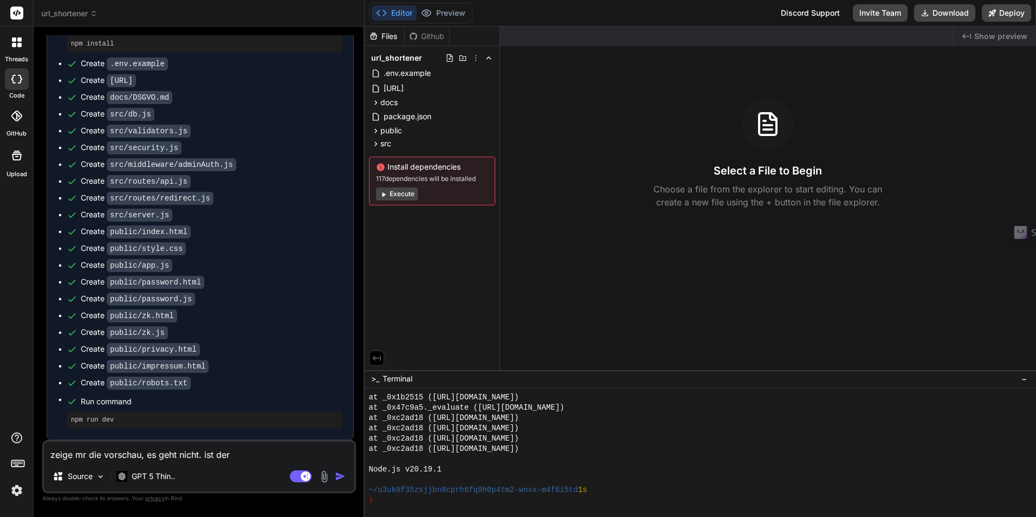
type textarea "x"
type textarea "zeige mr die vorschau, es geht nicht. ist der co"
type textarea "x"
type textarea "zeige mr die vorschau, es geht nicht. ist der cod"
type textarea "x"
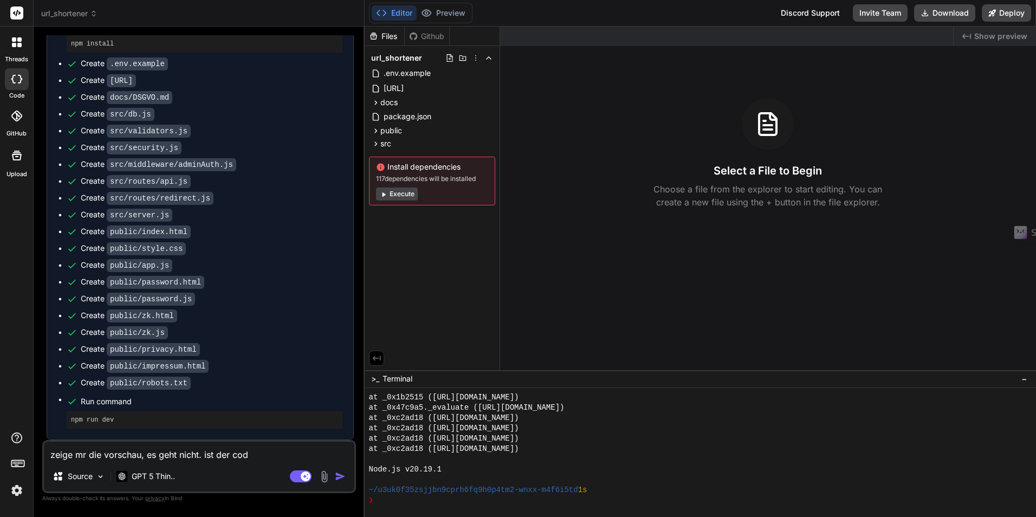
type textarea "zeige mr die vorschau, es geht nicht. ist der code"
type textarea "x"
type textarea "zeige mr die vorschau, es geht nicht. ist der code"
type textarea "x"
type textarea "zeige mr die vorschau, es geht nicht. ist der code k"
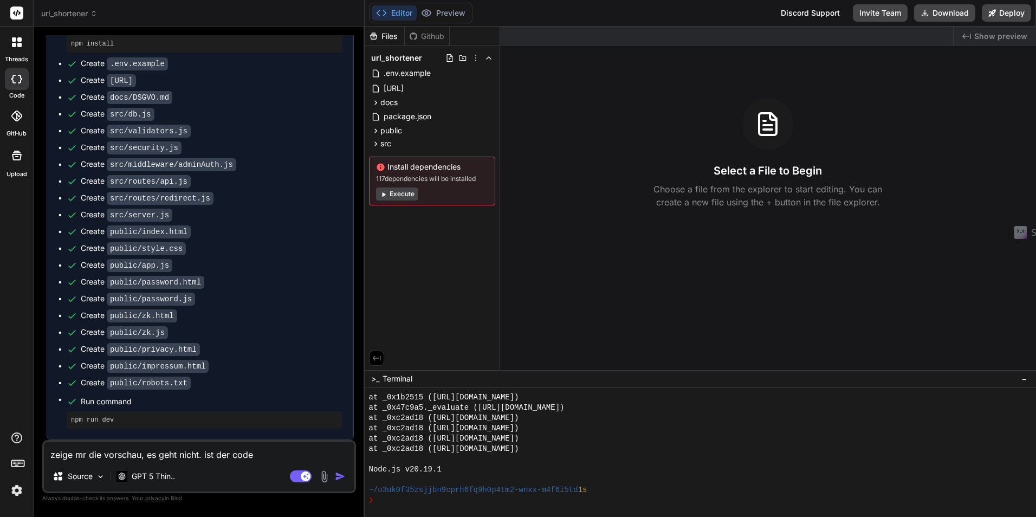
type textarea "x"
type textarea "zeige mr die vorschau, es geht nicht. ist der code ko"
type textarea "x"
type textarea "zeige mr die vorschau, es geht nicht. ist der code kom"
type textarea "x"
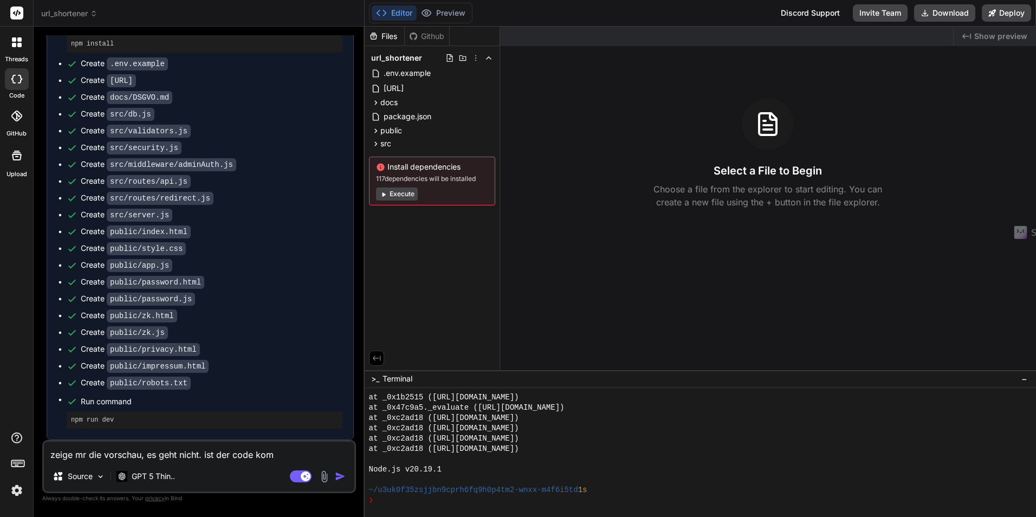
type textarea "zeige mr die vorschau, es geht nicht. ist der code komp"
type textarea "x"
type textarea "zeige mr die vorschau, es geht nicht. ist der code kompl"
type textarea "x"
type textarea "zeige mr die vorschau, es geht nicht. ist der code komple"
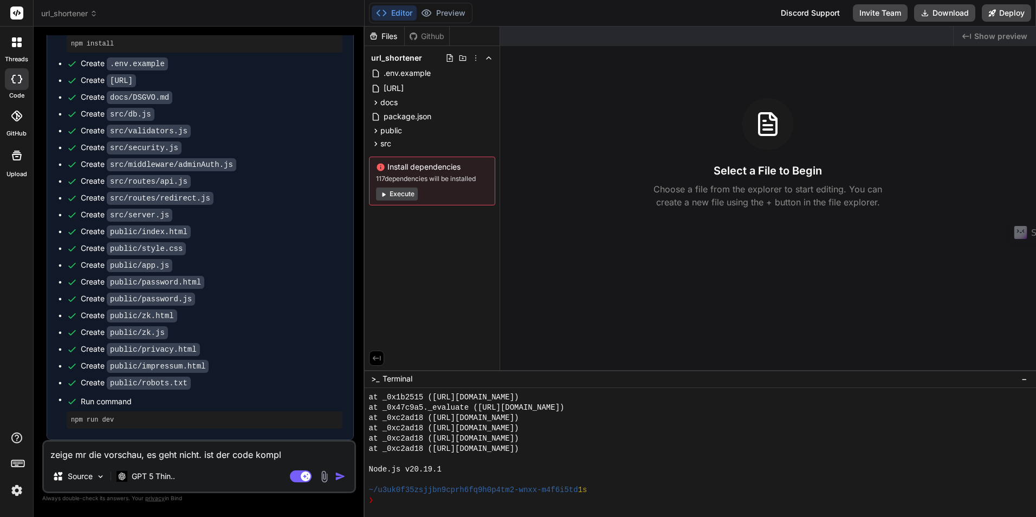
type textarea "x"
type textarea "zeige mr die vorschau, es geht nicht. ist der code komplet"
type textarea "x"
type textarea "zeige mr die vorschau, es geht nicht. ist der code komplett"
type textarea "x"
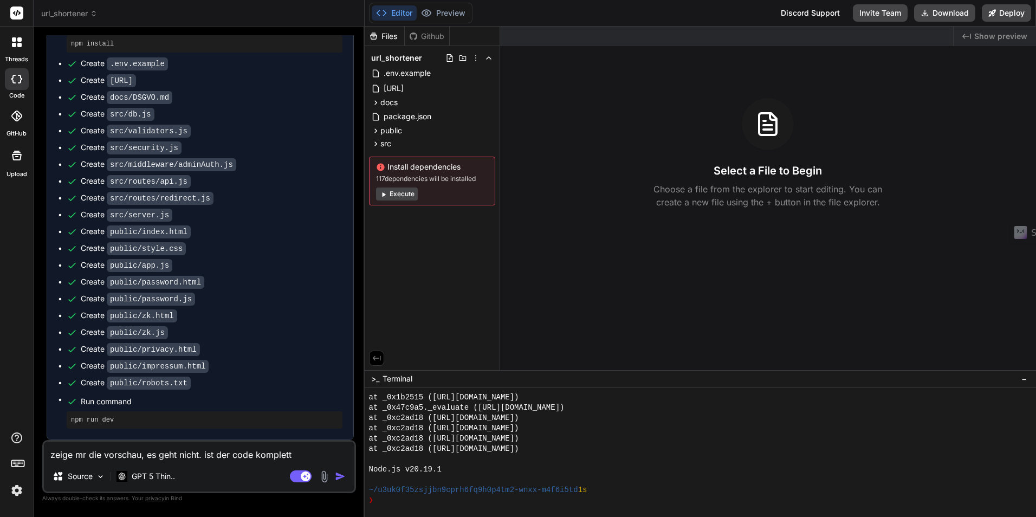
type textarea "zeige mr die vorschau, es geht nicht. ist der code komplett?"
type textarea "x"
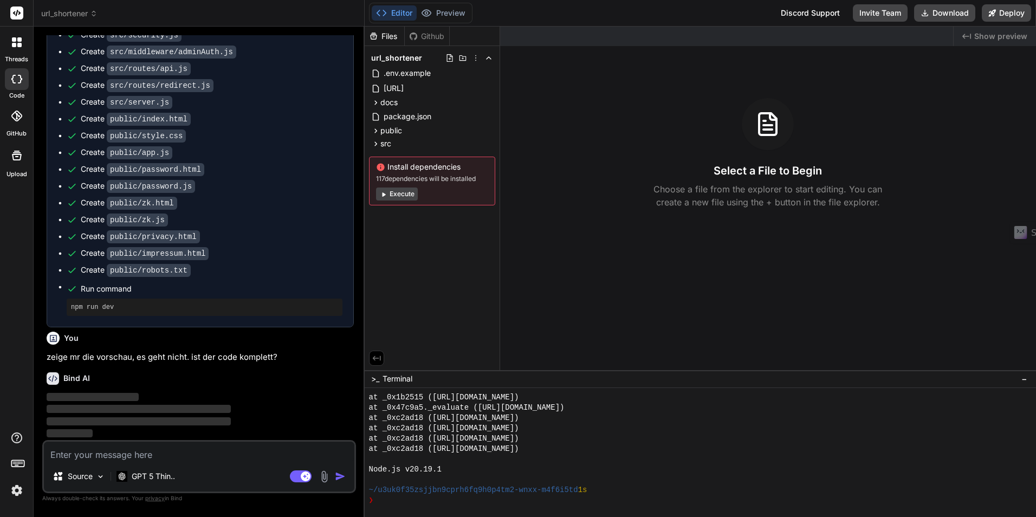
scroll to position [1061, 0]
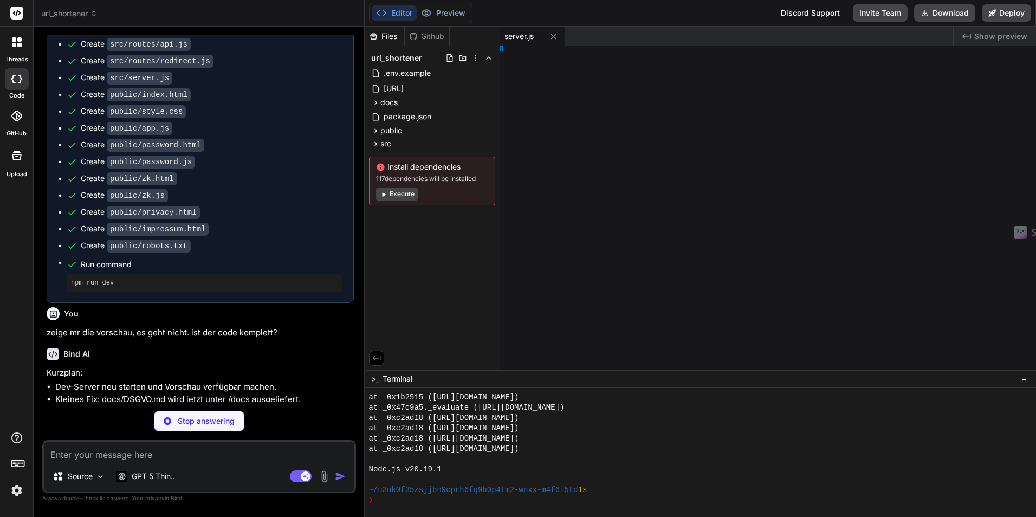
type textarea "x"
type textarea "}) })"
type textarea "x"
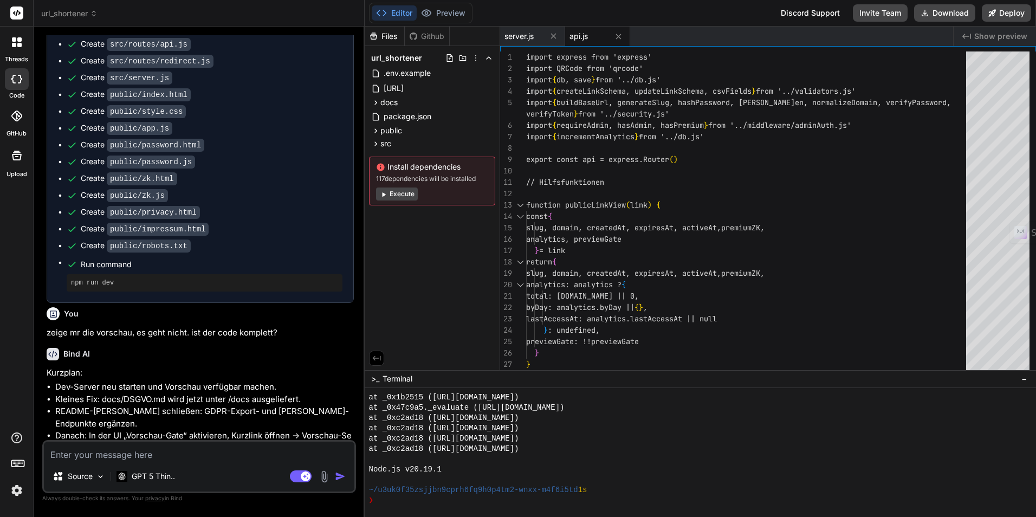
type textarea "else if (manageToken && link.manageTokenHash) allow = await verifyToken(manageT…"
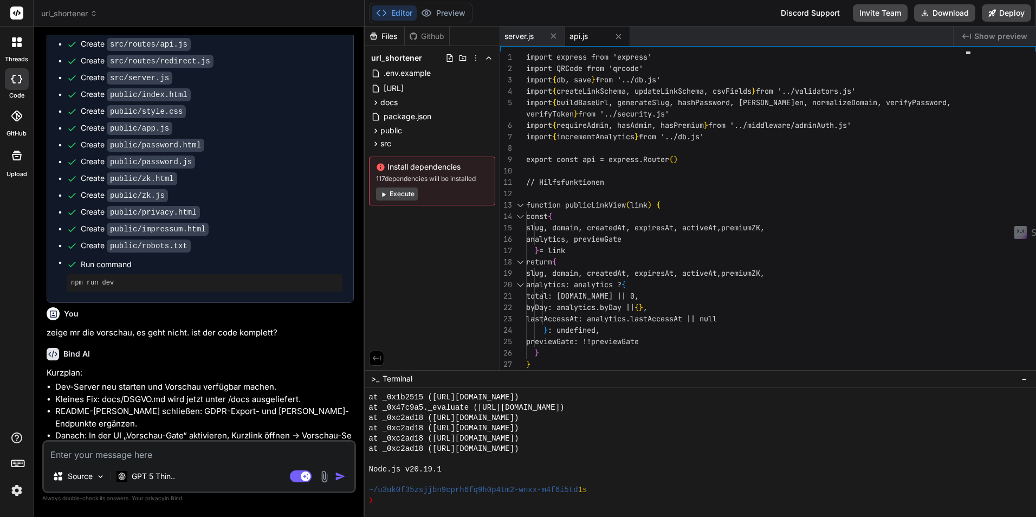
type textarea "x"
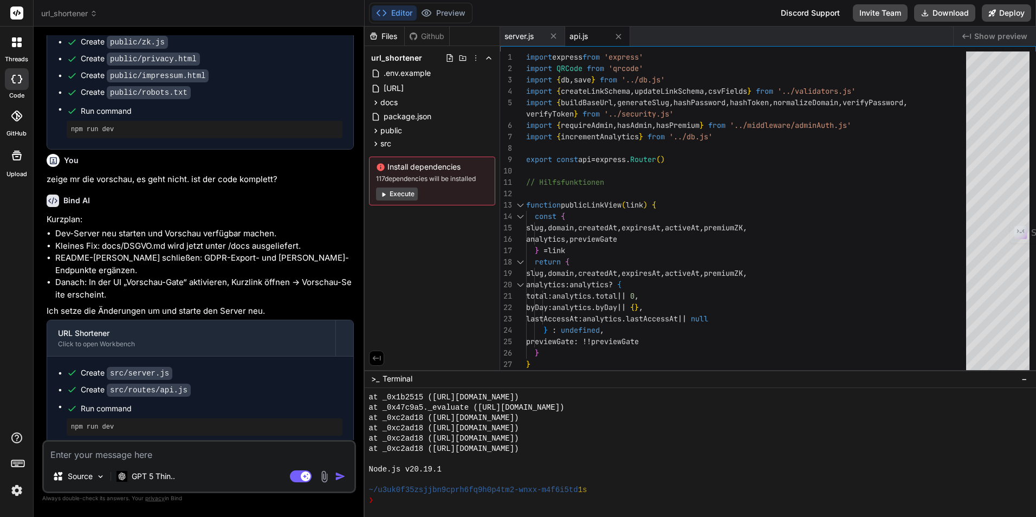
scroll to position [1233, 0]
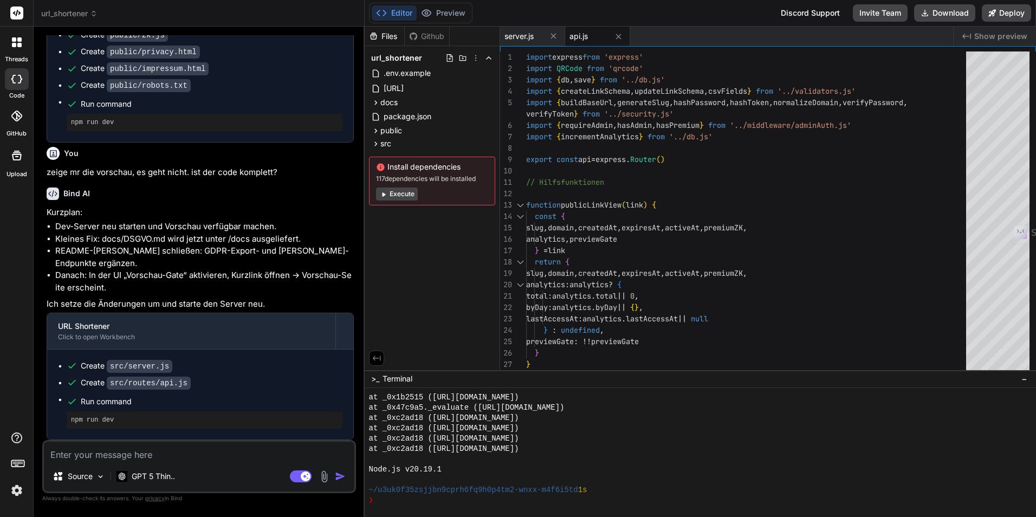
click at [1000, 35] on span "Show preview" at bounding box center [1000, 36] width 53 height 11
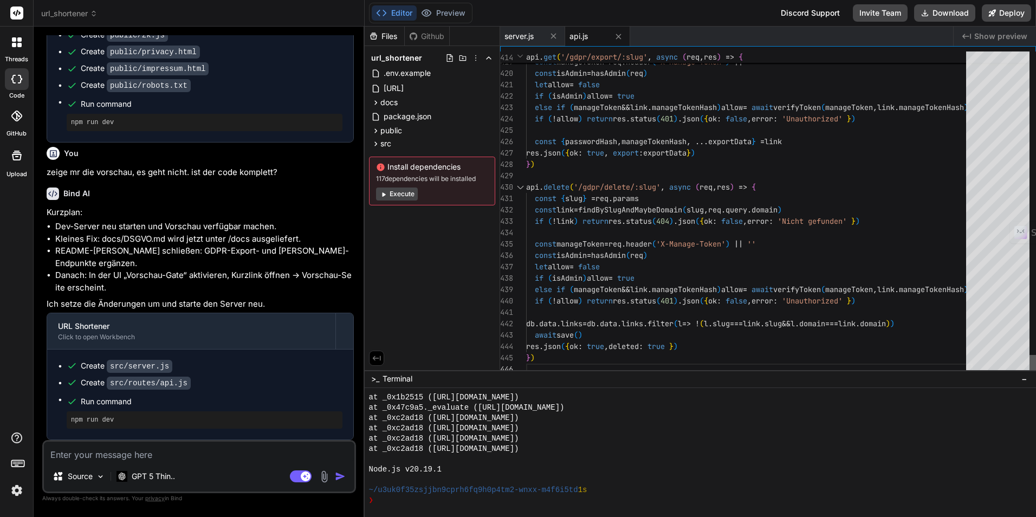
click at [1029, 375] on div at bounding box center [1032, 365] width 7 height 20
click at [516, 36] on span "server.js" at bounding box center [518, 36] width 29 height 11
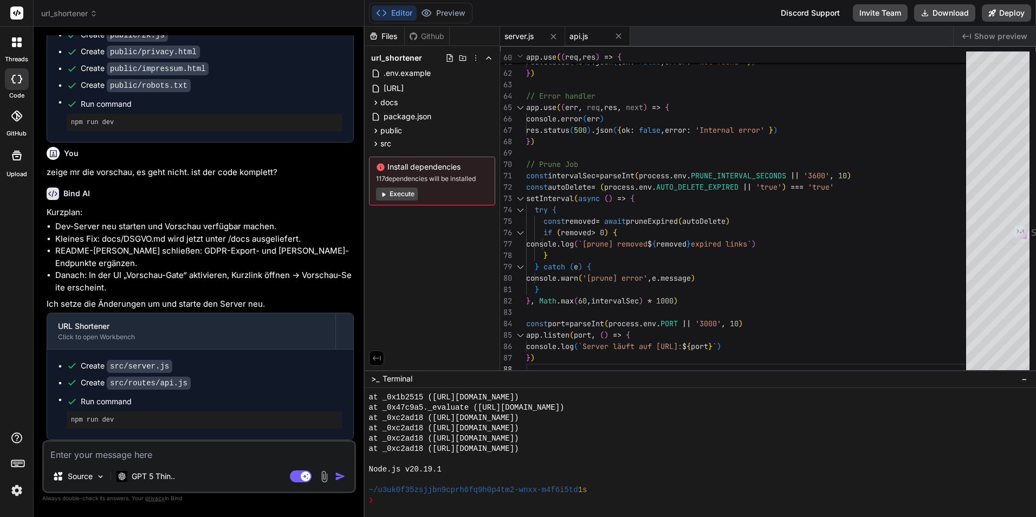
click at [584, 36] on span "api.js" at bounding box center [578, 36] width 18 height 11
type textarea "else if (manageToken && link.manageTokenHash) allow = await verifyToken(manageT…"
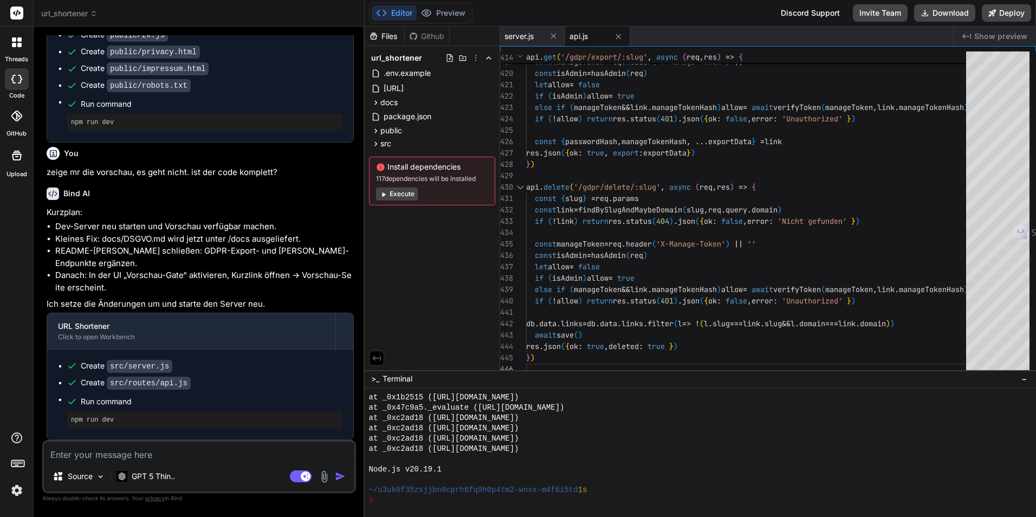
click at [991, 35] on span "Show preview" at bounding box center [1000, 36] width 53 height 11
click at [1000, 11] on button "Deploy" at bounding box center [1006, 12] width 49 height 17
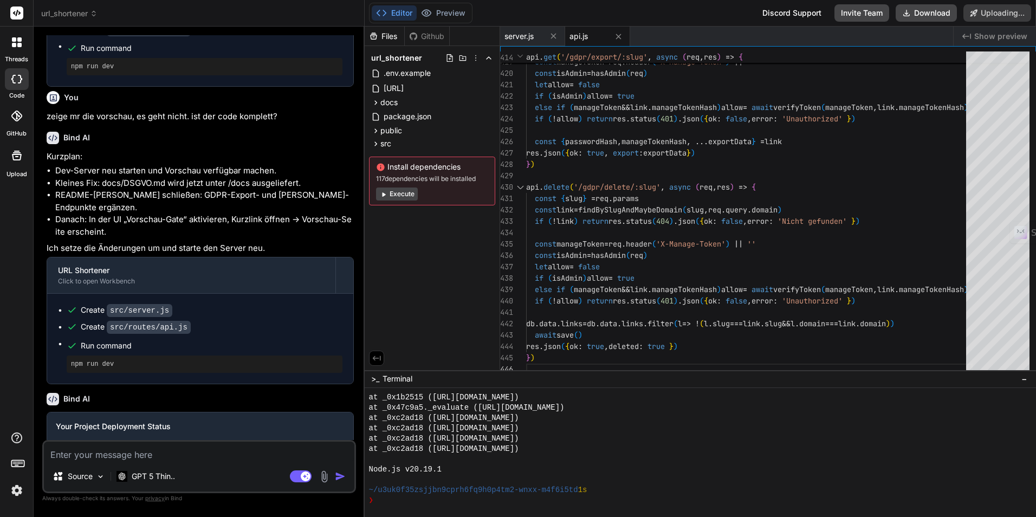
scroll to position [1328, 0]
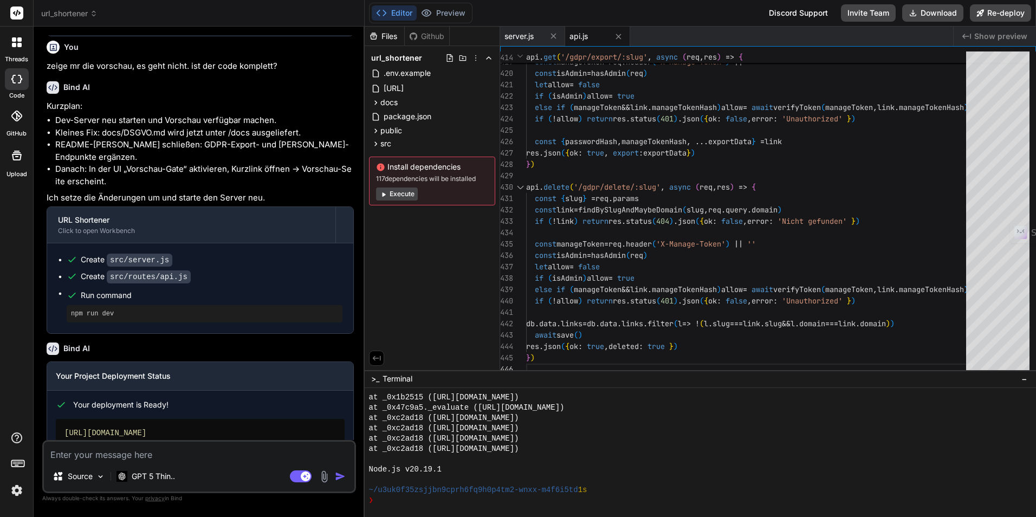
type textarea "x"
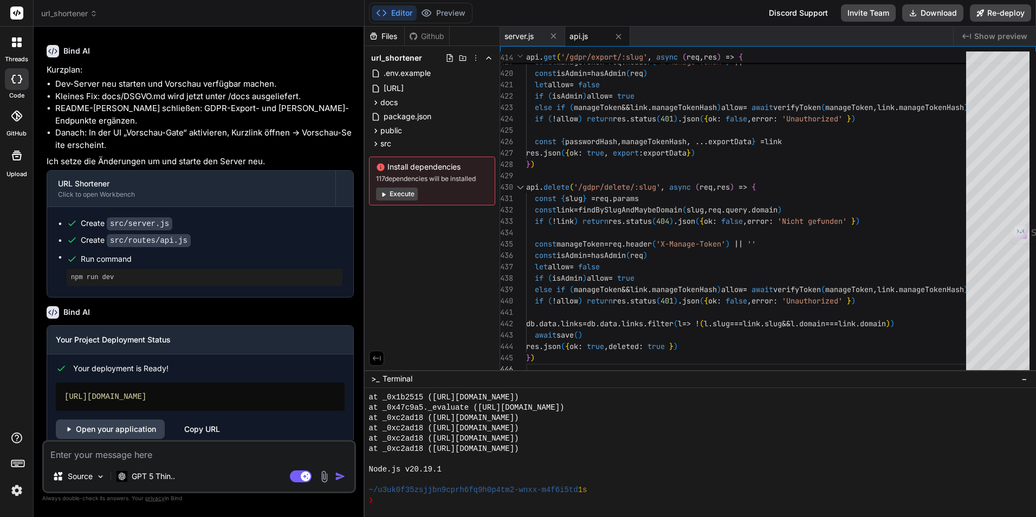
scroll to position [1393, 0]
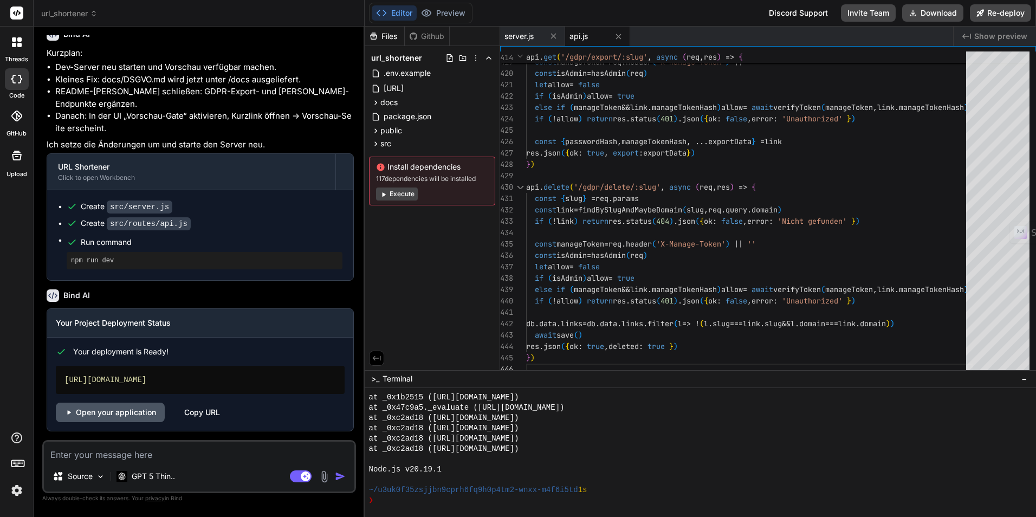
click at [128, 410] on link "Open your application" at bounding box center [110, 412] width 109 height 20
click at [139, 410] on link "Open your application" at bounding box center [110, 412] width 109 height 20
click at [204, 371] on div "https://urlshortener-getbind.vercel.app" at bounding box center [200, 380] width 289 height 28
click at [204, 379] on div "https://urlshortener-getbind.vercel.app" at bounding box center [200, 380] width 289 height 28
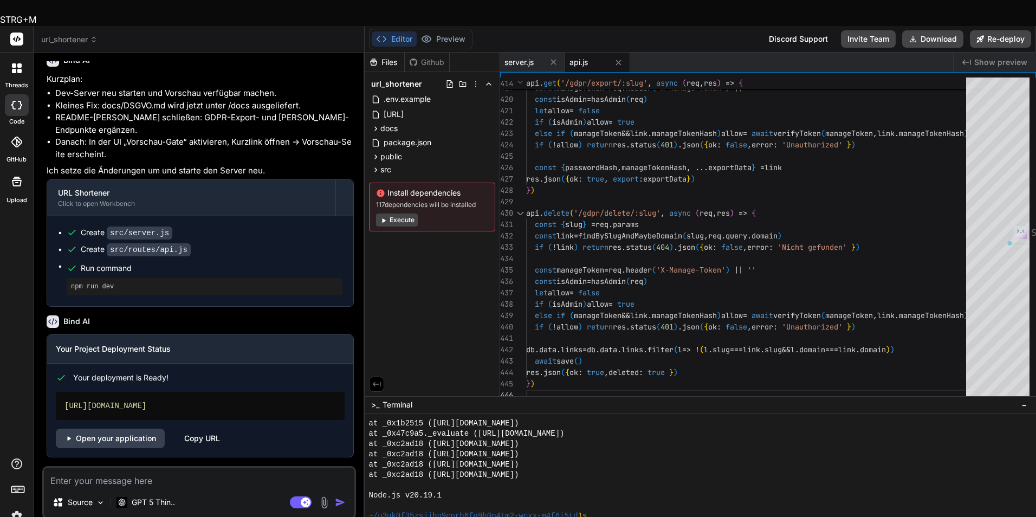
click at [204, 392] on div "https://urlshortener-getbind.vercel.app" at bounding box center [200, 406] width 289 height 28
drag, startPoint x: 204, startPoint y: 379, endPoint x: 203, endPoint y: 412, distance: 33.1
click at [203, 428] on div "Copy URL" at bounding box center [202, 438] width 36 height 20
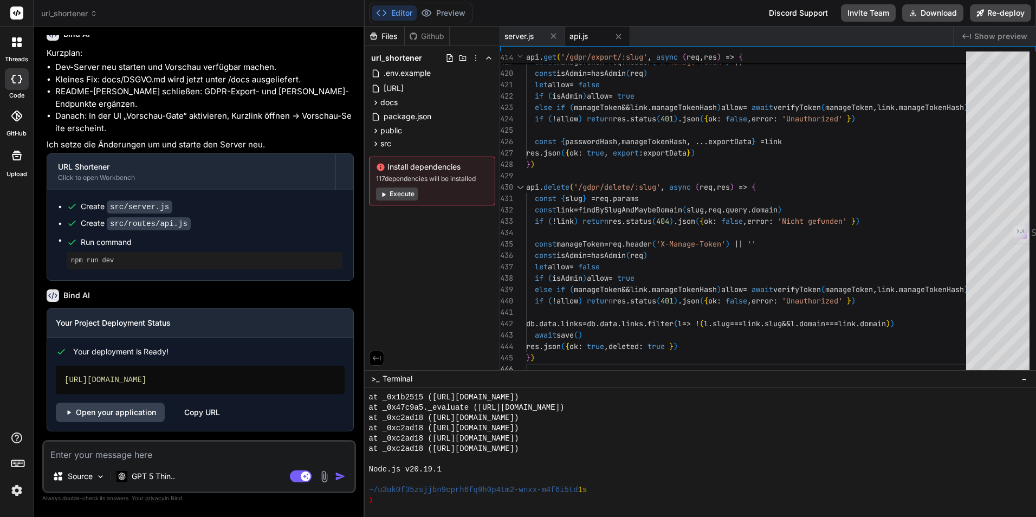
click at [996, 42] on div "Created with Pixso. Show preview" at bounding box center [994, 37] width 82 height 20
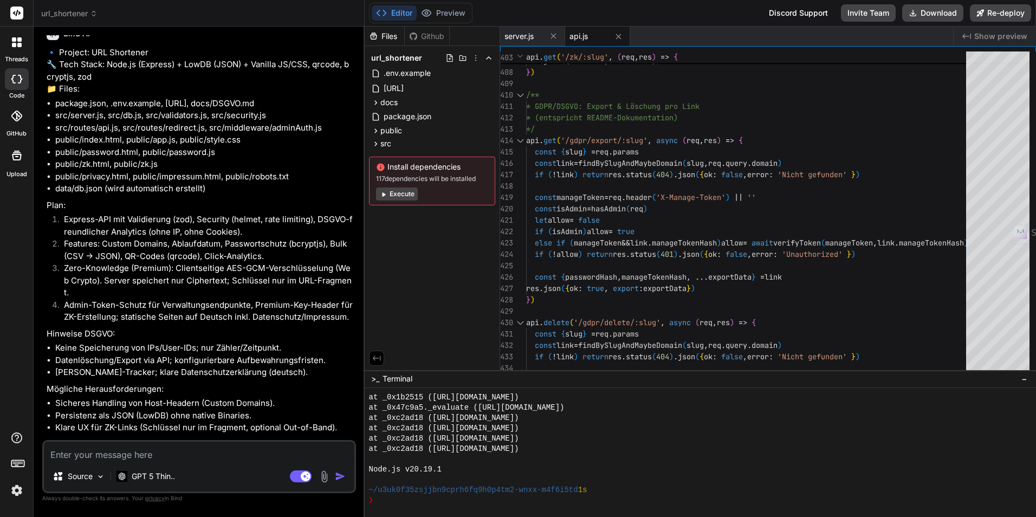
scroll to position [201, 0]
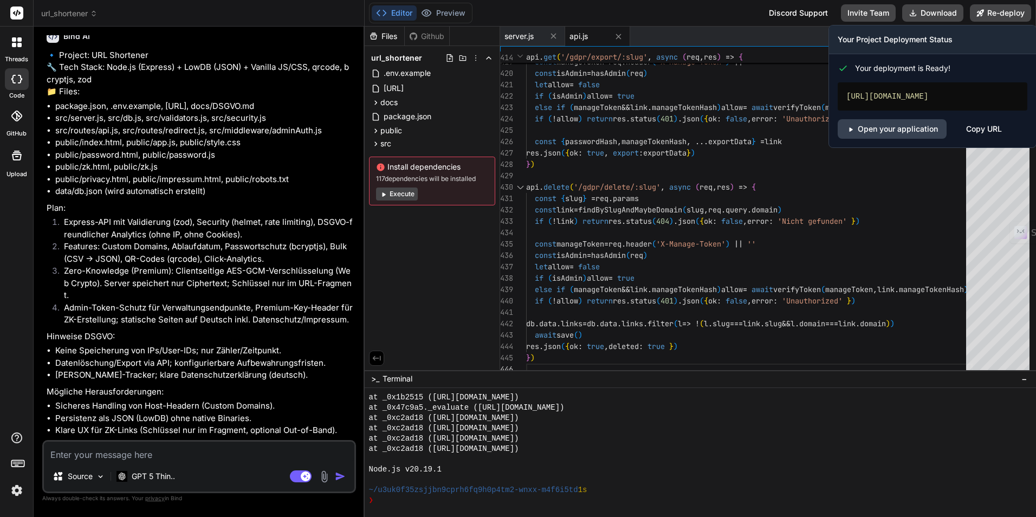
click at [989, 32] on div "Your Project Deployment Status" at bounding box center [932, 39] width 207 height 29
click at [898, 131] on link "Open your application" at bounding box center [891, 129] width 109 height 20
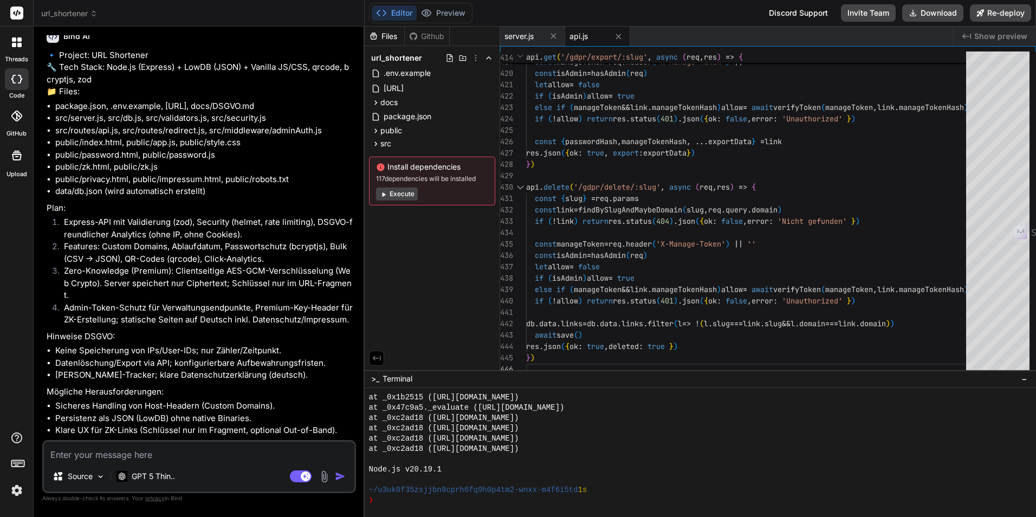
click at [174, 456] on textarea at bounding box center [199, 451] width 310 height 20
paste textarea "https://urlshortener-getbind.vercel.app/"
type textarea "https://urlshortener-getbind.vercel.app/"
type textarea "x"
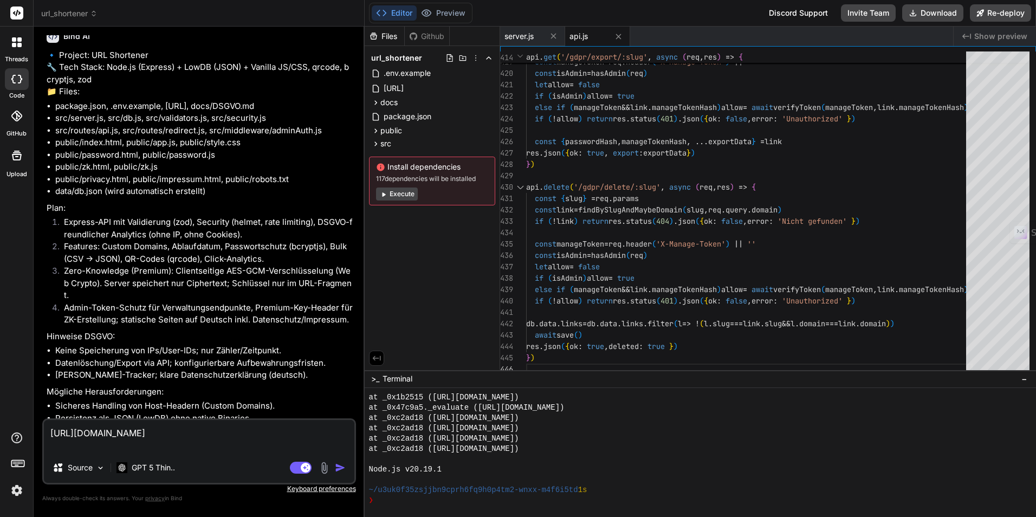
paste textarea "This Serverless Function has crashed. Your connection is working correctly. Ver…"
type textarea "https://urlshortener-getbind.vercel.app/ This Serverless Function has crashed. …"
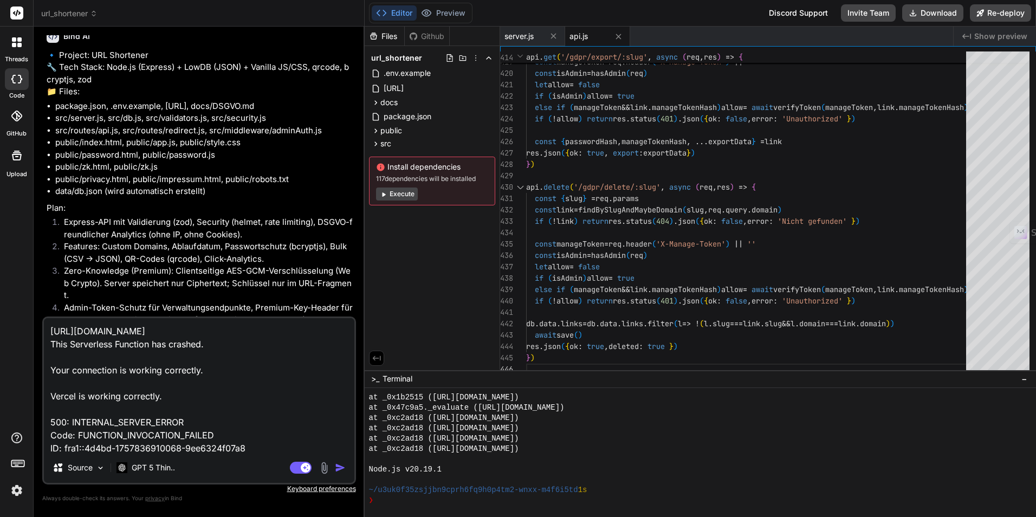
scroll to position [40, 0]
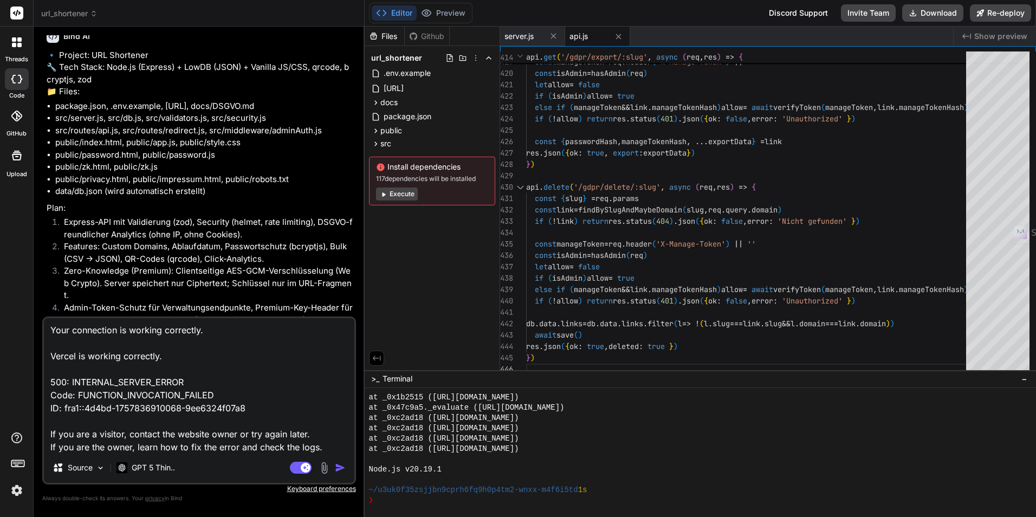
click at [51, 332] on textarea "https://urlshortener-getbind.vercel.app/ This Serverless Function has crashed. …" at bounding box center [199, 385] width 310 height 134
type textarea "x"
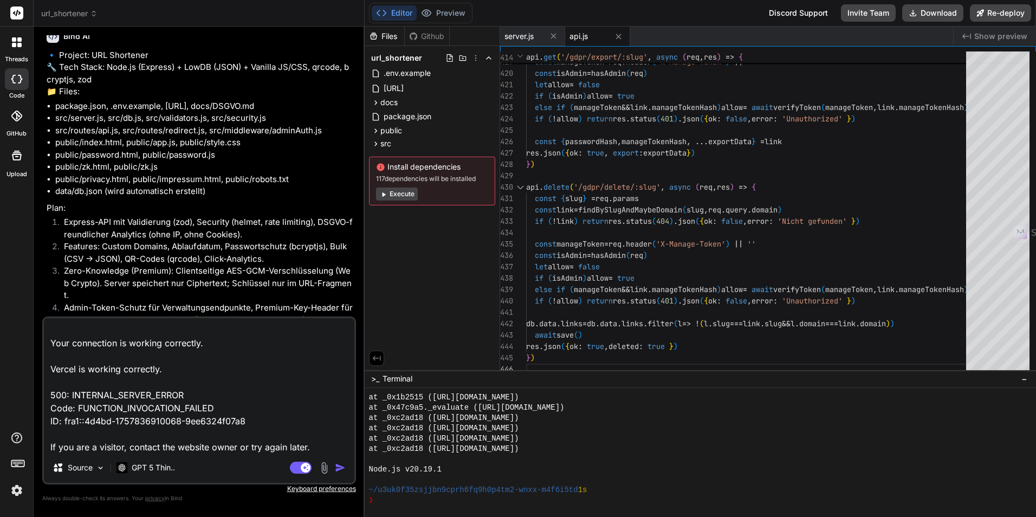
type textarea "https://urlshortener-getbind.vercel.app/ This Serverless Function has crashed. …"
type textarea "x"
type textarea "https://urlshortener-getbind.vercel.app/ This Serverless Function has crashed. …"
type textarea "x"
type textarea "https://urlshortener-getbind.vercel.app/ This Serverless Function has crashed. …"
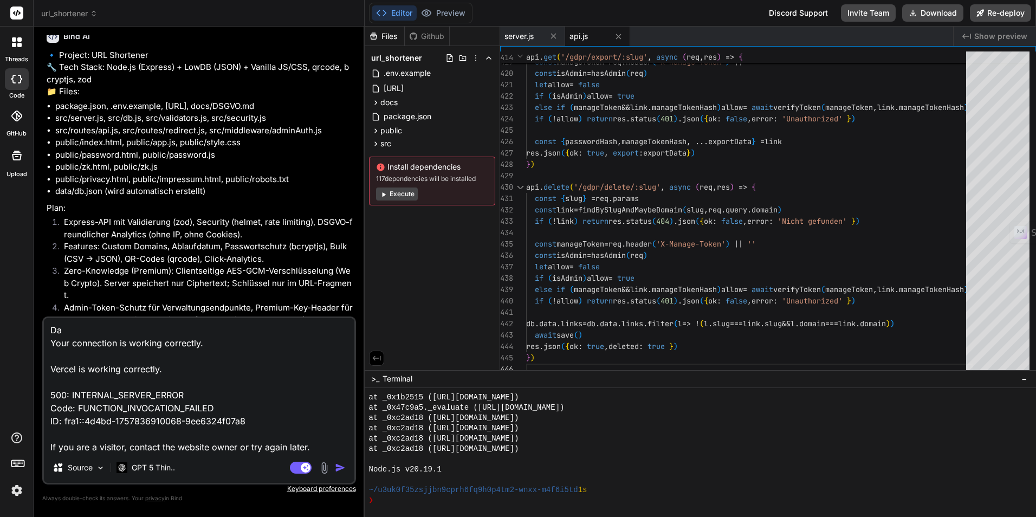
type textarea "x"
type textarea "https://urlshortener-getbind.vercel.app/ This Serverless Function has crashed. …"
type textarea "x"
type textarea "https://urlshortener-getbind.vercel.app/ This Serverless Function has crashed. …"
type textarea "x"
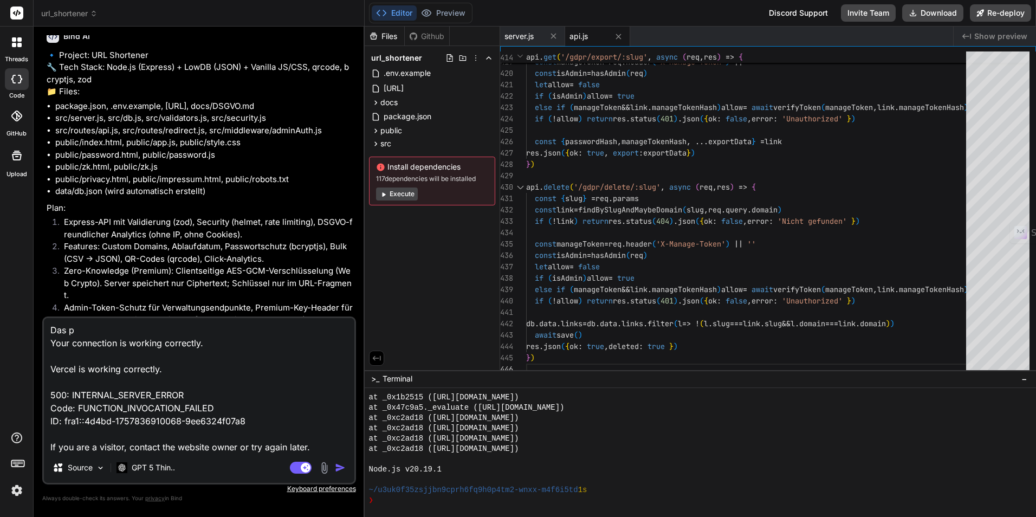
type textarea "https://urlshortener-getbind.vercel.app/ This Serverless Function has crashed. …"
type textarea "x"
type textarea "https://urlshortener-getbind.vercel.app/ This Serverless Function has crashed. …"
type textarea "x"
type textarea "https://urlshortener-getbind.vercel.app/ This Serverless Function has crashed. …"
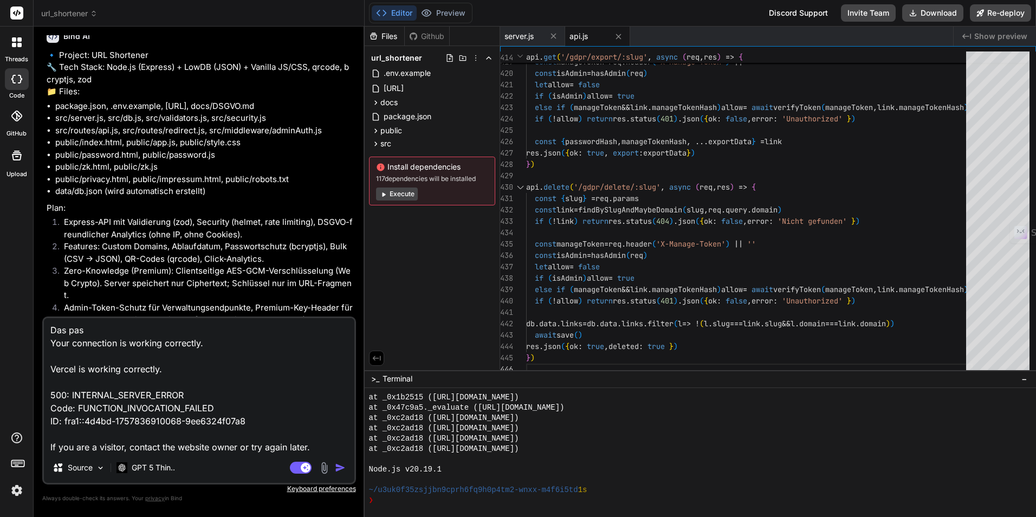
type textarea "x"
type textarea "https://urlshortener-getbind.vercel.app/ This Serverless Function has crashed. …"
type textarea "x"
type textarea "https://urlshortener-getbind.vercel.app/ This Serverless Function has crashed. …"
type textarea "x"
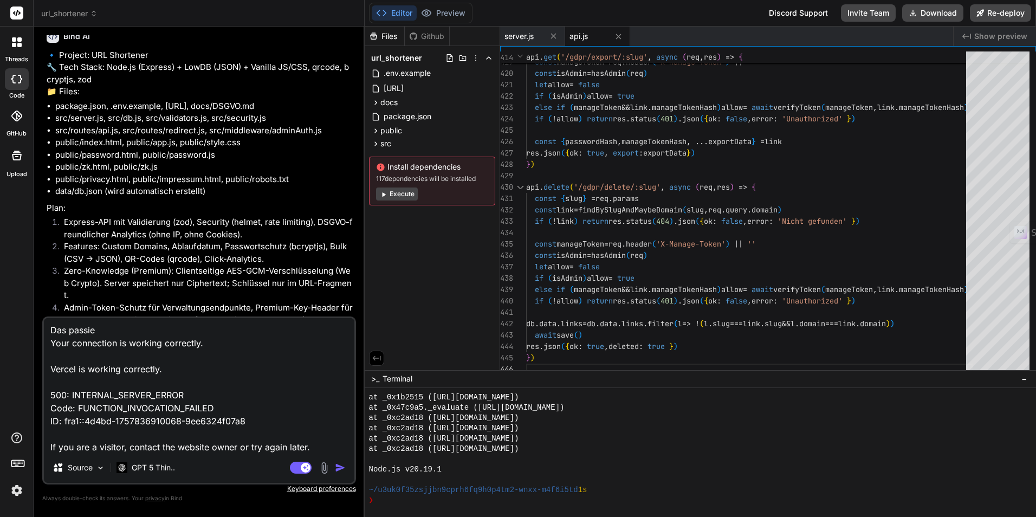
type textarea "https://urlshortener-getbind.vercel.app/ This Serverless Function has crashed. …"
type textarea "x"
type textarea "https://urlshortener-getbind.vercel.app/ This Serverless Function has crashed. …"
type textarea "x"
type textarea "https://urlshortener-getbind.vercel.app/ This Serverless Function has crashed. …"
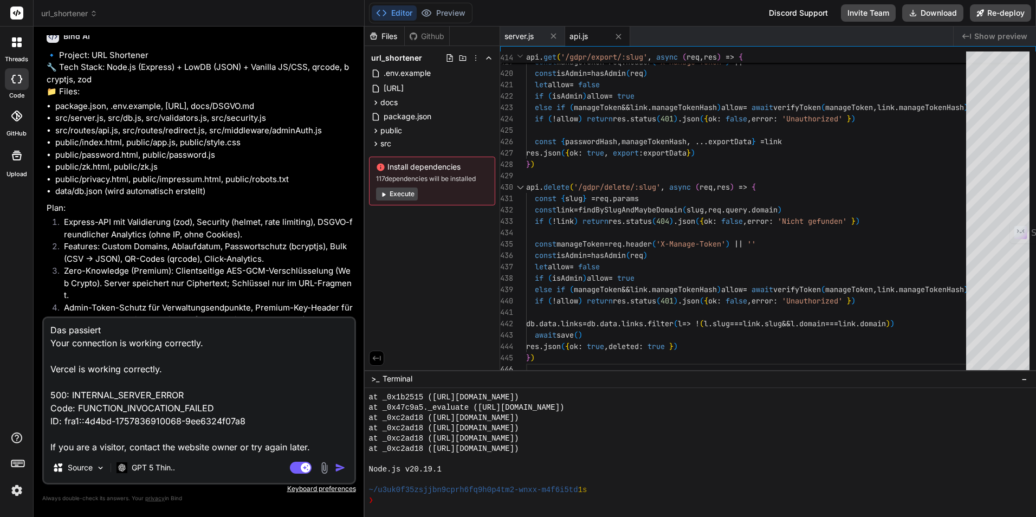
type textarea "x"
type textarea "https://urlshortener-getbind.vercel.app/ This Serverless Function has crashed. …"
type textarea "x"
type textarea "https://urlshortener-getbind.vercel.app/ This Serverless Function has crashed. …"
type textarea "x"
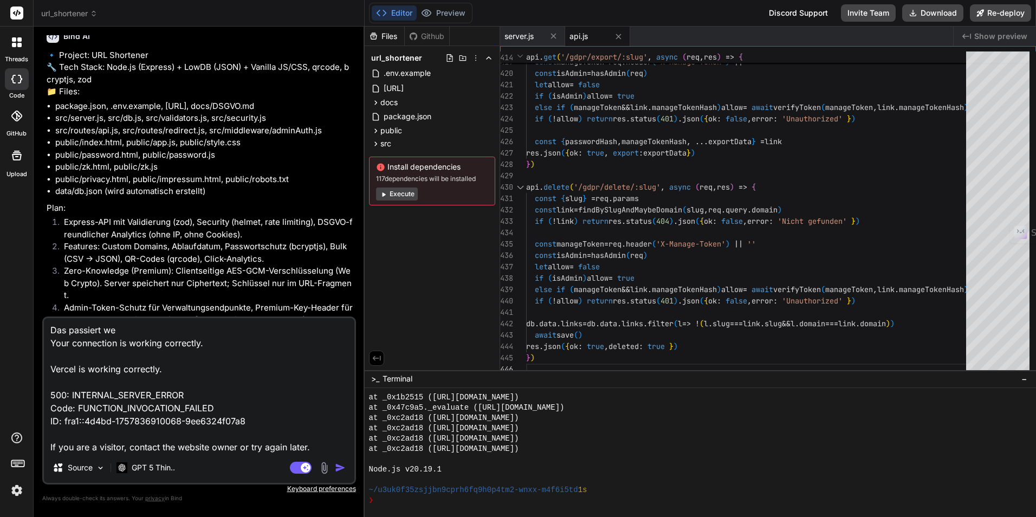
type textarea "https://urlshortener-getbind.vercel.app/ This Serverless Function has crashed. …"
type textarea "x"
type textarea "https://urlshortener-getbind.vercel.app/ This Serverless Function has crashed. …"
type textarea "x"
type textarea "https://urlshortener-getbind.vercel.app/ This Serverless Function has crashed. …"
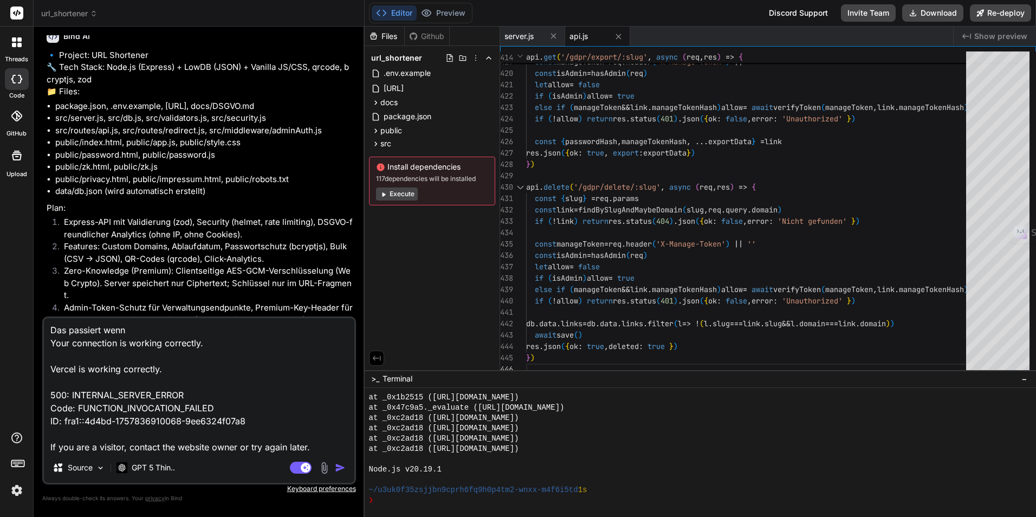
type textarea "x"
type textarea "https://urlshortener-getbind.vercel.app/ This Serverless Function has crashed. …"
type textarea "x"
type textarea "https://urlshortener-getbind.vercel.app/ This Serverless Function has crashed. …"
type textarea "x"
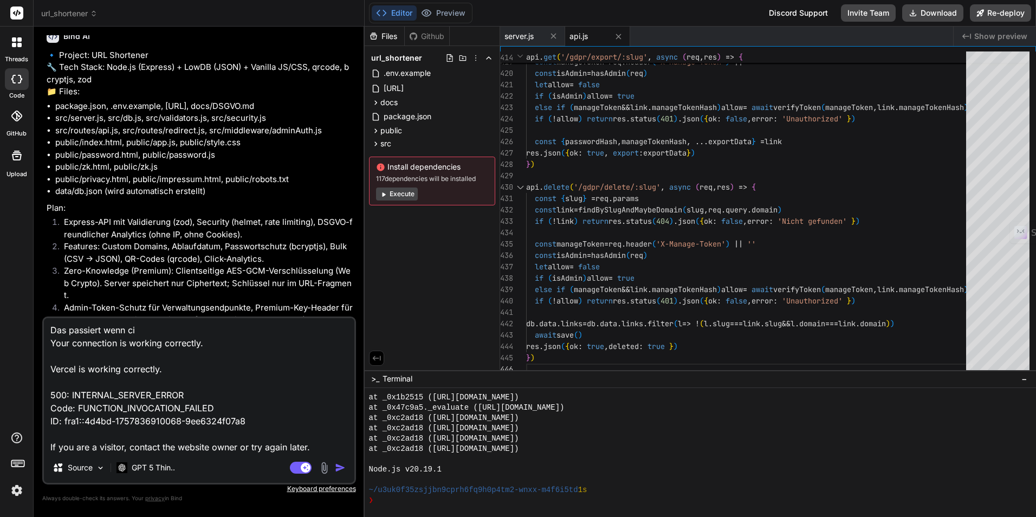
type textarea "https://urlshortener-getbind.vercel.app/ This Serverless Function has crashed. …"
type textarea "x"
type textarea "https://urlshortener-getbind.vercel.app/ This Serverless Function has crashed. …"
type textarea "x"
type textarea "https://urlshortener-getbind.vercel.app/ This Serverless Function has crashed. …"
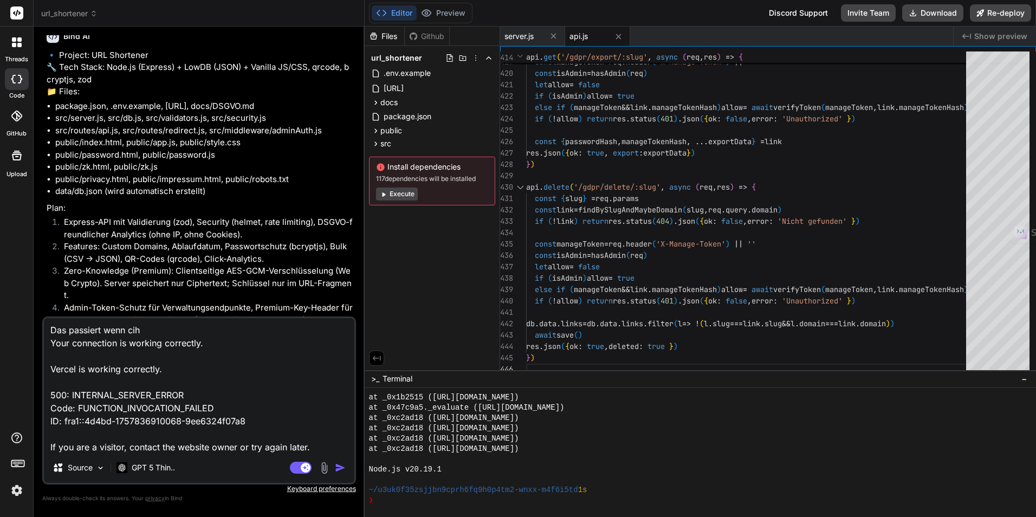
type textarea "x"
type textarea "https://urlshortener-getbind.vercel.app/ This Serverless Function has crashed. …"
type textarea "x"
type textarea "https://urlshortener-getbind.vercel.app/ This Serverless Function has crashed. …"
type textarea "x"
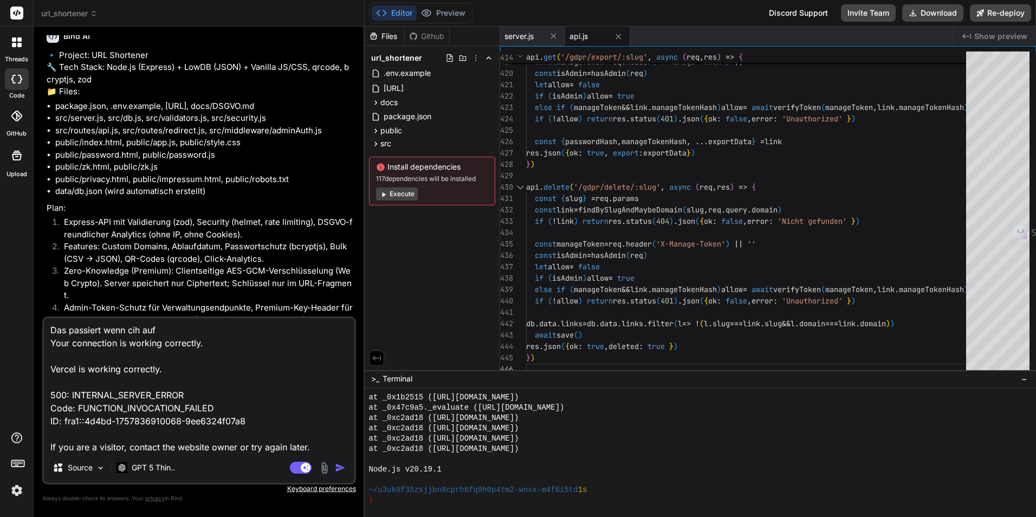
type textarea "https://urlshortener-getbind.vercel.app/ This Serverless Function has crashed. …"
type textarea "x"
type textarea "https://urlshortener-getbind.vercel.app/ This Serverless Function has crashed. …"
type textarea "x"
type textarea "https://urlshortener-getbind.vercel.app/ This Serverless Function has crashed. …"
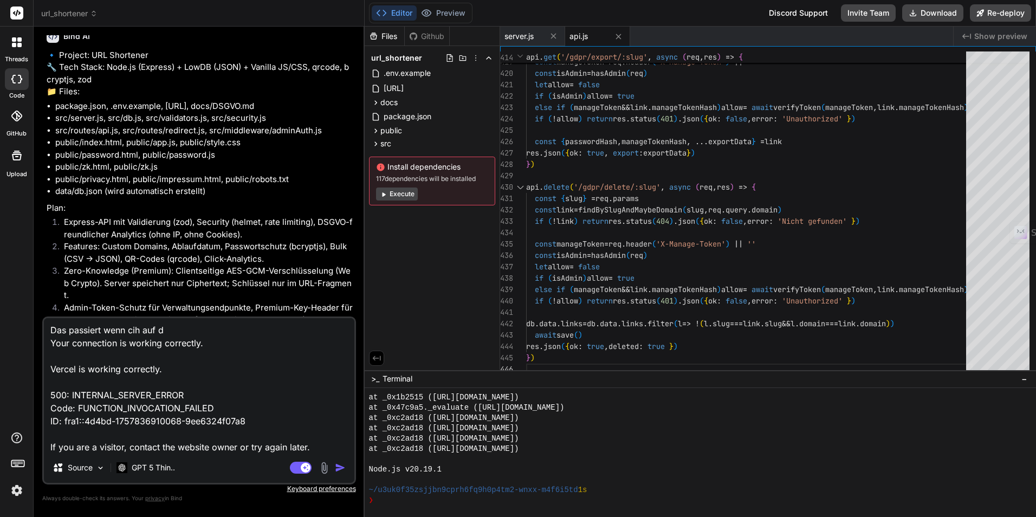
type textarea "x"
type textarea "https://urlshortener-getbind.vercel.app/ This Serverless Function has crashed. …"
type textarea "x"
type textarea "https://urlshortener-getbind.vercel.app/ This Serverless Function has crashed. …"
type textarea "x"
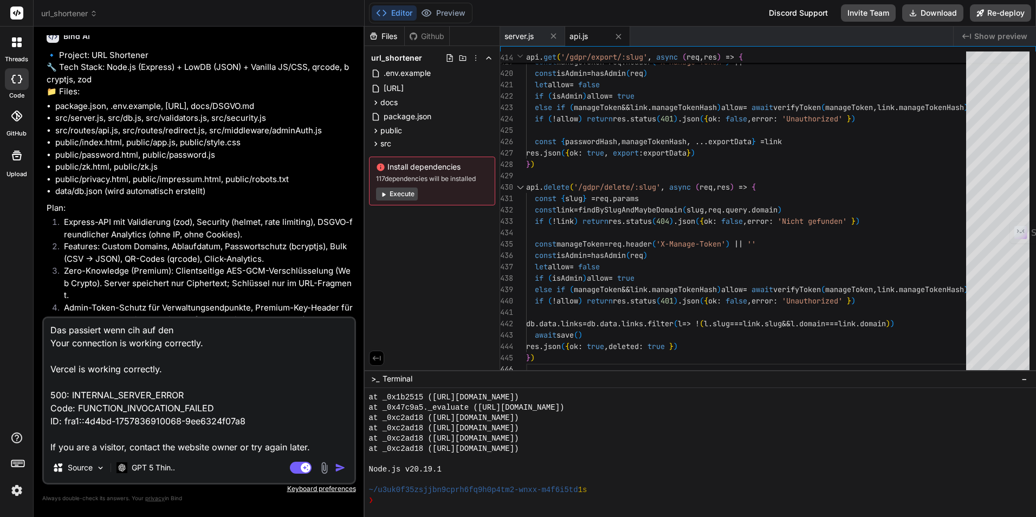
type textarea "https://urlshortener-getbind.vercel.app/ This Serverless Function has crashed. …"
type textarea "x"
type textarea "https://urlshortener-getbind.vercel.app/ This Serverless Function has crashed. …"
type textarea "x"
type textarea "https://urlshortener-getbind.vercel.app/ This Serverless Function has crashed. …"
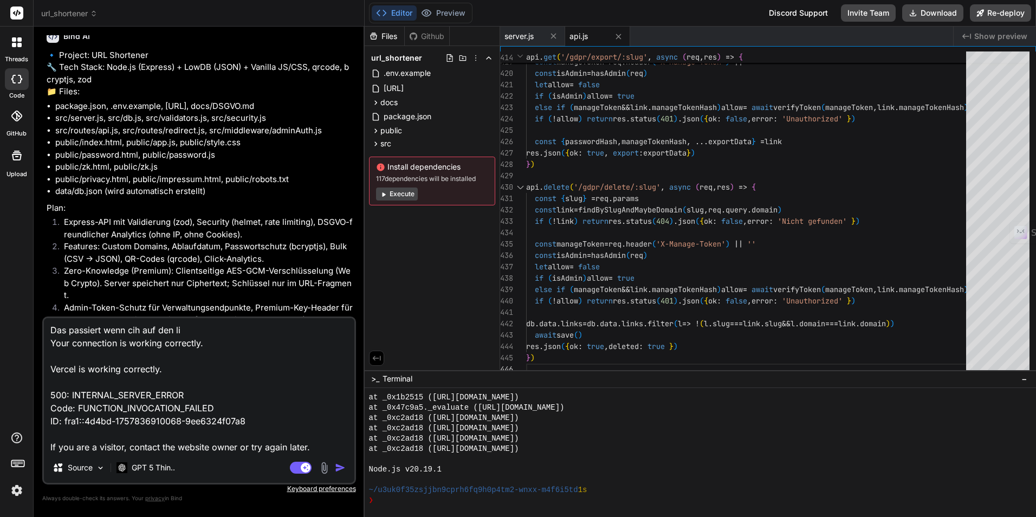
type textarea "x"
type textarea "https://urlshortener-getbind.vercel.app/ This Serverless Function has crashed. …"
type textarea "x"
type textarea "https://urlshortener-getbind.vercel.app/ This Serverless Function has crashed. …"
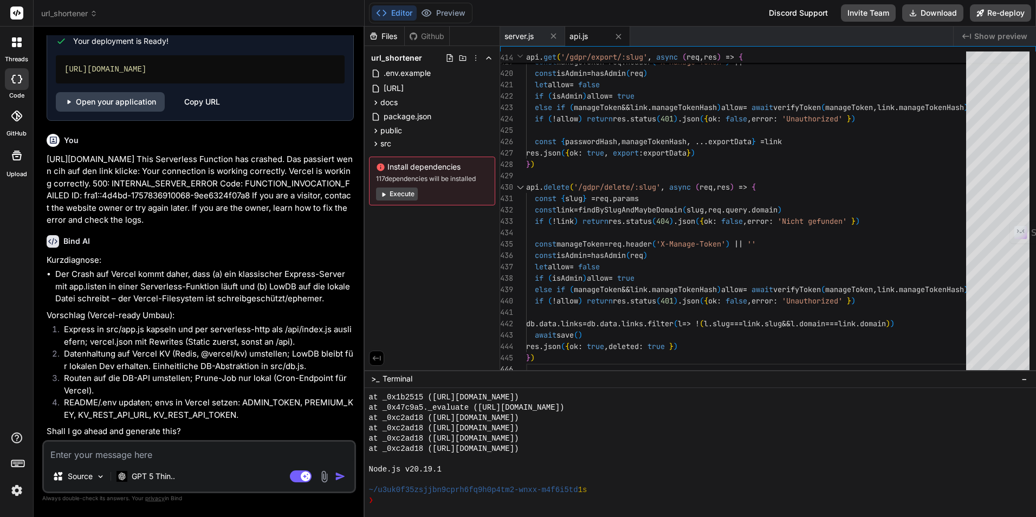
scroll to position [1703, 0]
click at [157, 450] on textarea at bounding box center [199, 451] width 310 height 20
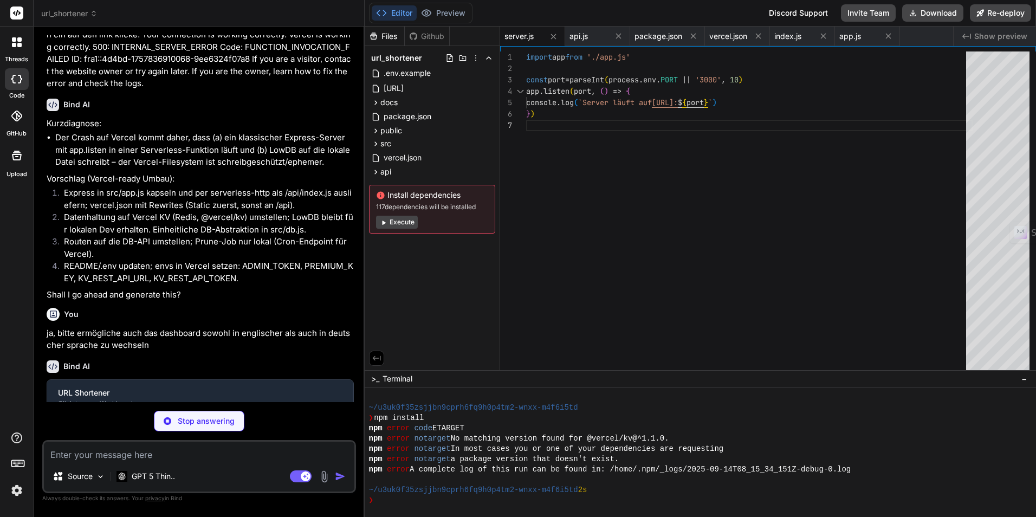
scroll to position [926, 0]
click at [984, 36] on span "Show preview" at bounding box center [1000, 36] width 53 height 11
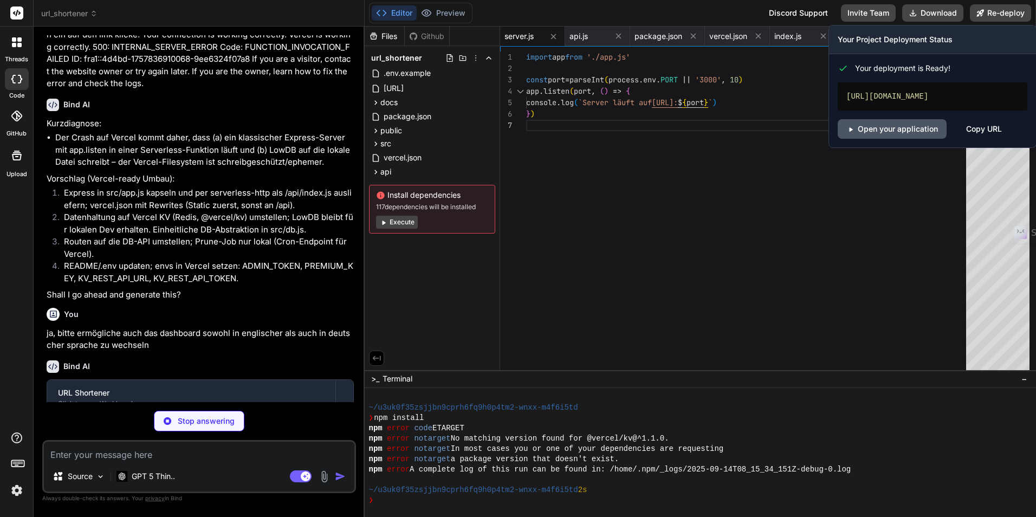
click at [909, 125] on link "Open your application" at bounding box center [891, 129] width 109 height 20
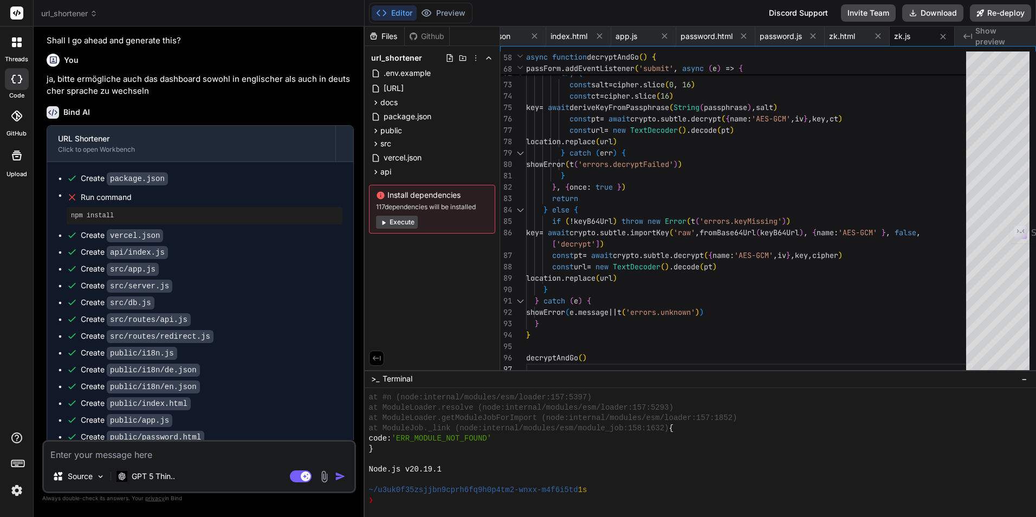
scroll to position [2198, 0]
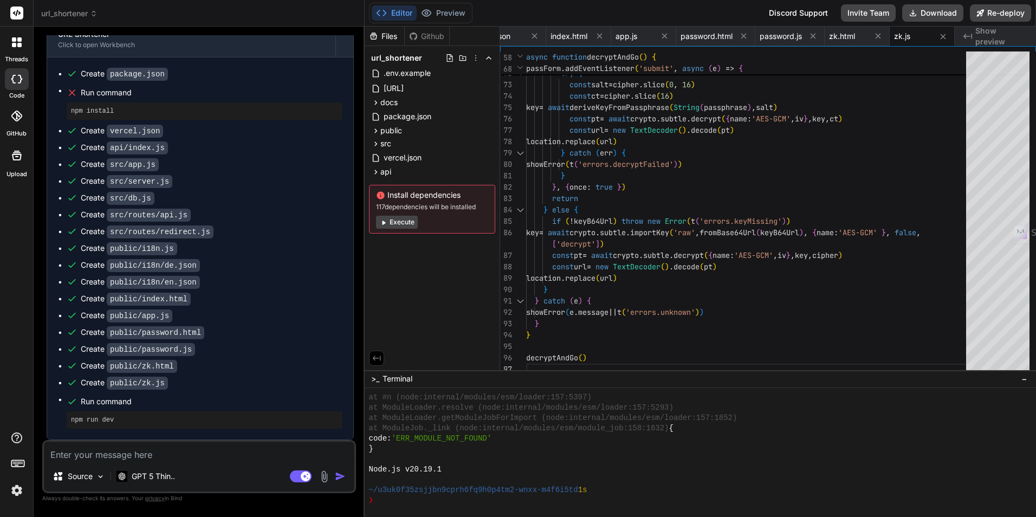
click at [990, 41] on span "Show preview" at bounding box center [1001, 36] width 52 height 22
click at [567, 43] on div "index.html" at bounding box center [578, 37] width 65 height 20
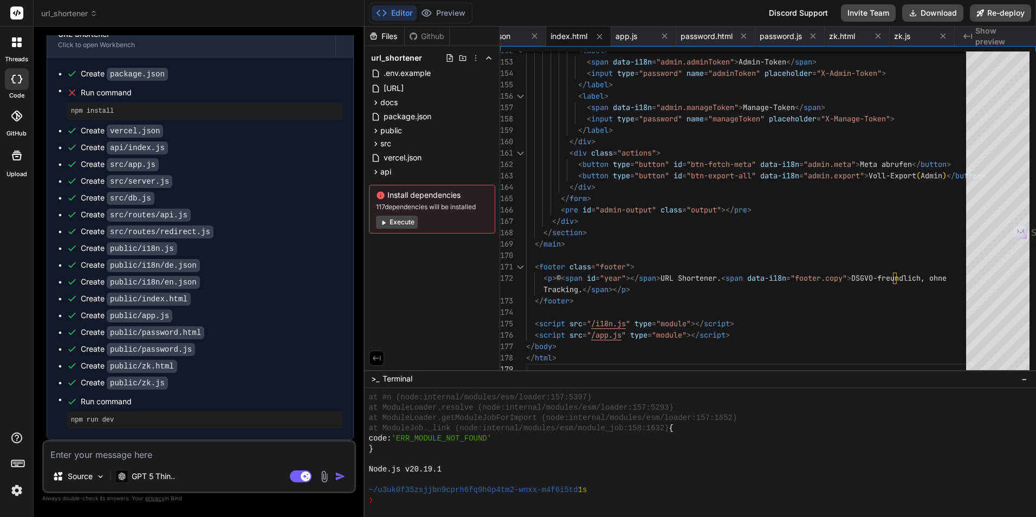
click at [980, 36] on span "Show preview" at bounding box center [1001, 36] width 52 height 22
click at [908, 35] on span "zk.js" at bounding box center [902, 36] width 16 height 11
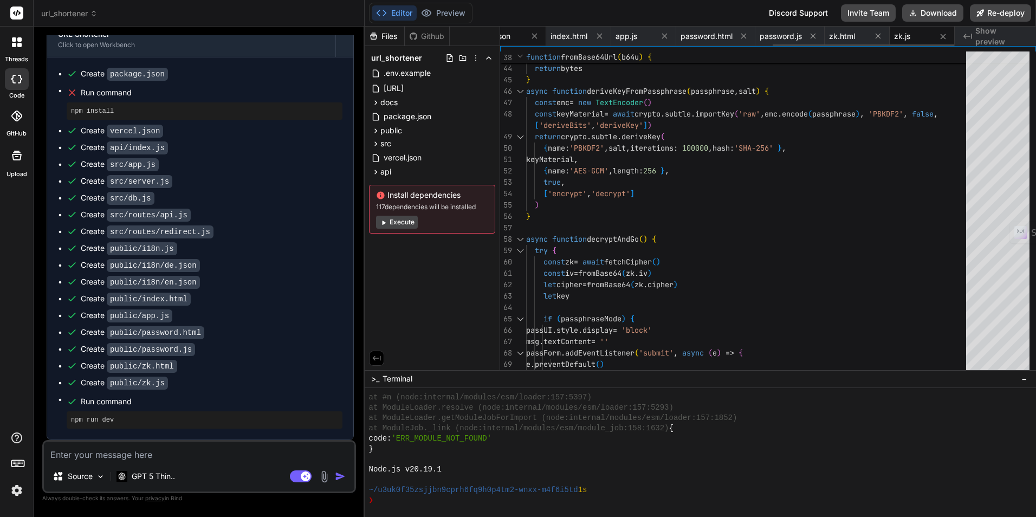
click at [505, 36] on span "en.json" at bounding box center [497, 36] width 25 height 11
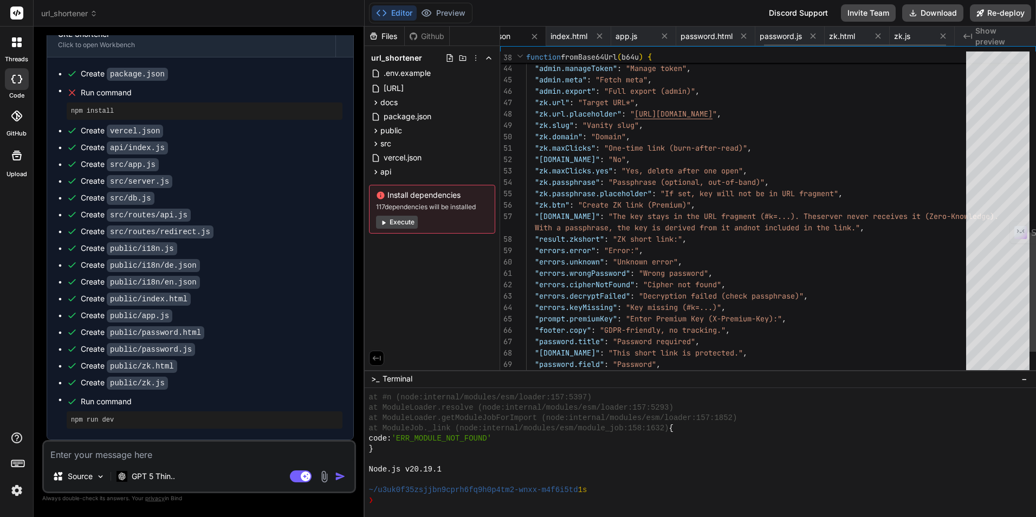
scroll to position [0, 661]
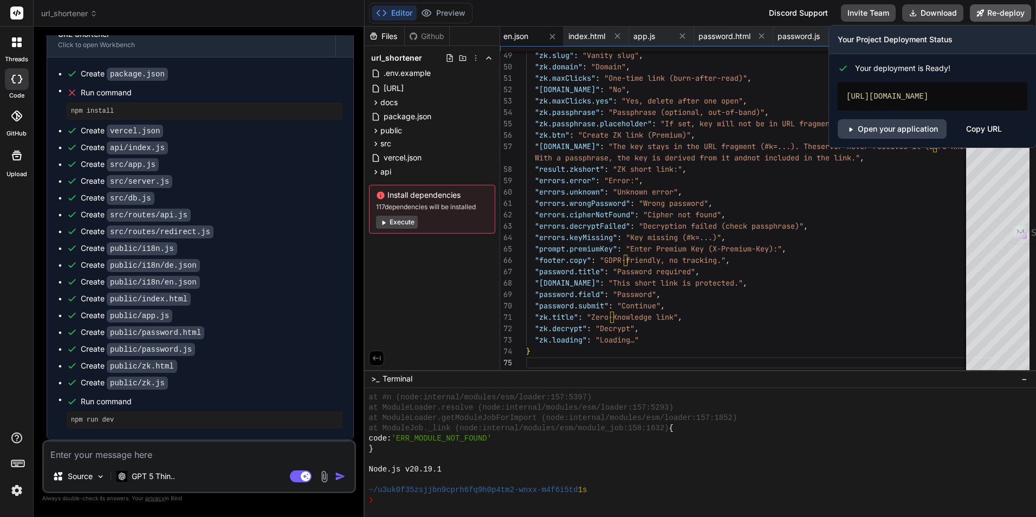
click at [993, 16] on button "Re-deploy" at bounding box center [1000, 12] width 61 height 17
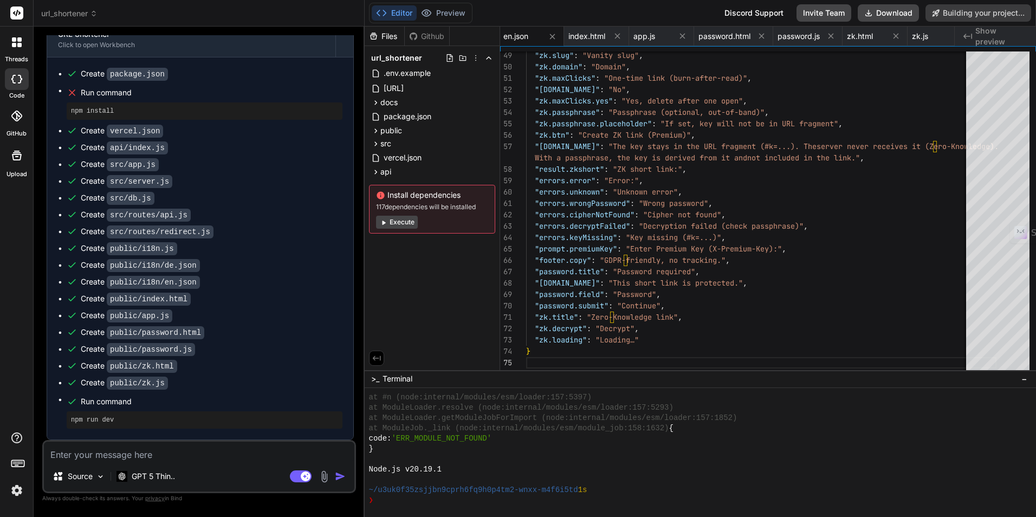
scroll to position [2163, 0]
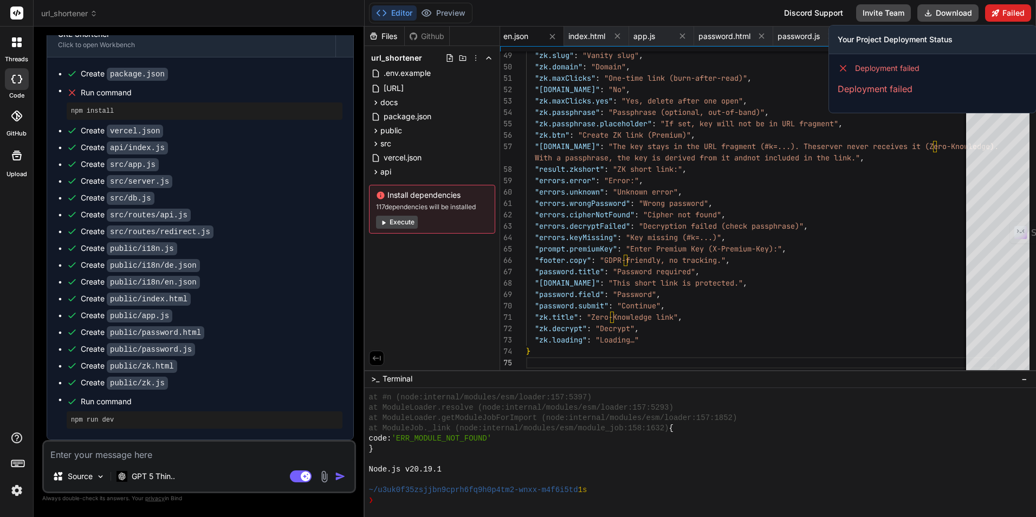
click at [993, 12] on icon at bounding box center [995, 12] width 7 height 7
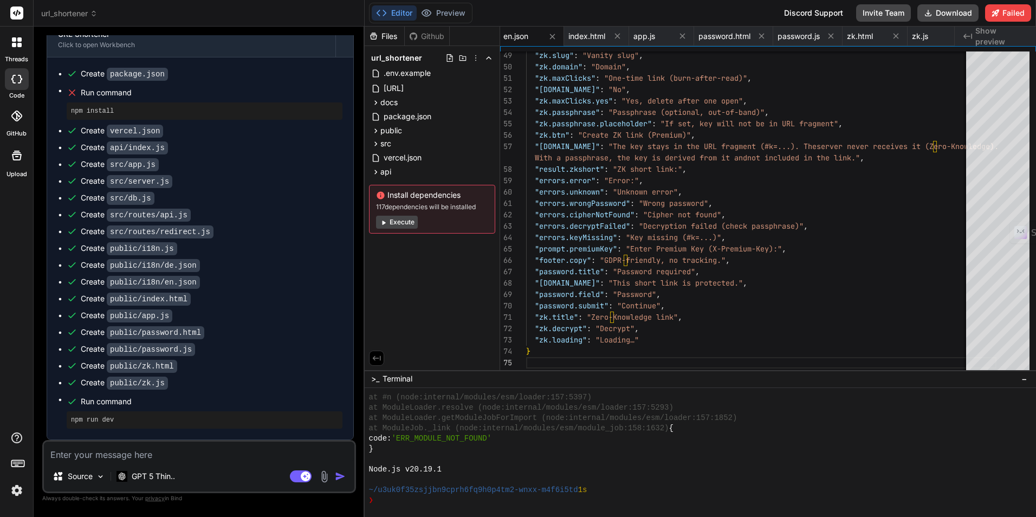
click at [428, 287] on div "Files Github url_shortener .env.example README.de.md docs DSGVO.md package.json…" at bounding box center [432, 198] width 135 height 343
click at [968, 35] on icon "Created with Pixso." at bounding box center [967, 36] width 9 height 9
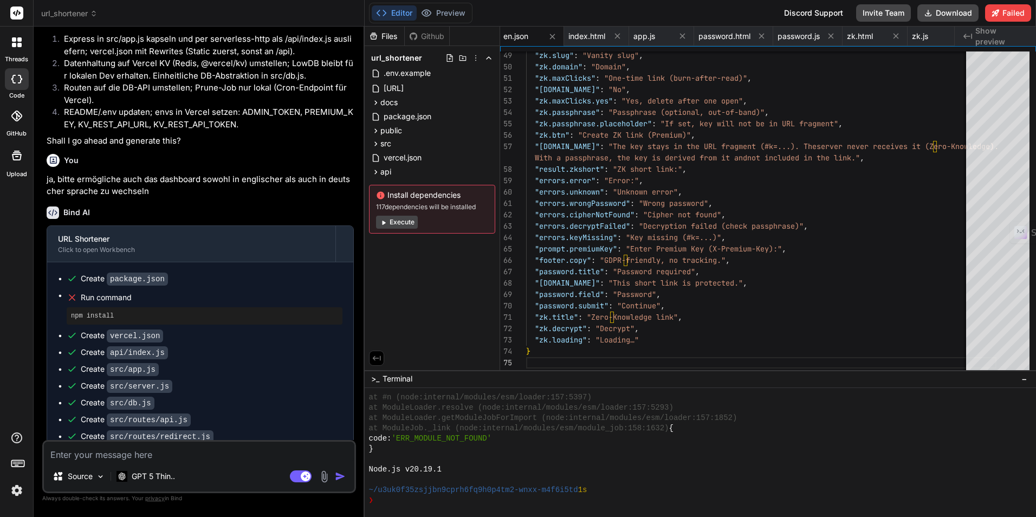
click at [21, 49] on div at bounding box center [16, 42] width 23 height 23
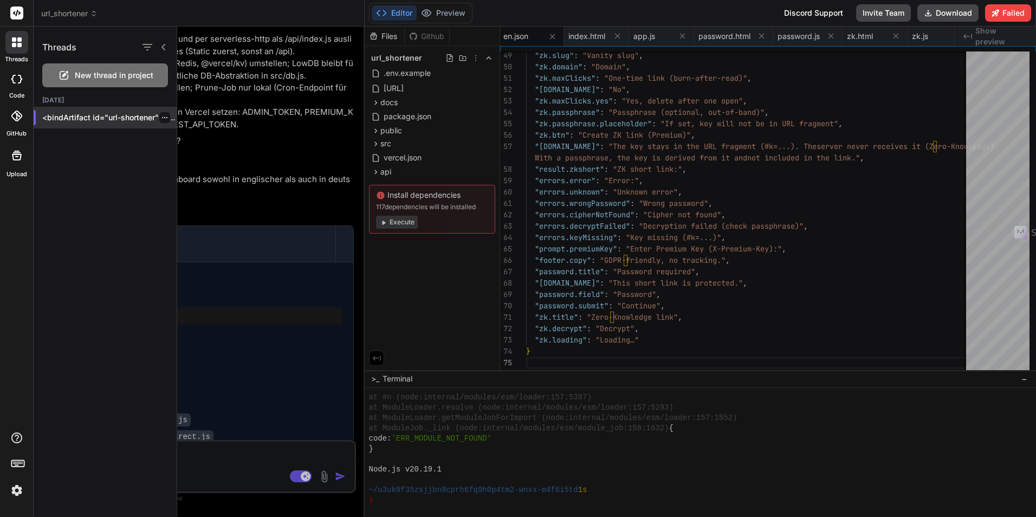
click at [69, 118] on p "<bindArtifact id="url-shortener" title="..." at bounding box center [109, 117] width 134 height 11
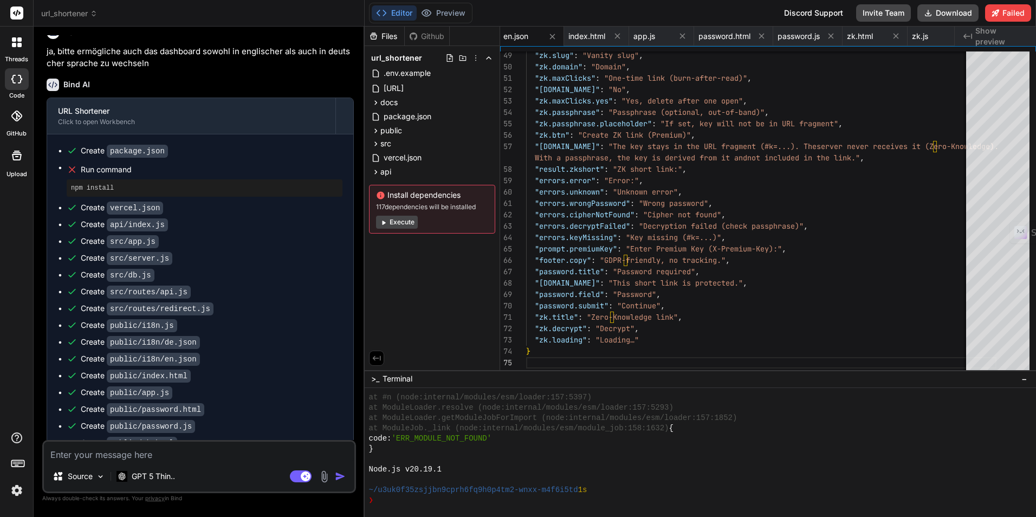
scroll to position [2163, 0]
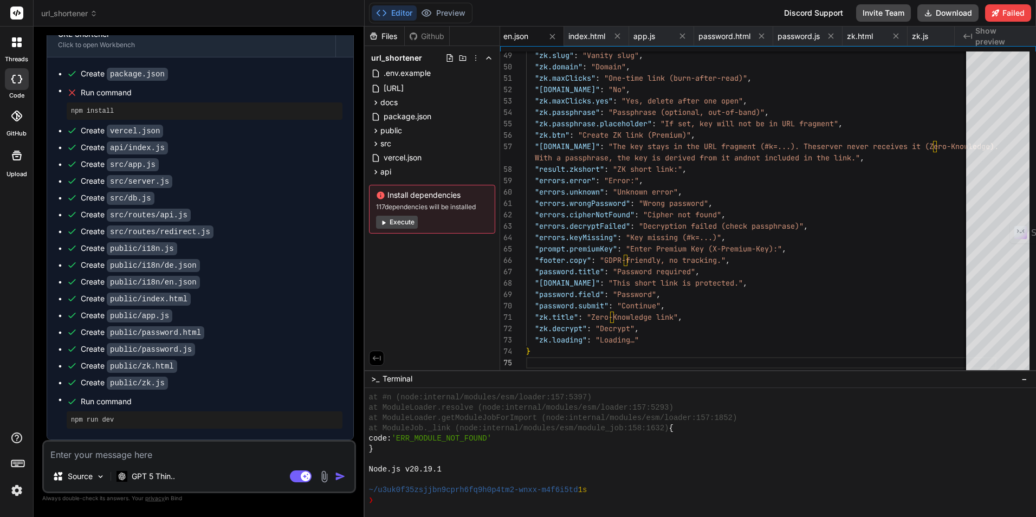
click at [14, 486] on img at bounding box center [17, 490] width 18 height 18
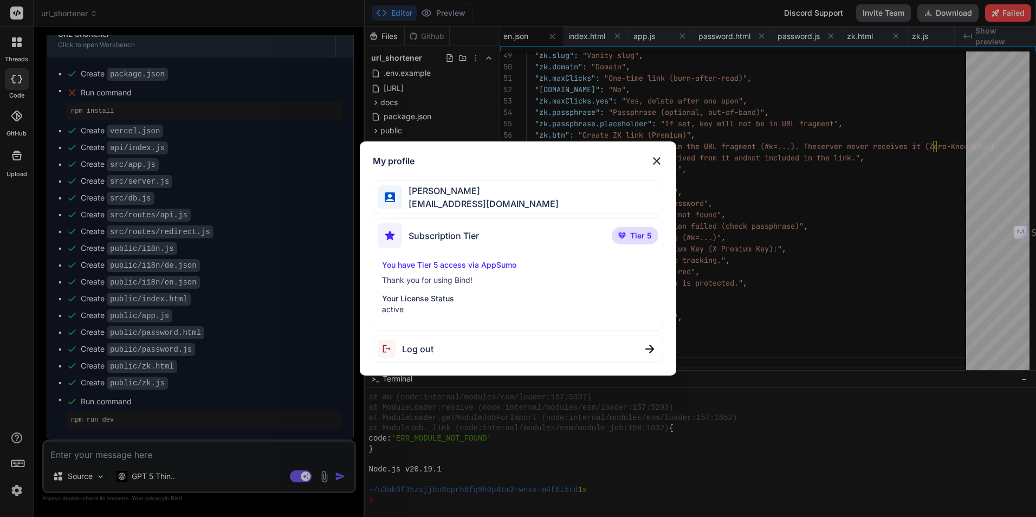
click at [15, 486] on div "My profile David Daniel mdavdan@gmail.com Subscription Tier Tier 5 You have Tie…" at bounding box center [518, 258] width 1036 height 517
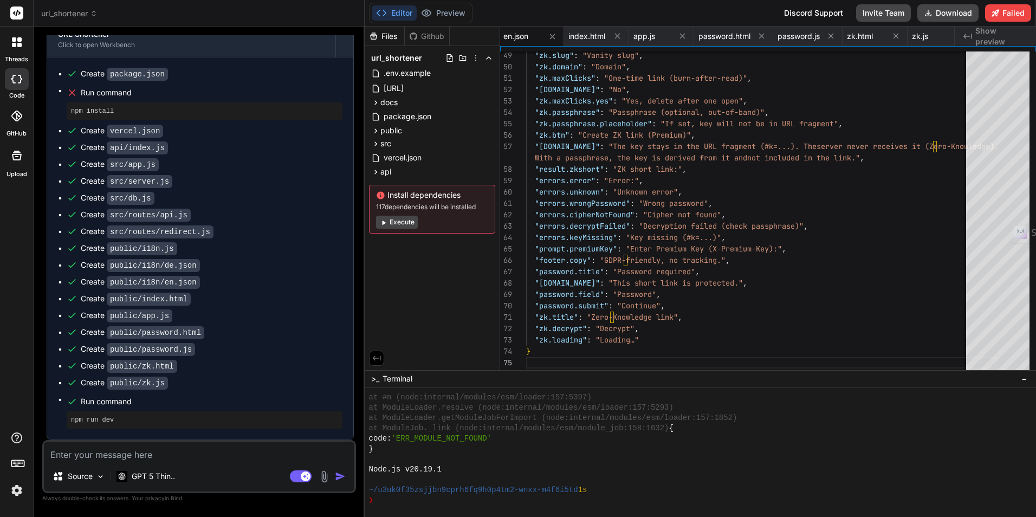
click at [403, 221] on button "Execute" at bounding box center [397, 222] width 42 height 13
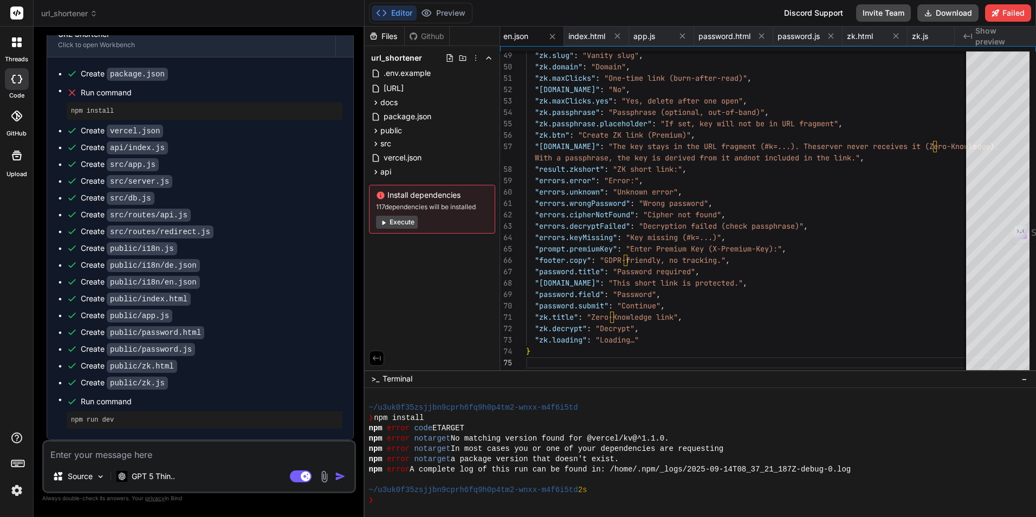
scroll to position [1297, 0]
click at [405, 15] on button "Editor" at bounding box center [394, 12] width 45 height 15
click at [1014, 33] on span "Show preview" at bounding box center [1001, 36] width 52 height 22
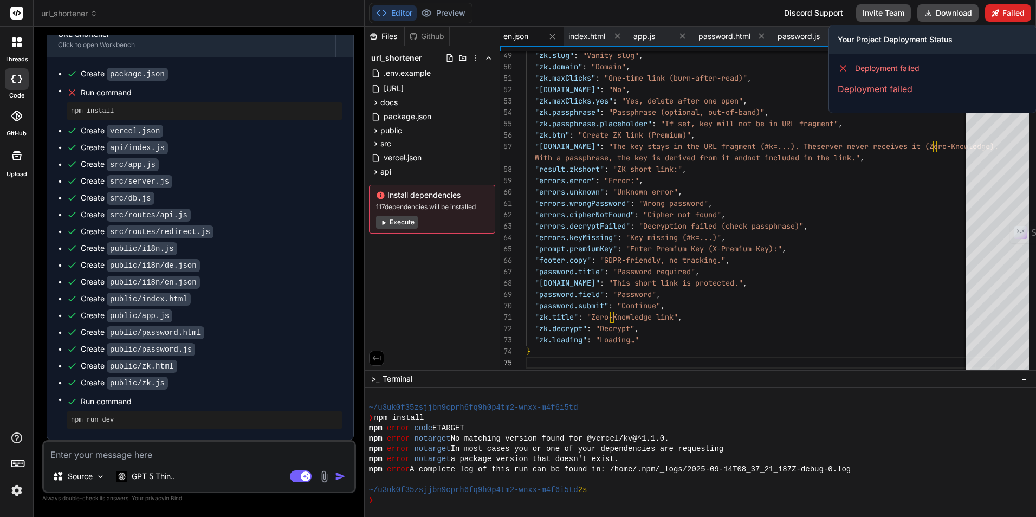
click at [1006, 11] on button "Failed" at bounding box center [1008, 12] width 46 height 17
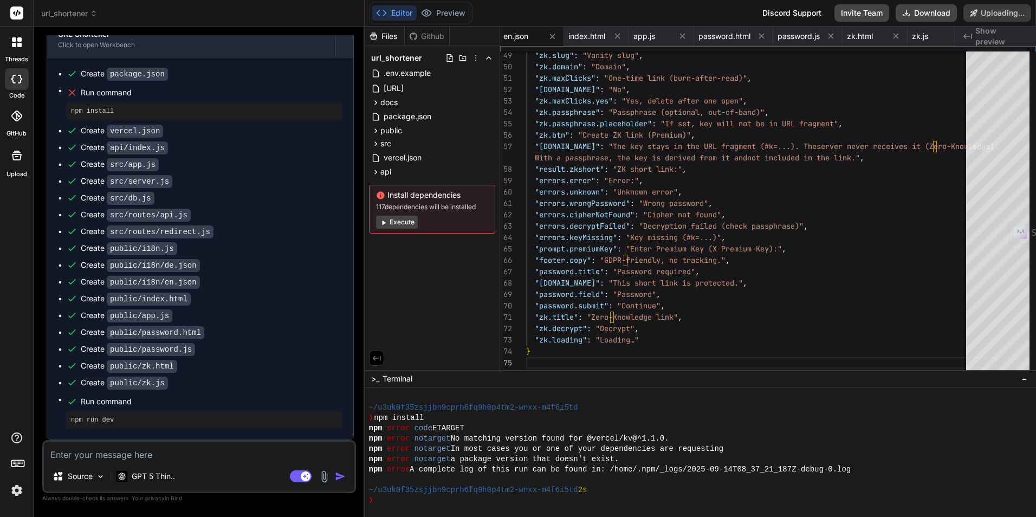
scroll to position [2133, 0]
click at [986, 35] on span "Show preview" at bounding box center [1001, 36] width 52 height 22
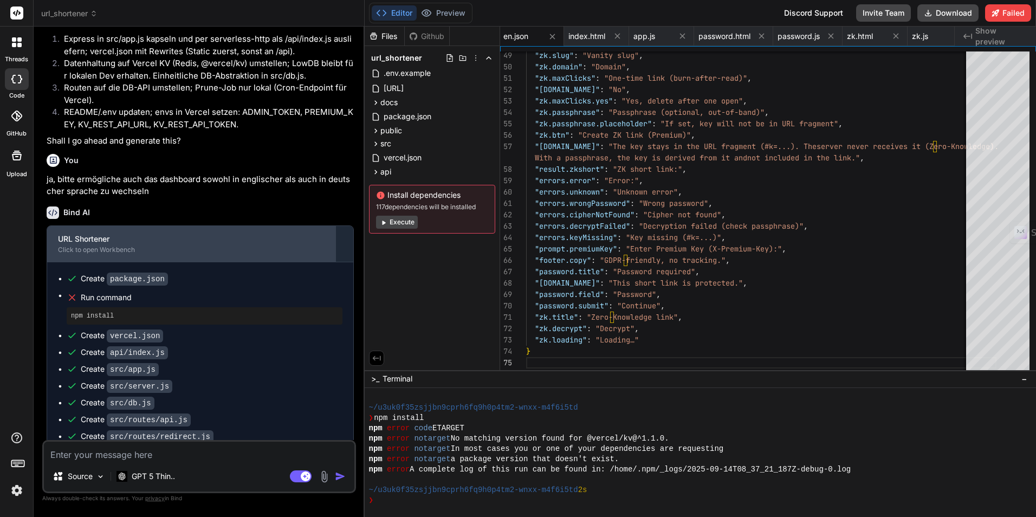
scroll to position [2163, 0]
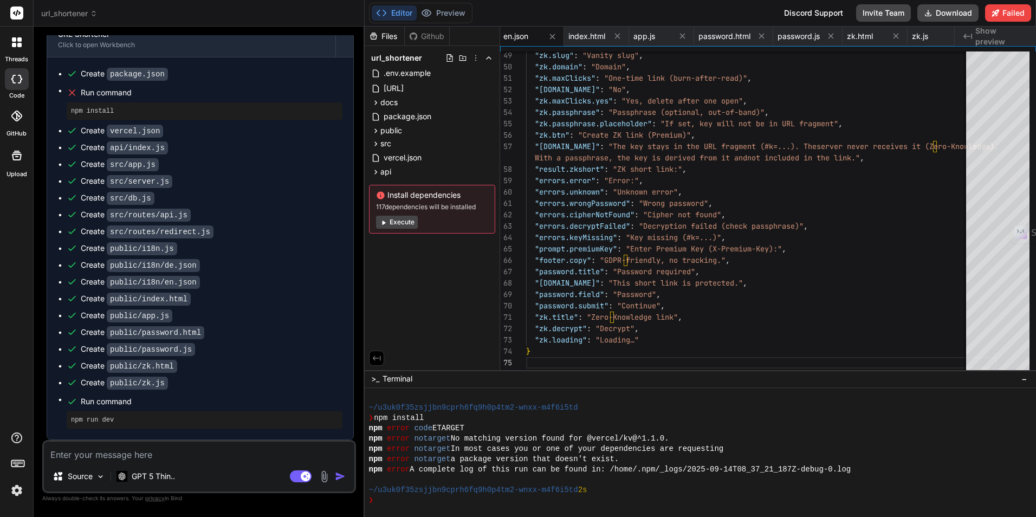
click at [151, 458] on textarea at bounding box center [199, 451] width 310 height 20
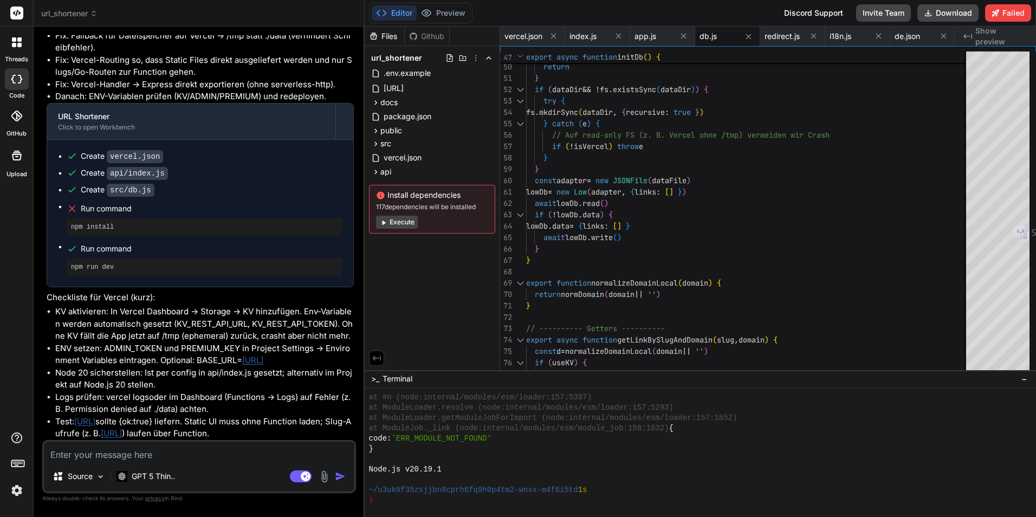
scroll to position [2664, 0]
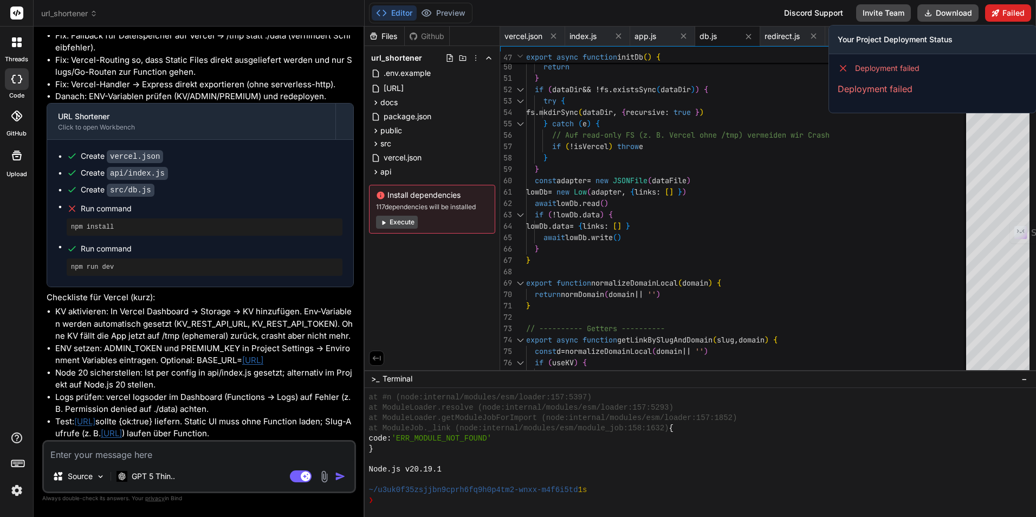
click at [1010, 17] on button "Failed" at bounding box center [1008, 12] width 46 height 17
